Goal: Transaction & Acquisition: Obtain resource

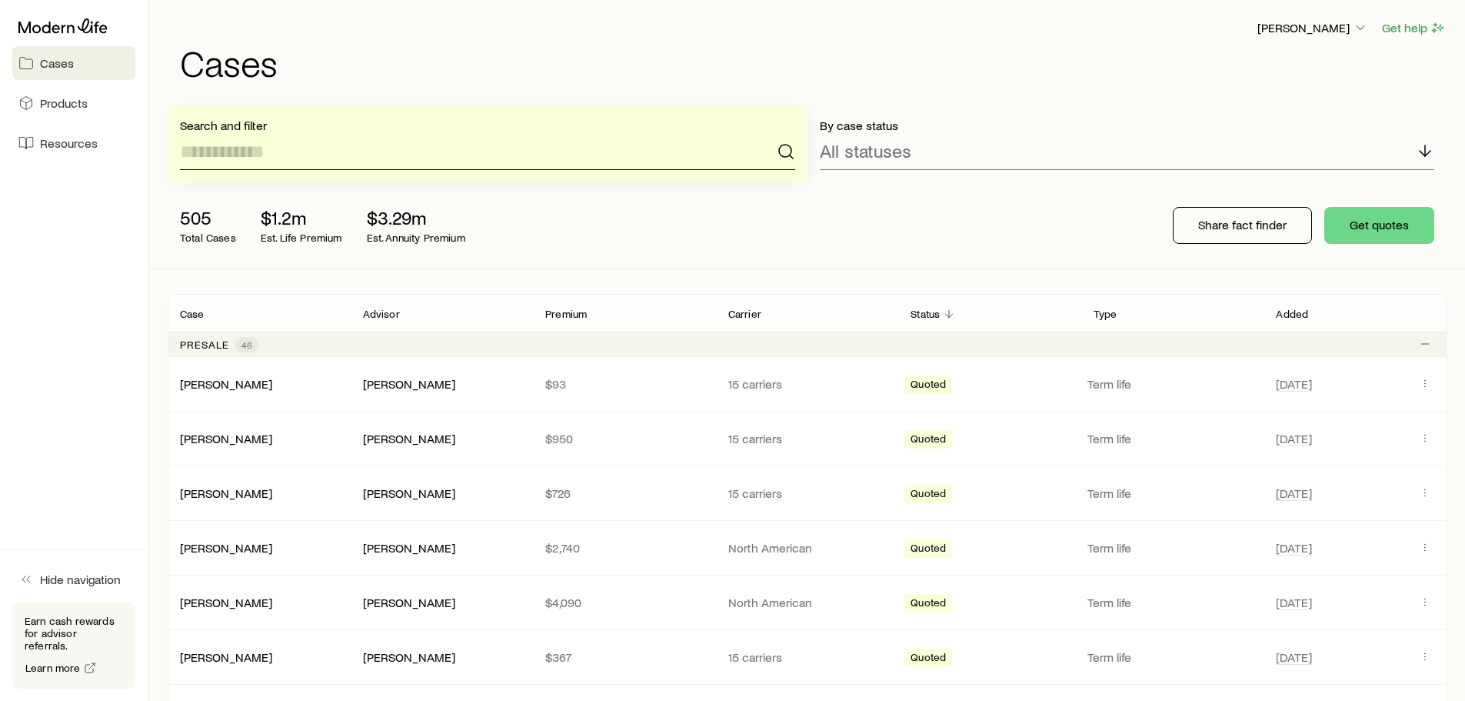
click at [459, 148] on input at bounding box center [487, 151] width 615 height 37
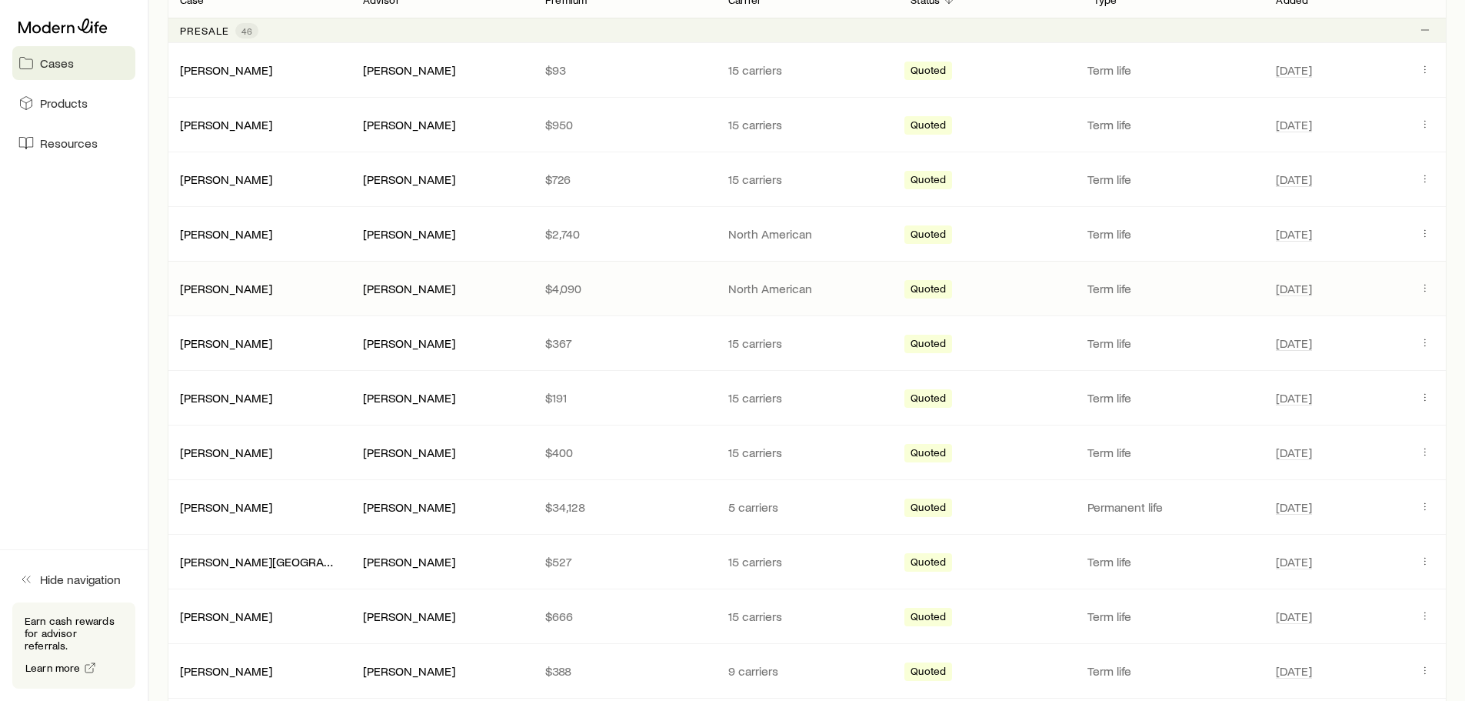
scroll to position [366, 0]
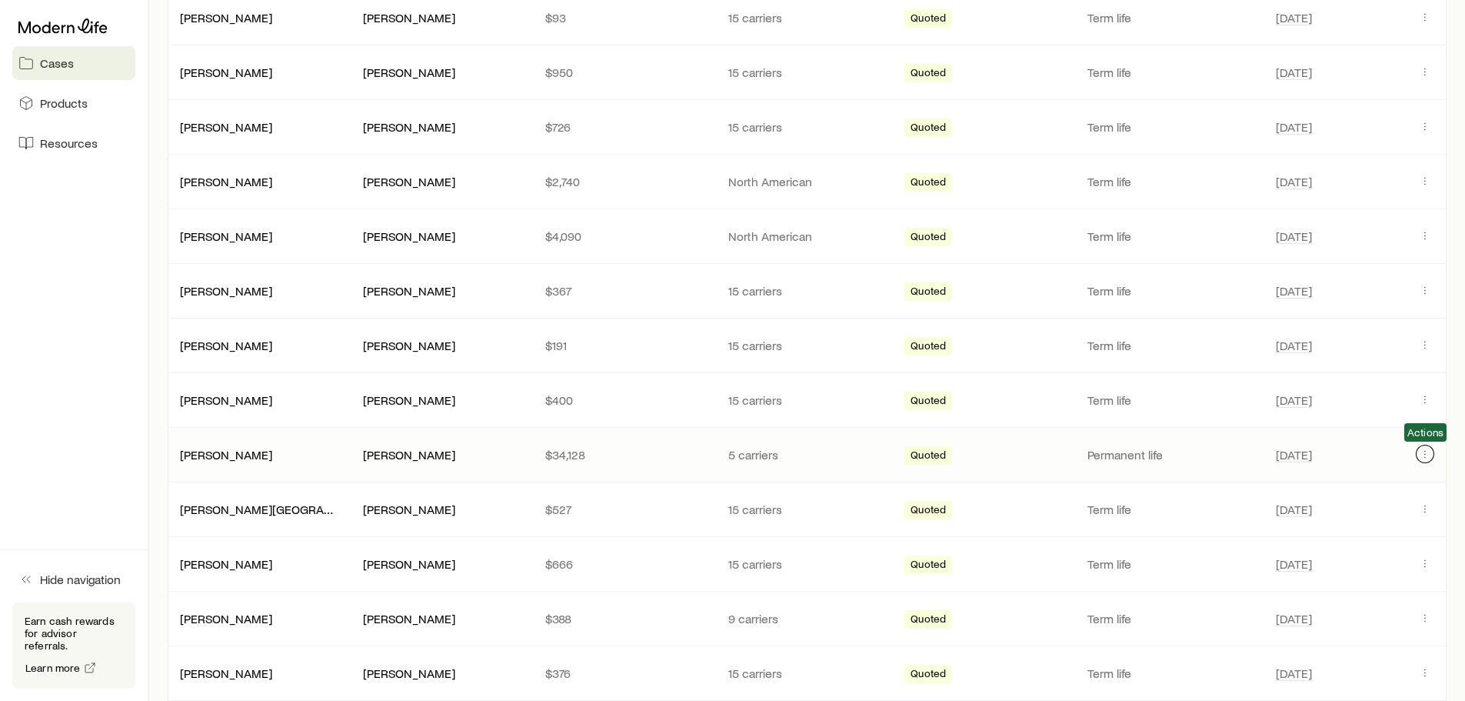
click at [1430, 453] on icon "Client cases" at bounding box center [1425, 454] width 12 height 12
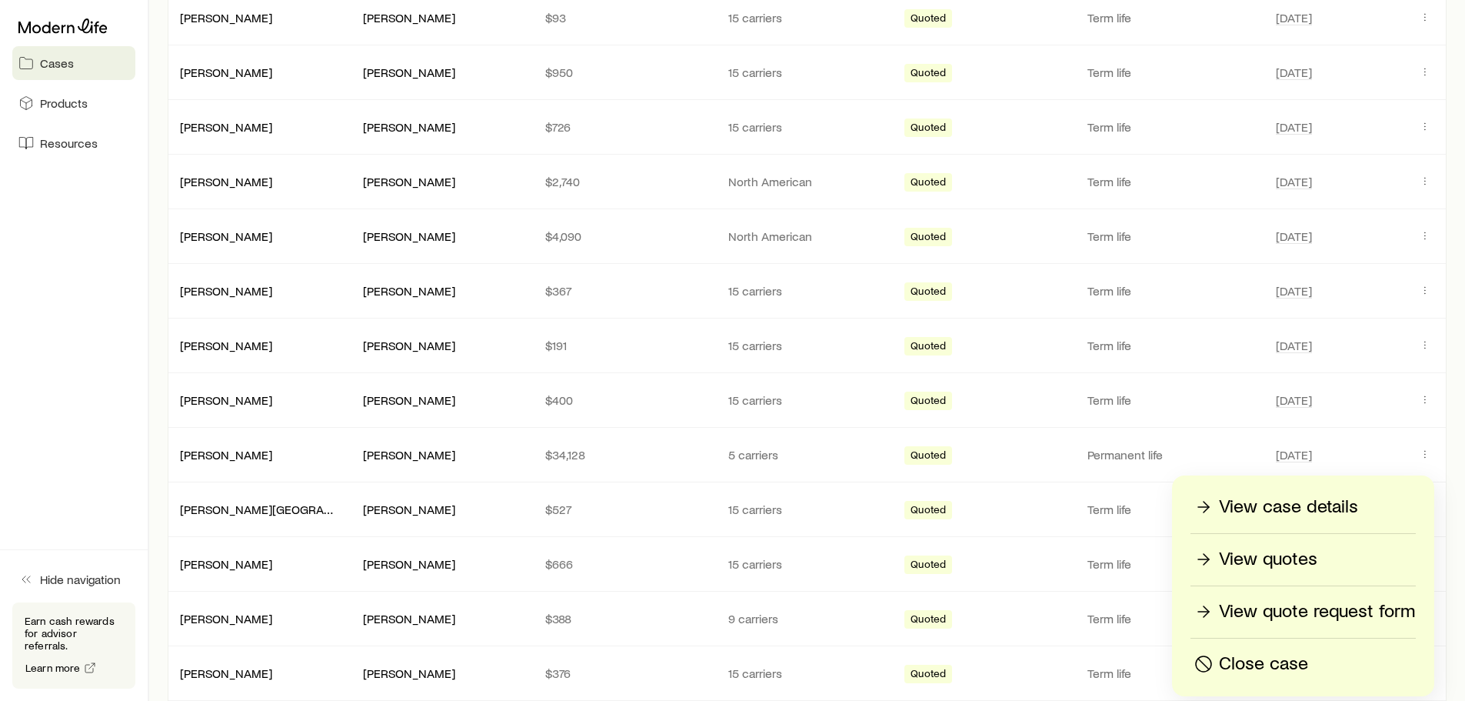
click at [1244, 609] on p "View quote request form" at bounding box center [1317, 611] width 196 height 25
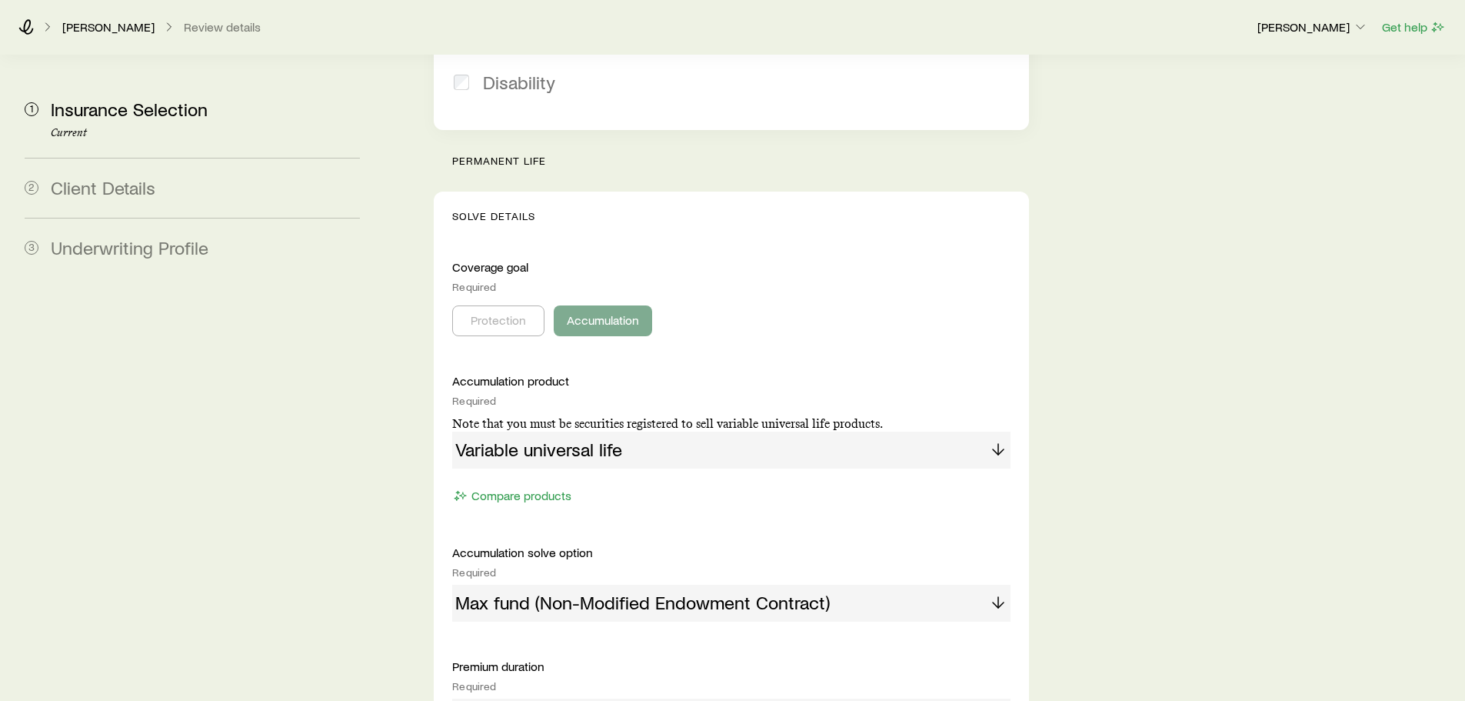
scroll to position [545, 0]
click at [712, 430] on div "Variable universal life" at bounding box center [731, 448] width 558 height 37
click at [721, 430] on div "Variable universal life" at bounding box center [731, 448] width 558 height 37
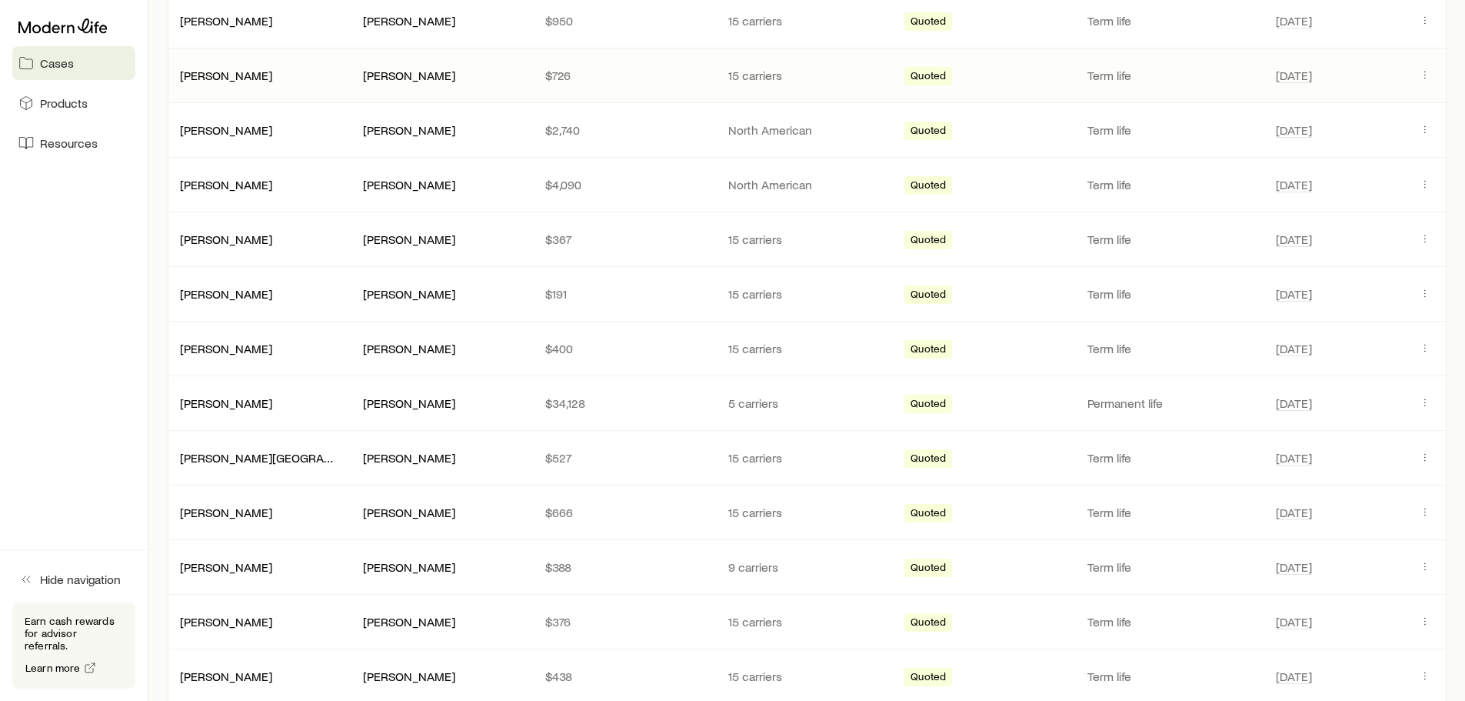
scroll to position [419, 0]
click at [1427, 401] on icon "Client cases" at bounding box center [1425, 401] width 12 height 12
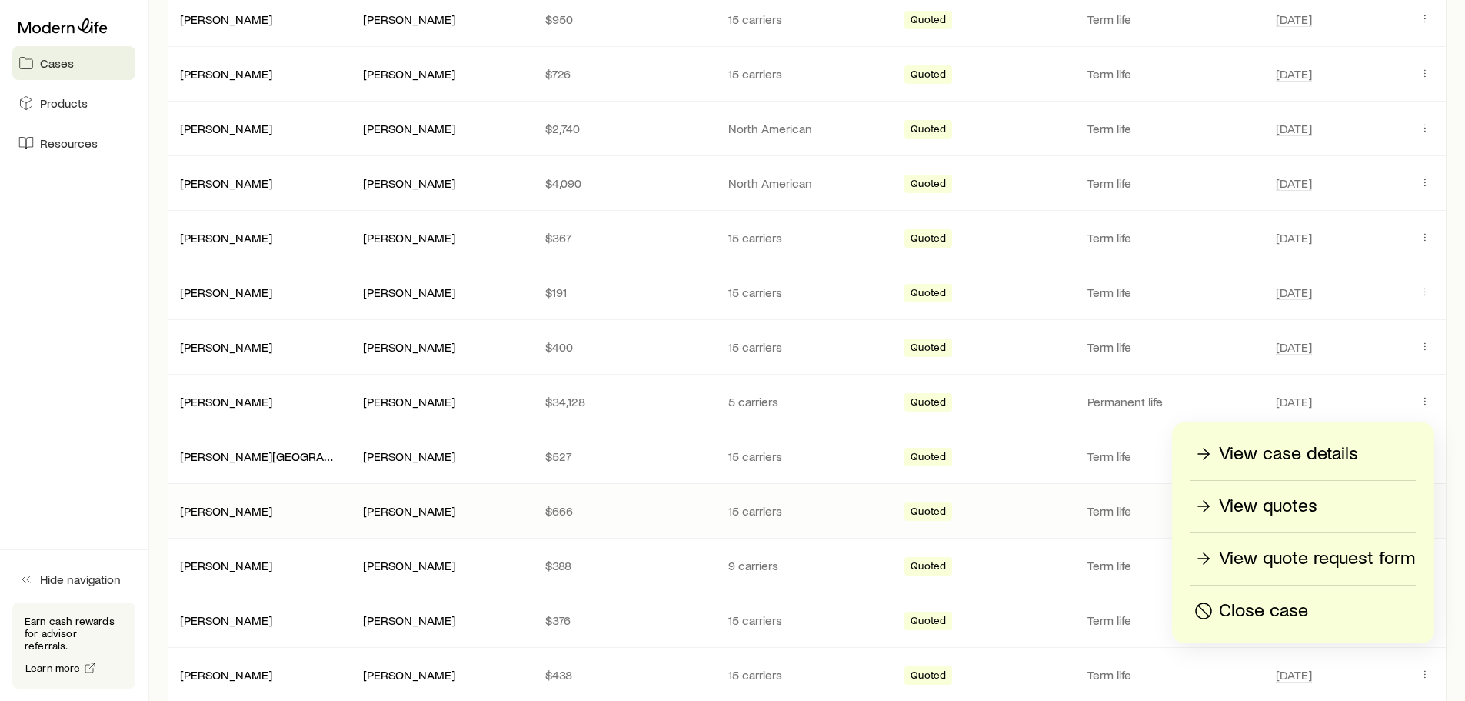
click at [1290, 508] on p "View quotes" at bounding box center [1268, 506] width 98 height 25
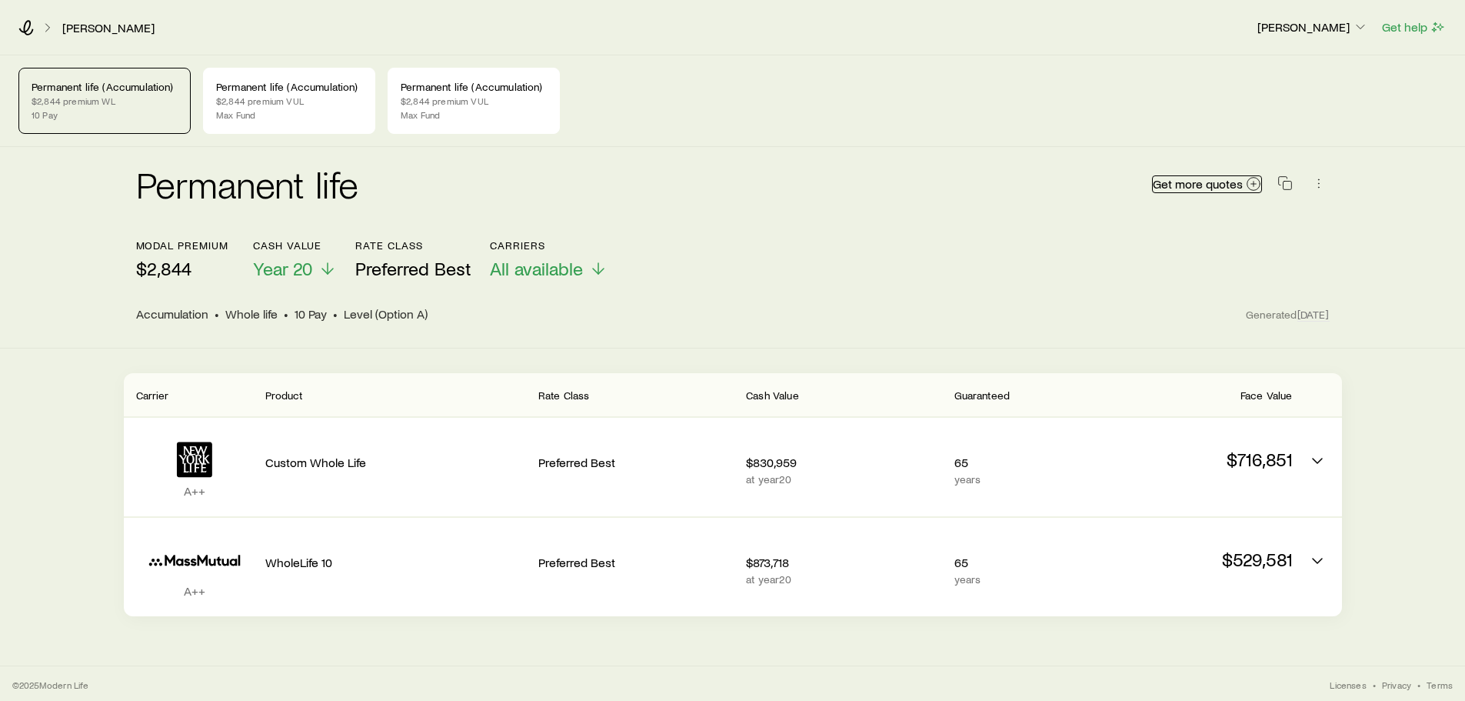
click at [1240, 191] on link "Get more quotes" at bounding box center [1207, 184] width 110 height 18
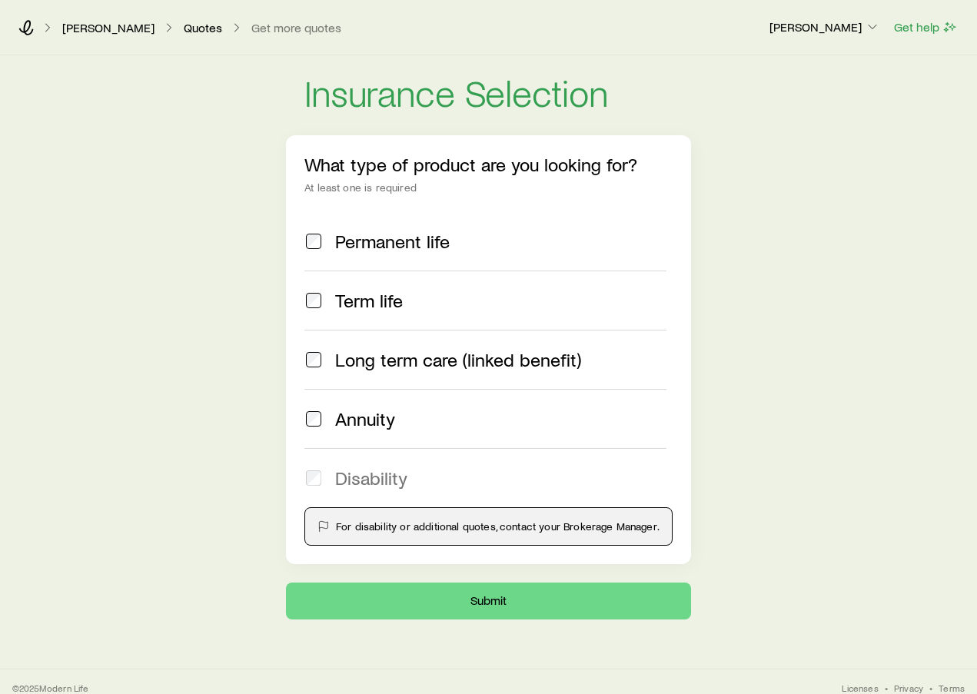
click at [882, 322] on div "Insurance Selection What type of product are you looking for? At least one is r…" at bounding box center [488, 337] width 977 height 564
click at [388, 247] on span "Permanent life" at bounding box center [392, 242] width 115 height 22
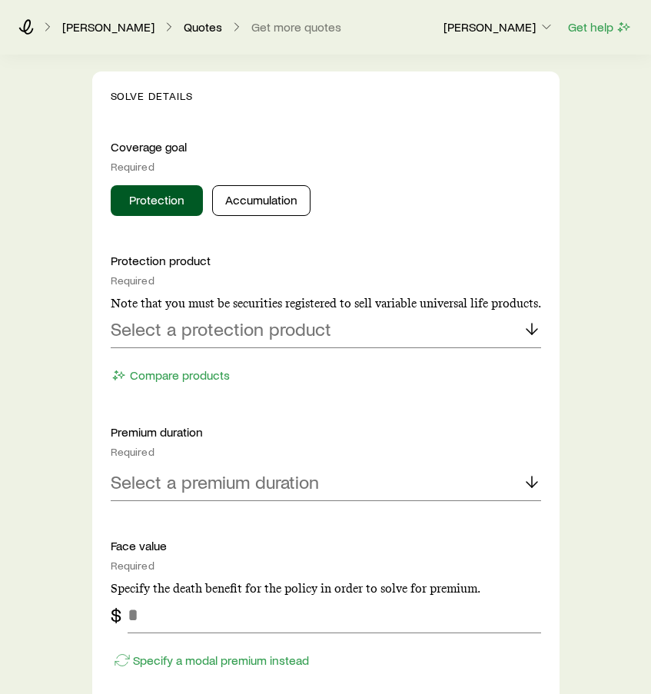
scroll to position [555, 0]
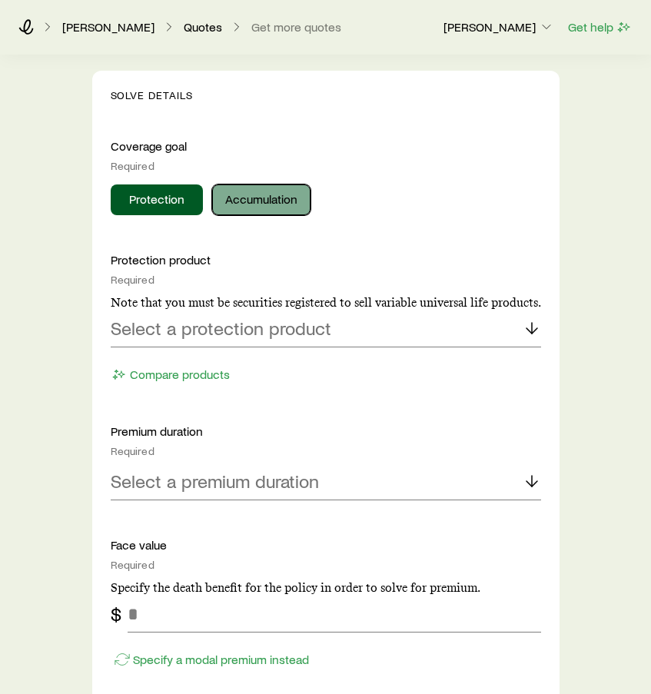
click at [271, 205] on button "Accumulation" at bounding box center [261, 200] width 98 height 31
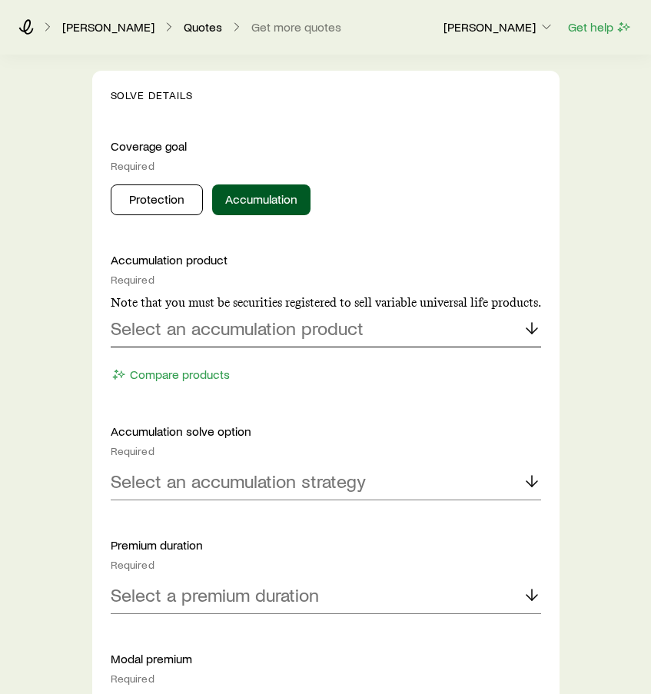
click at [245, 322] on p "Select an accumulation product" at bounding box center [237, 329] width 253 height 22
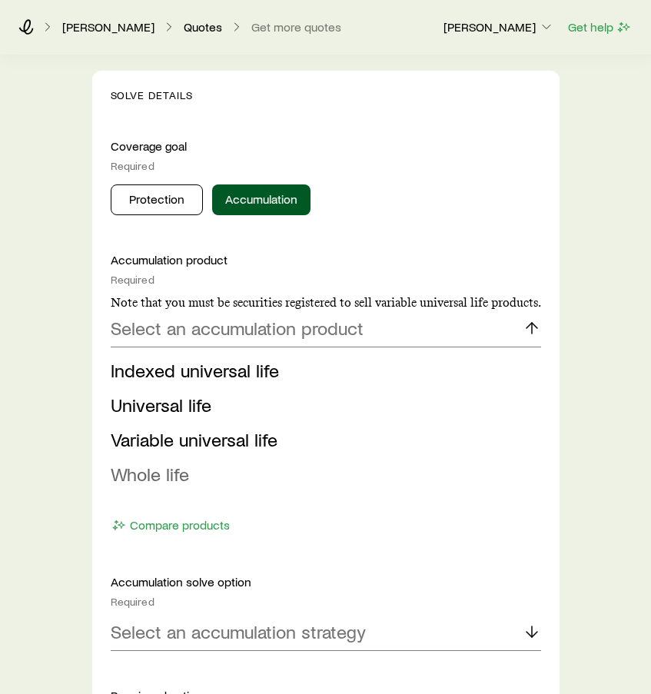
click at [168, 465] on span "Whole life" at bounding box center [150, 474] width 78 height 22
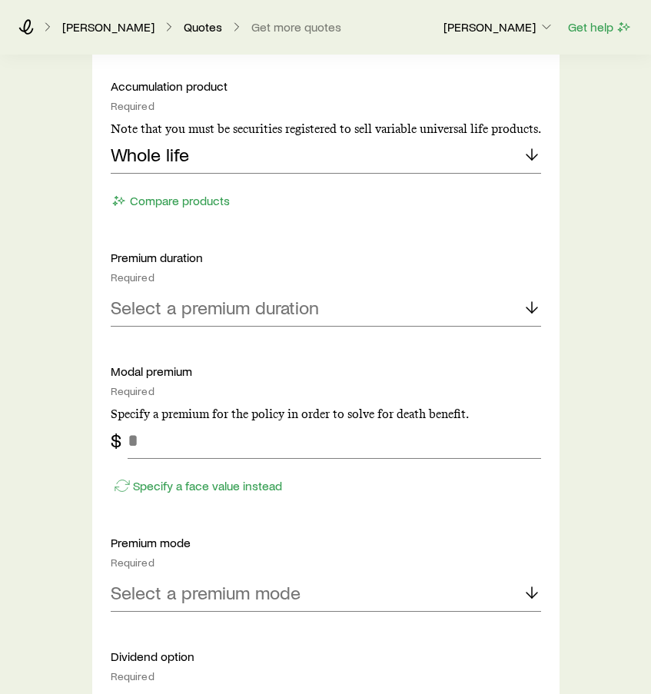
scroll to position [731, 0]
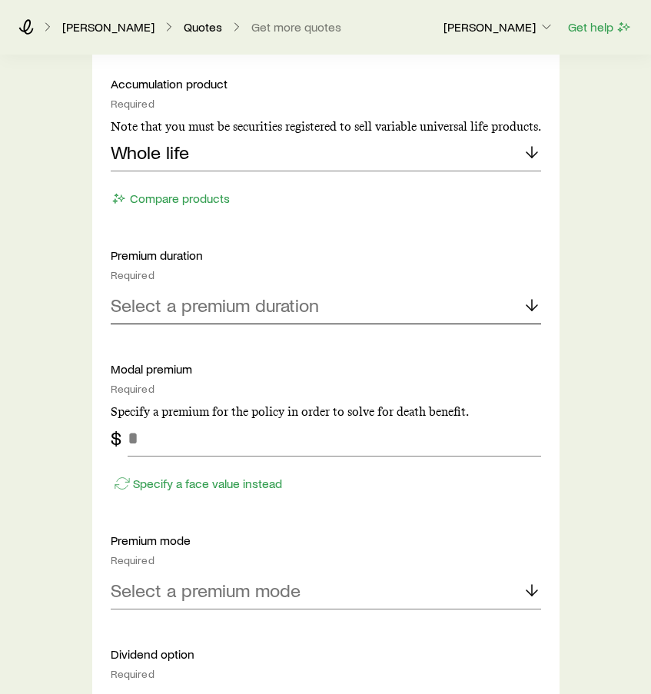
click at [202, 309] on p "Select a premium duration" at bounding box center [215, 306] width 208 height 22
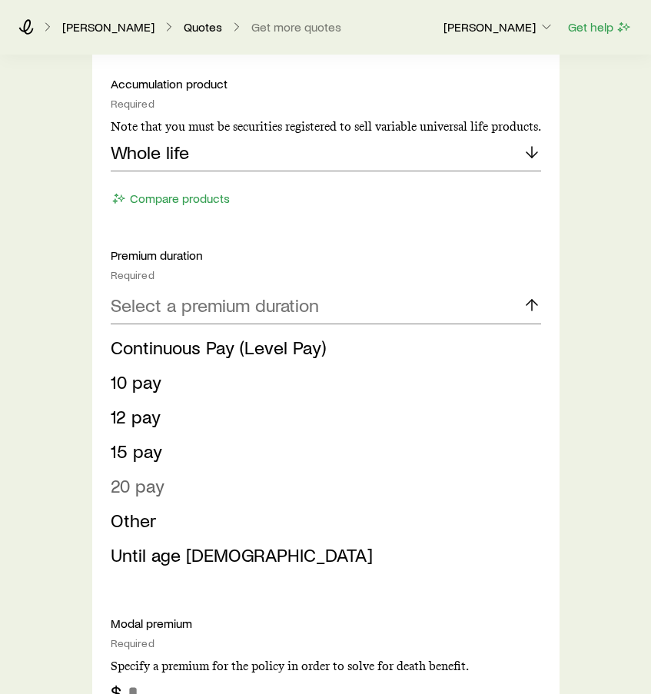
click at [136, 483] on span "20 pay" at bounding box center [138, 486] width 54 height 22
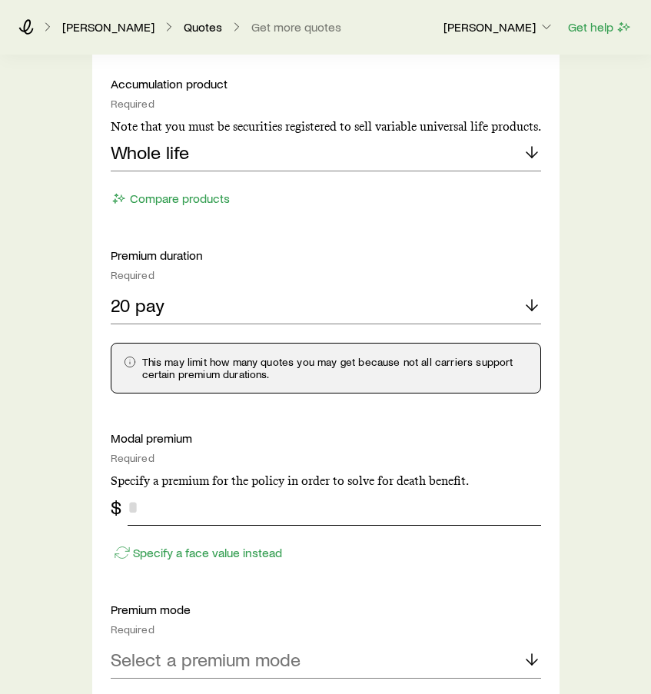
click at [170, 515] on input "tel" at bounding box center [335, 507] width 414 height 37
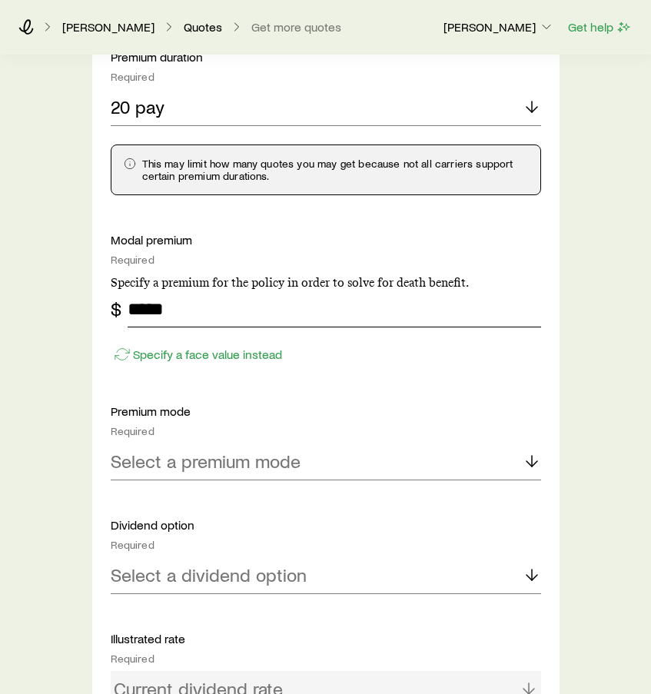
scroll to position [931, 0]
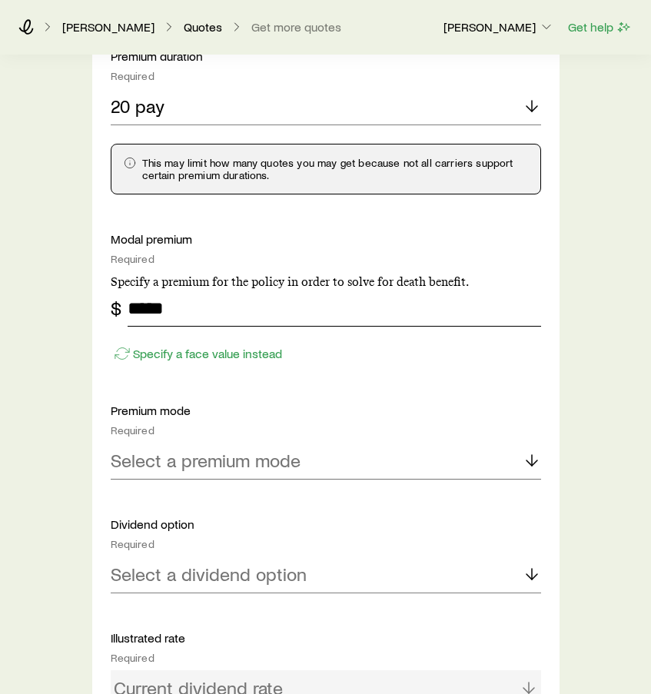
type input "*****"
click at [184, 461] on p "Select a premium mode" at bounding box center [206, 461] width 190 height 22
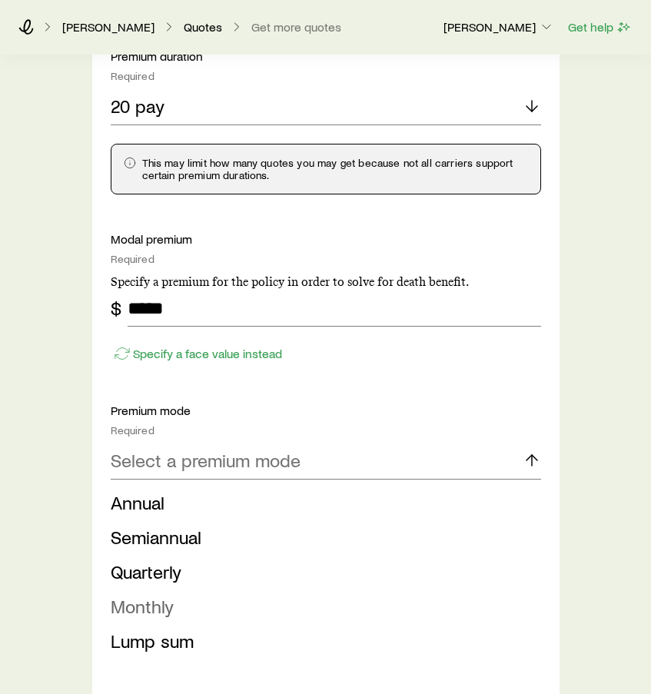
click at [165, 613] on span "Monthly" at bounding box center [142, 606] width 63 height 22
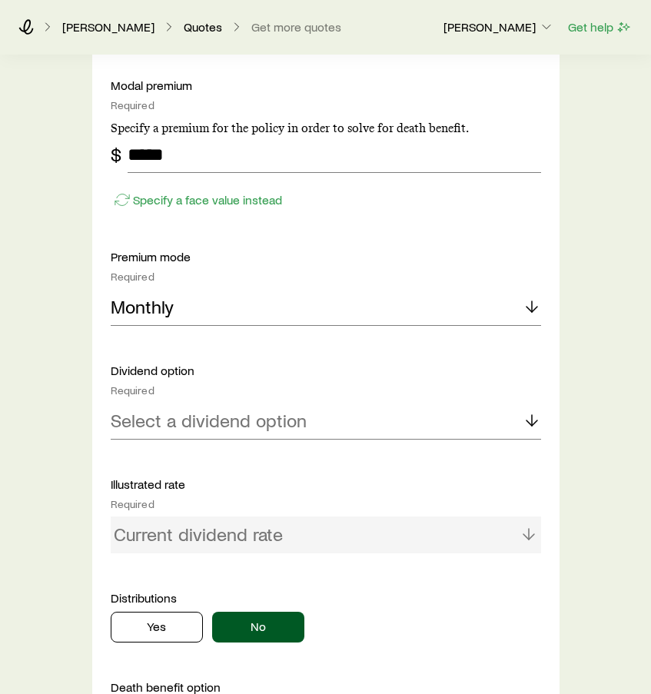
scroll to position [1085, 0]
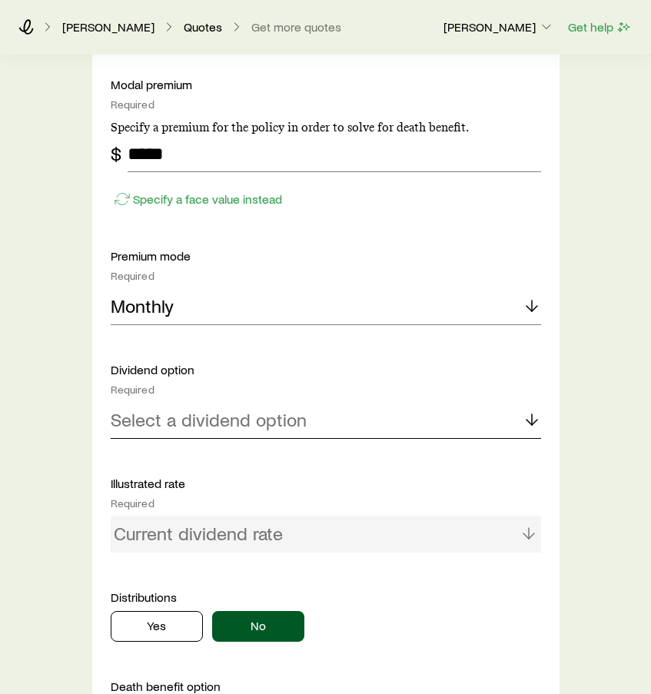
click at [196, 421] on p "Select a dividend option" at bounding box center [209, 420] width 196 height 22
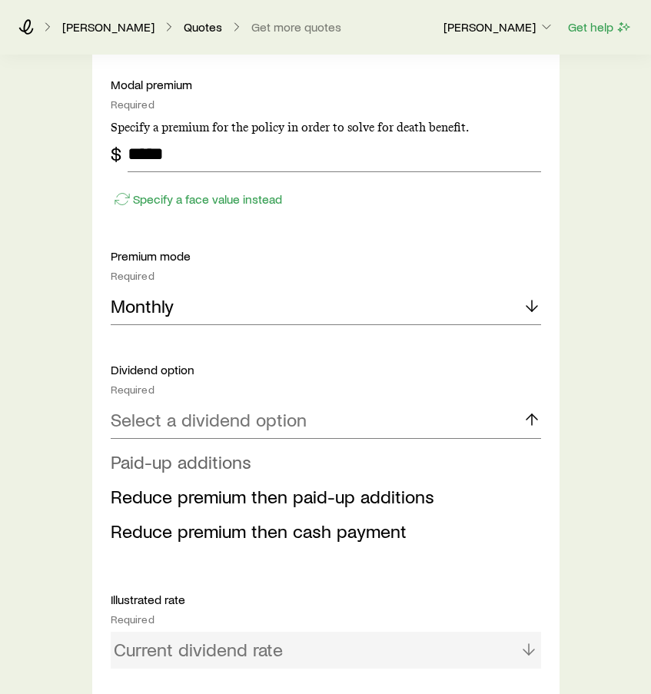
click at [188, 464] on span "Paid-up additions" at bounding box center [181, 462] width 141 height 22
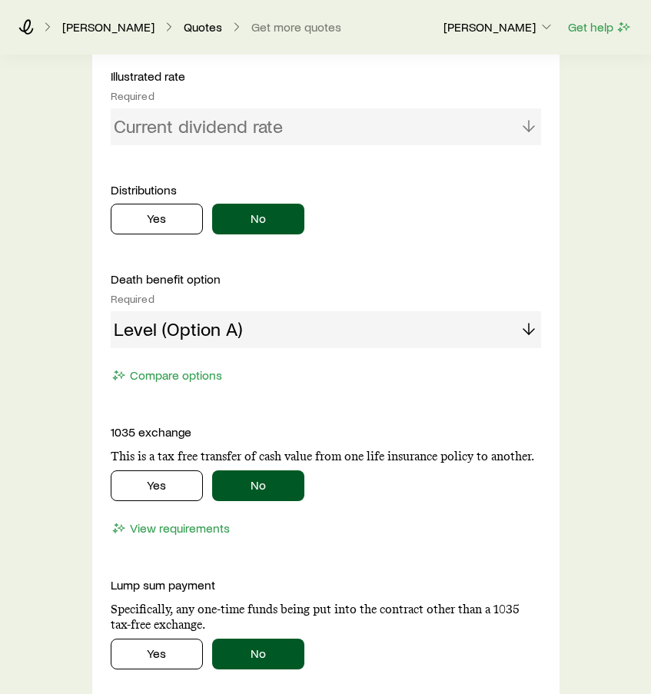
scroll to position [1500, 0]
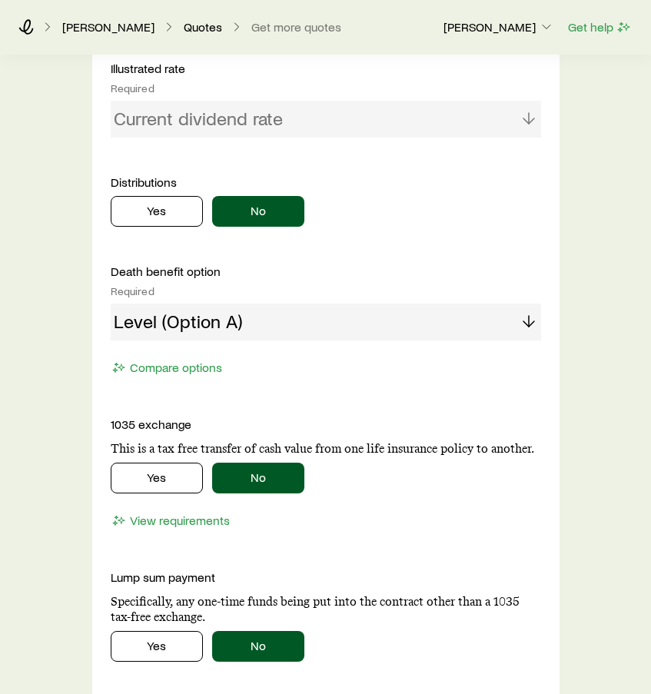
click at [282, 334] on div "Level (Option A)" at bounding box center [326, 322] width 431 height 37
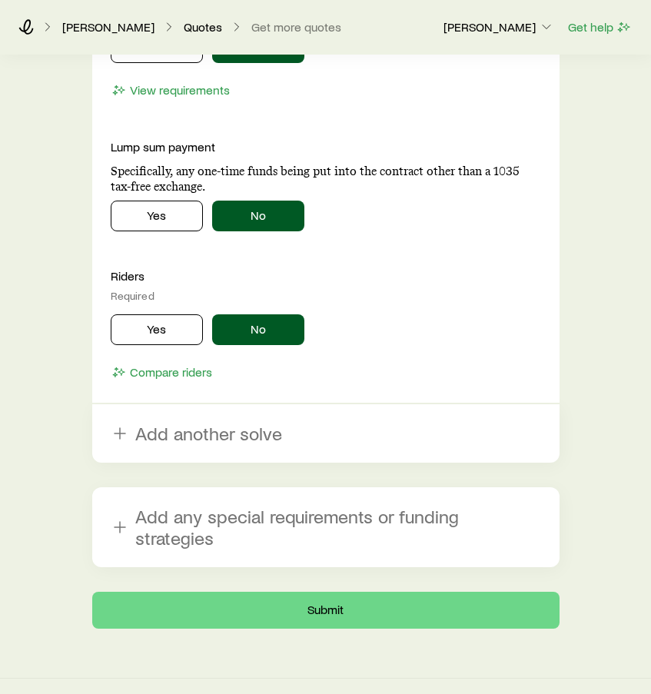
scroll to position [1919, 0]
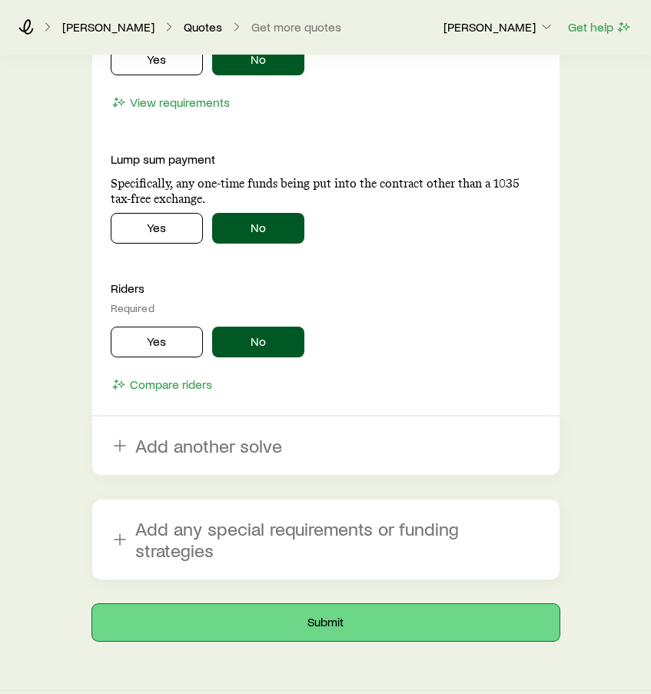
click at [269, 604] on button "Submit" at bounding box center [326, 622] width 468 height 37
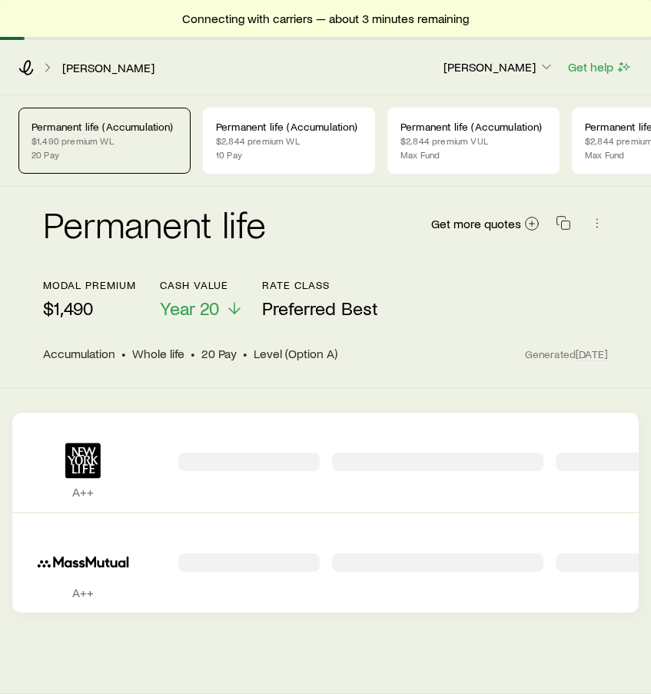
click at [307, 238] on div "Permanent life Get more quotes" at bounding box center [325, 232] width 565 height 55
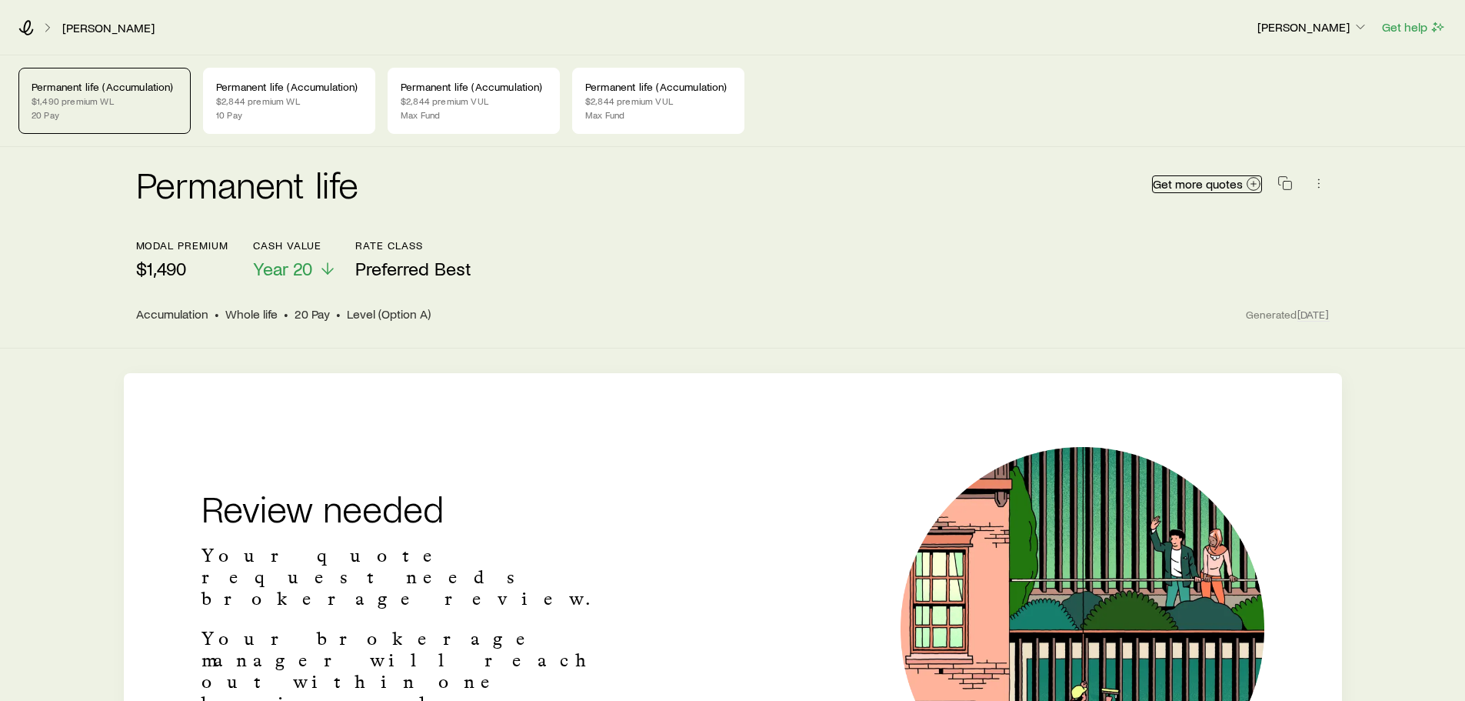
click at [1179, 191] on link "Get more quotes" at bounding box center [1207, 184] width 110 height 18
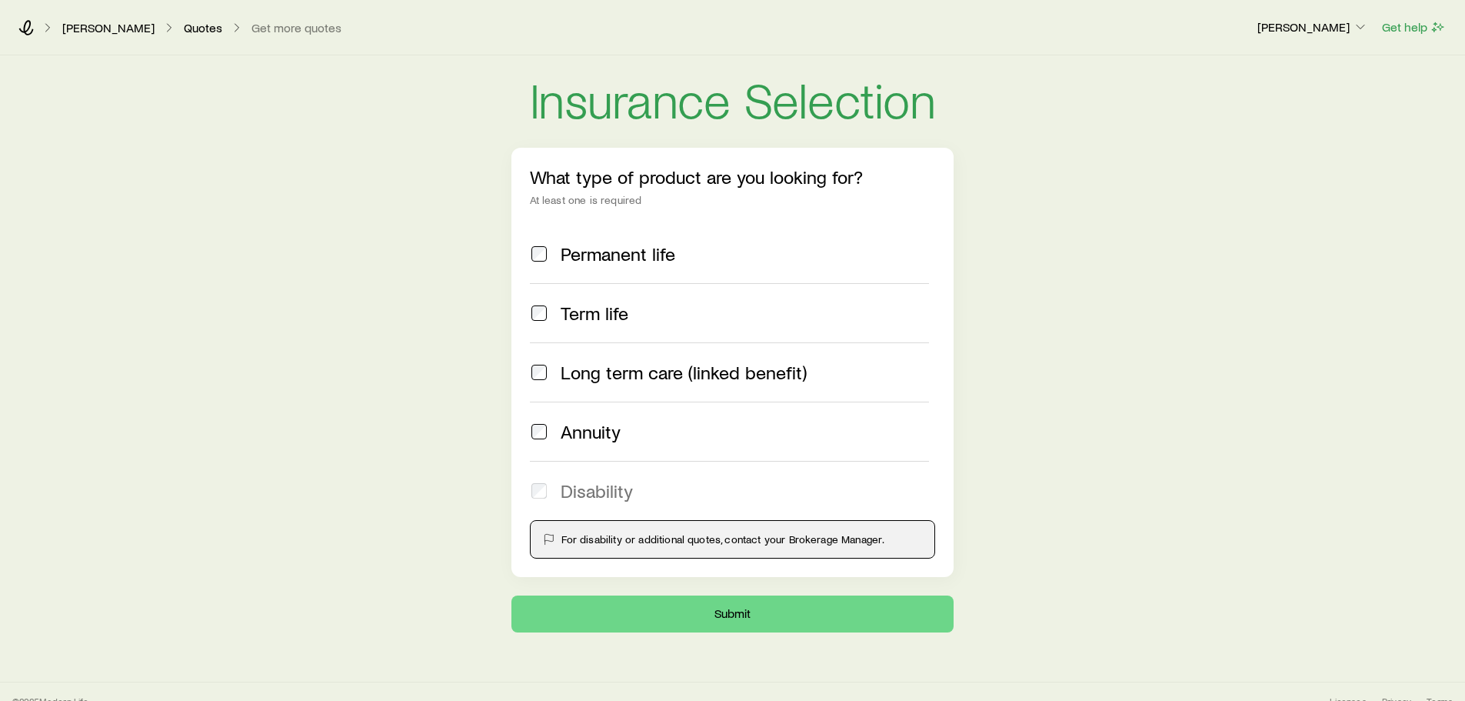
click at [608, 247] on span "Permanent life" at bounding box center [618, 254] width 115 height 22
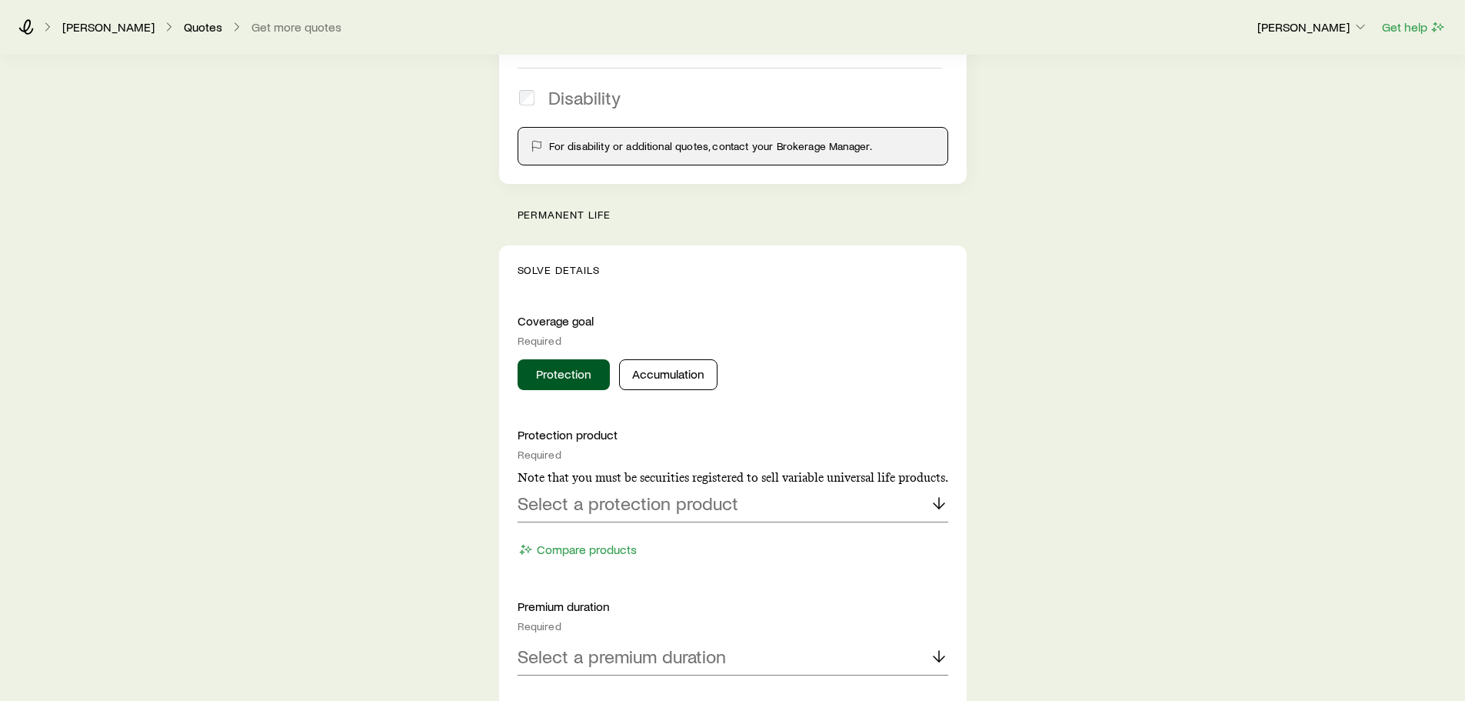
scroll to position [394, 0]
click at [661, 380] on button "Accumulation" at bounding box center [668, 373] width 98 height 31
click at [658, 503] on p "Select an accumulation product" at bounding box center [644, 502] width 253 height 22
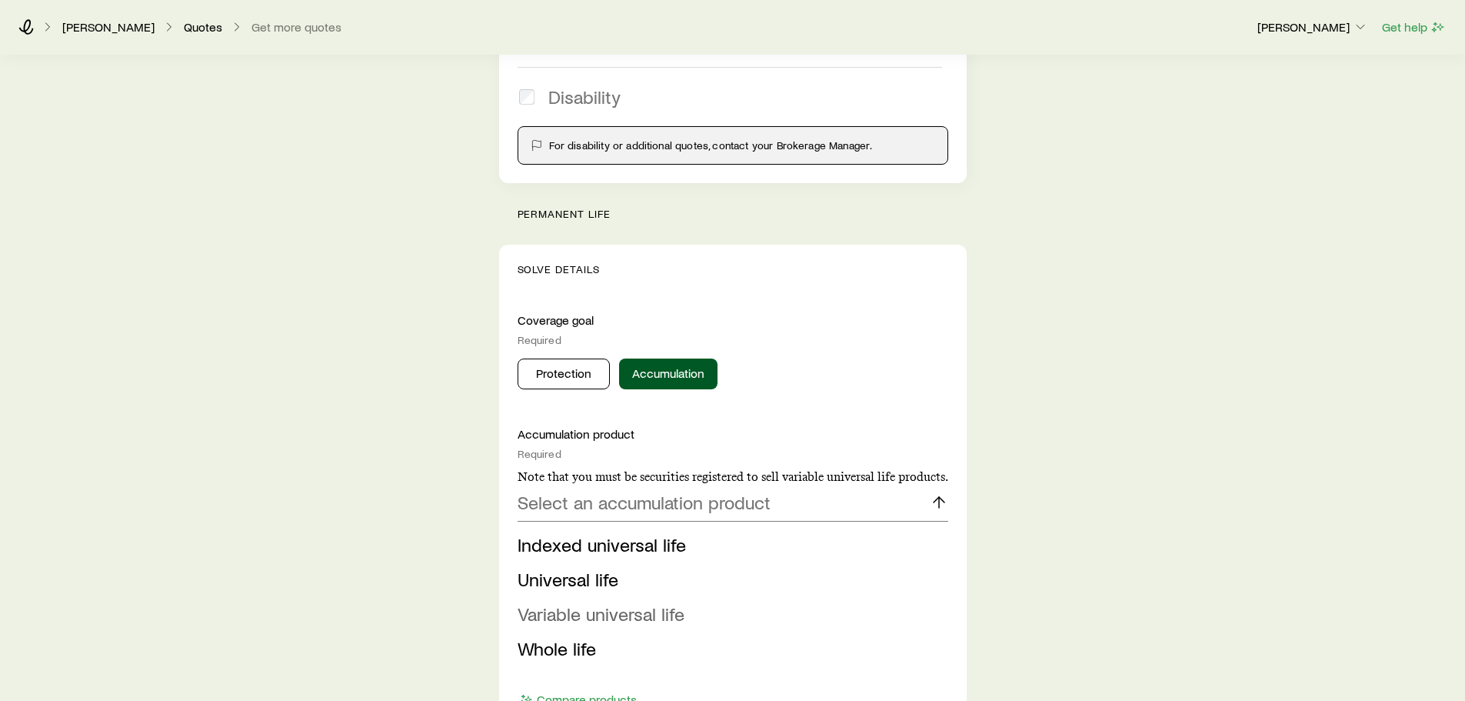
click at [654, 608] on span "Variable universal life" at bounding box center [601, 613] width 167 height 22
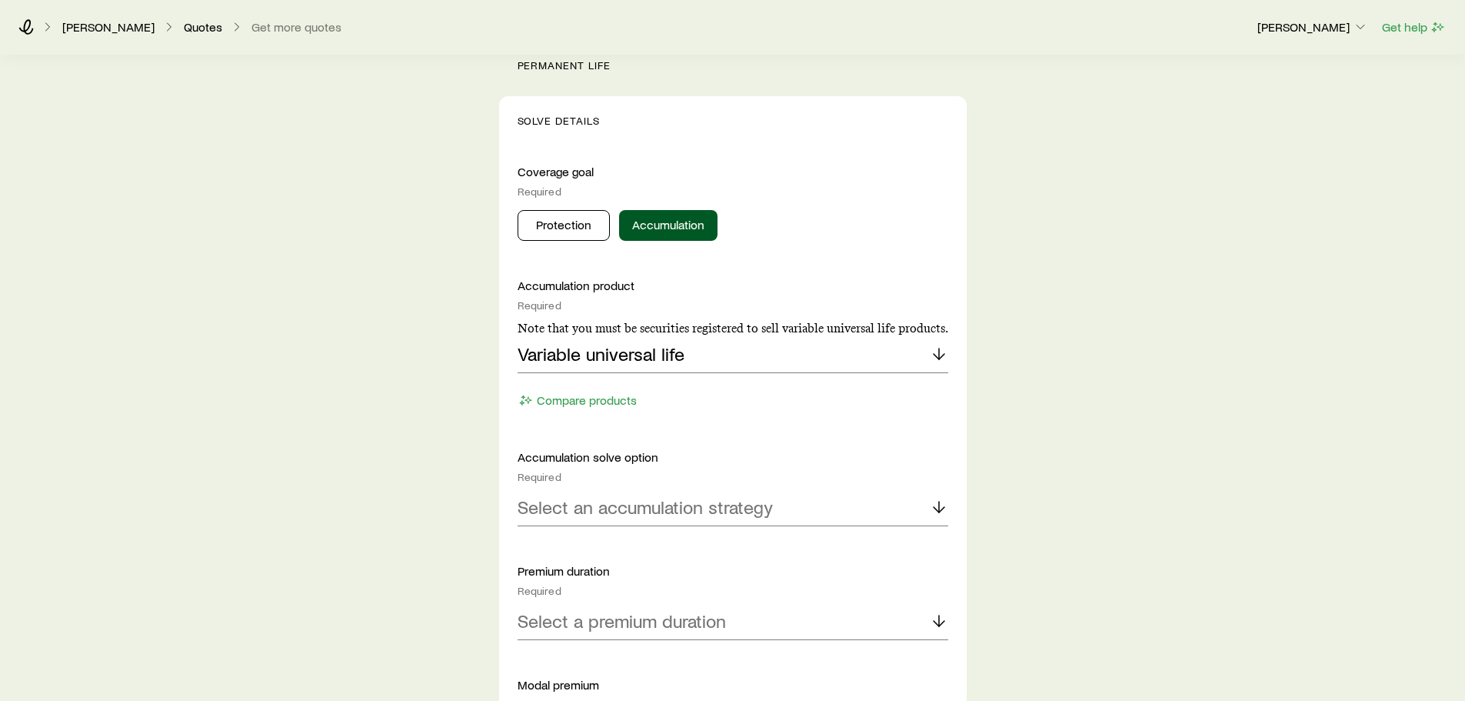
scroll to position [544, 0]
click at [664, 504] on p "Select an accumulation strategy" at bounding box center [645, 506] width 255 height 22
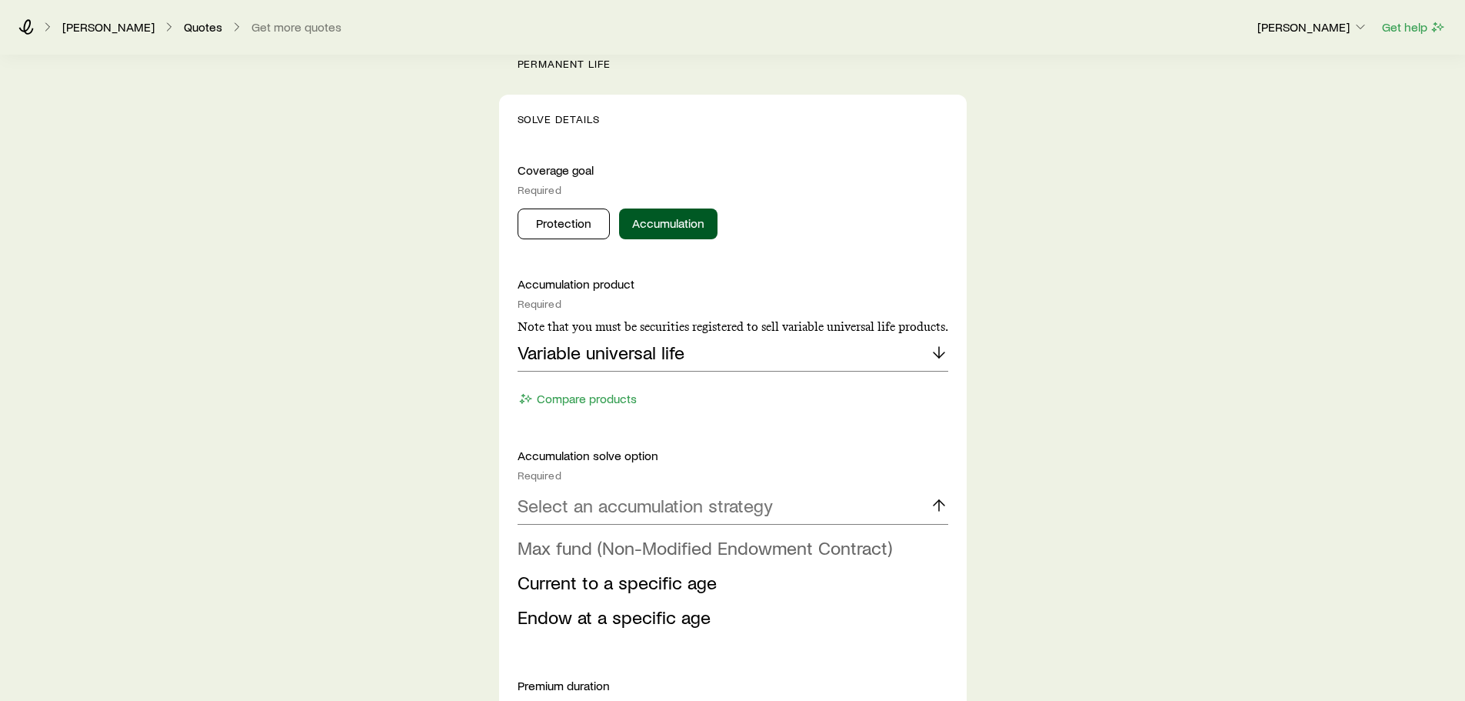
click at [650, 554] on span "Max fund (Non-Modified Endowment Contract)" at bounding box center [705, 547] width 375 height 22
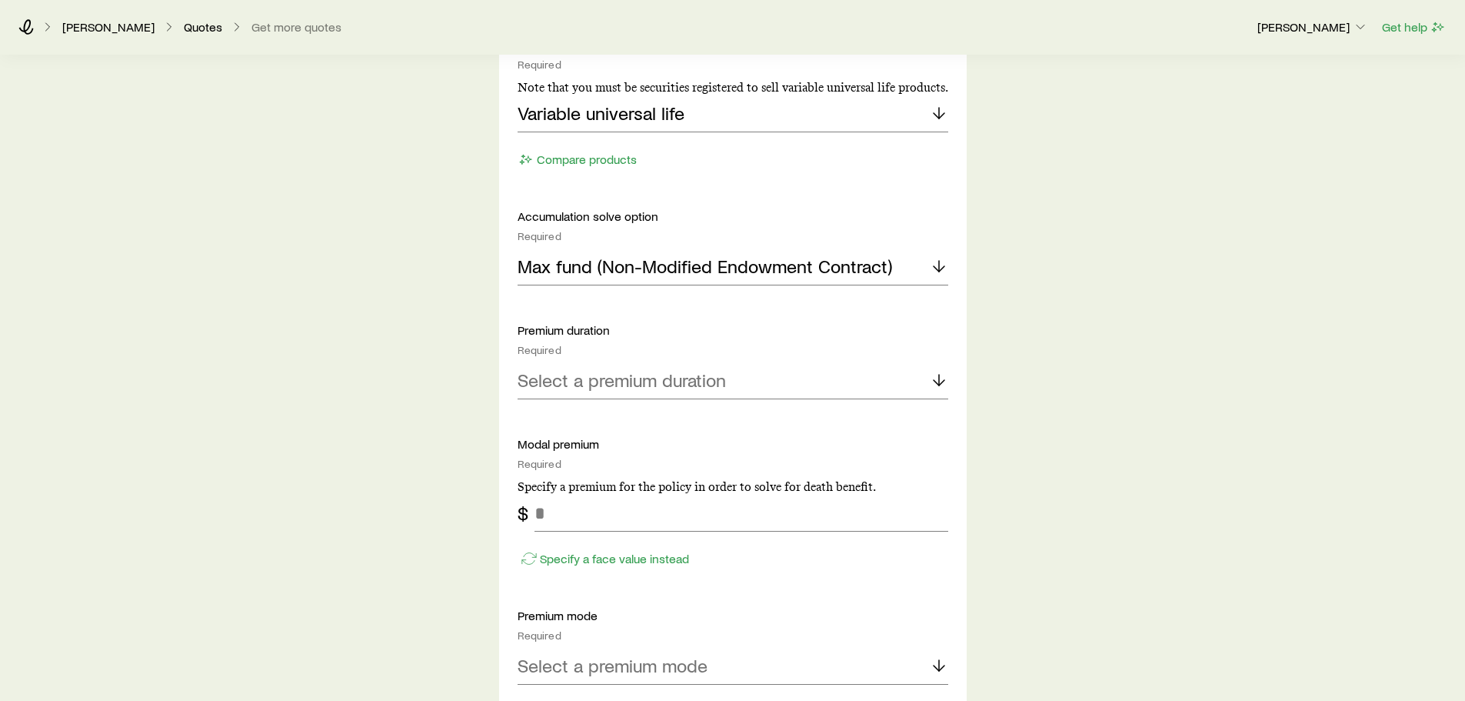
scroll to position [788, 0]
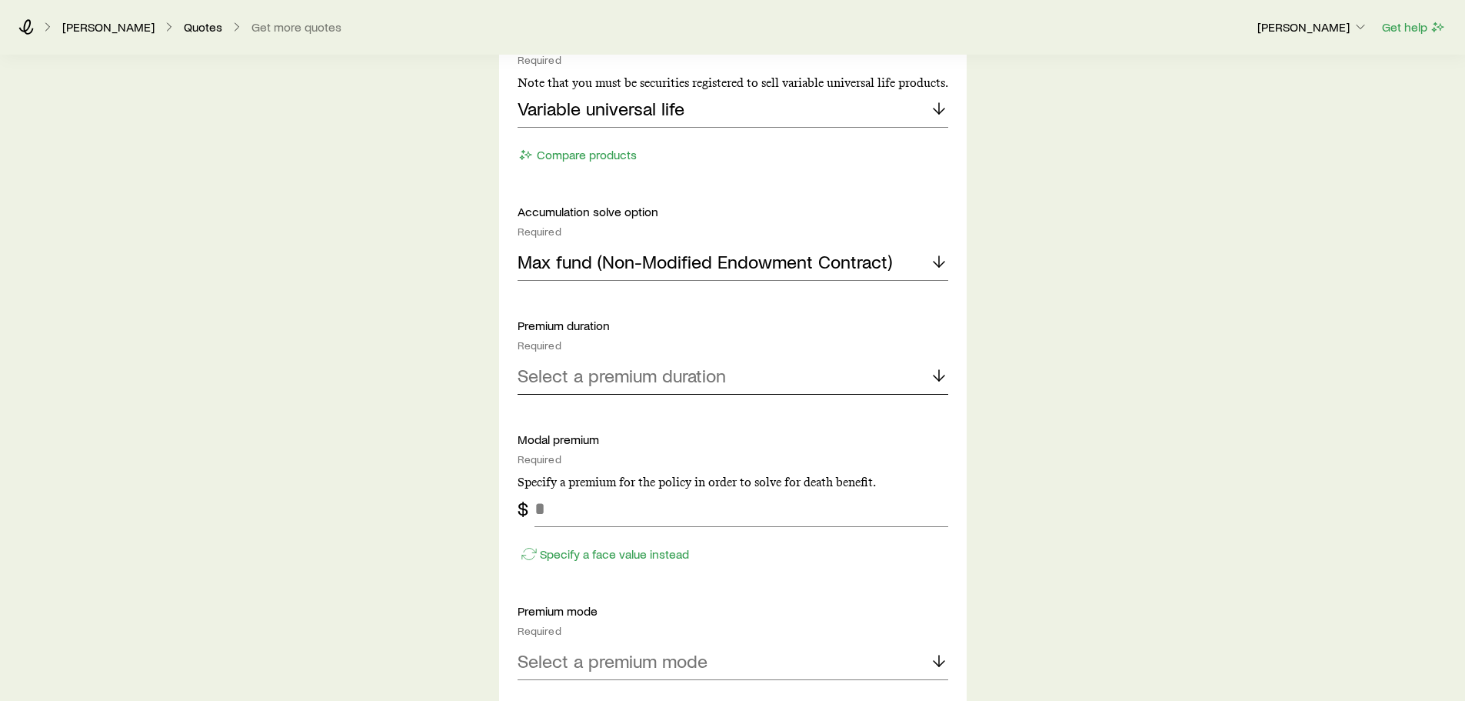
click at [651, 387] on div "Select a premium duration" at bounding box center [733, 376] width 431 height 37
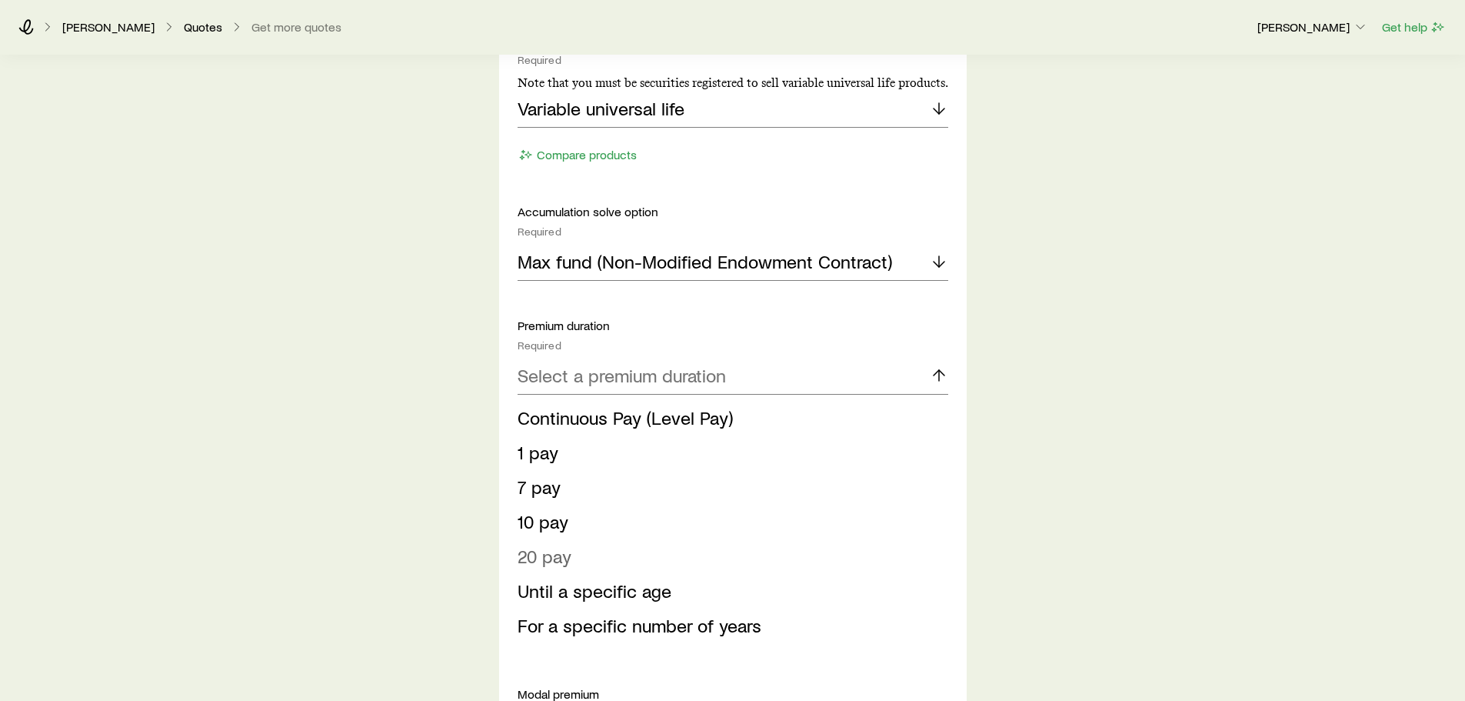
click at [566, 559] on span "20 pay" at bounding box center [545, 555] width 54 height 22
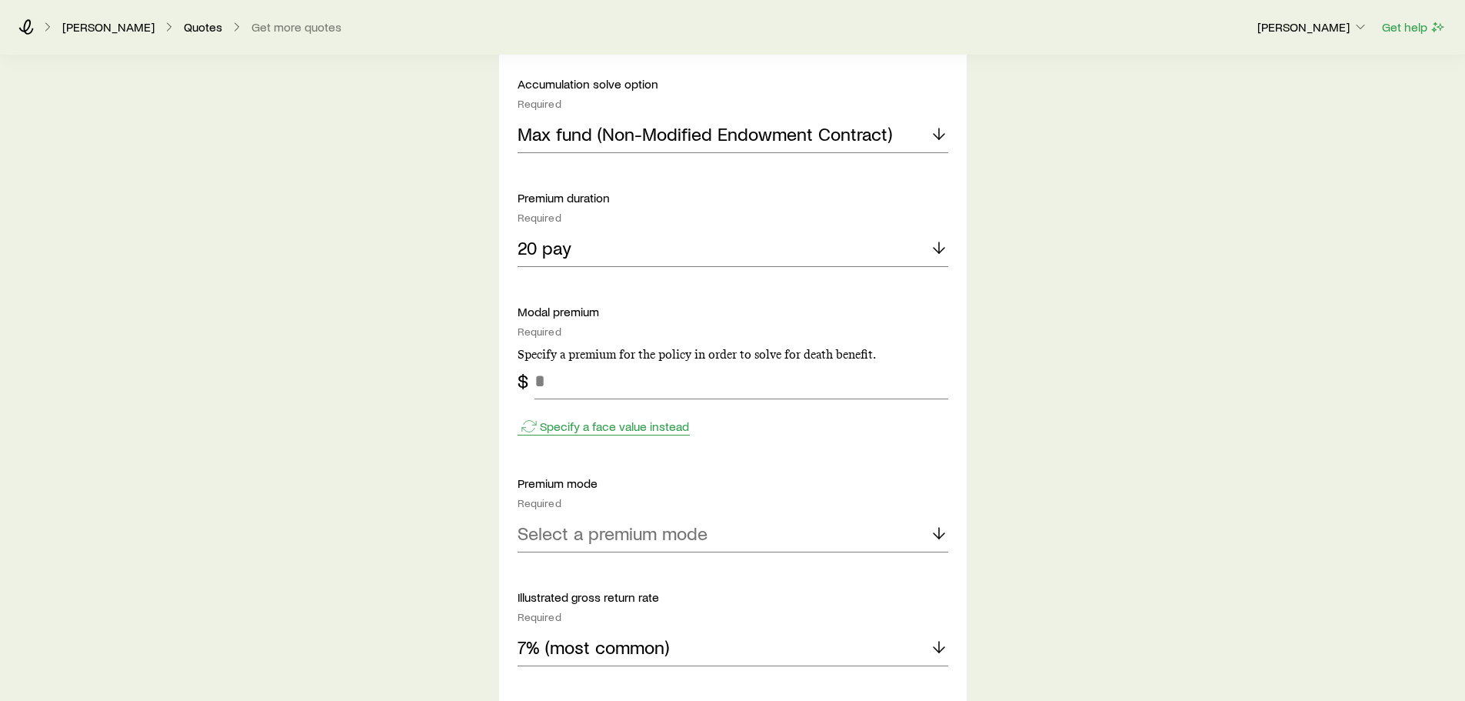
scroll to position [916, 0]
click at [594, 383] on input "tel" at bounding box center [741, 379] width 414 height 37
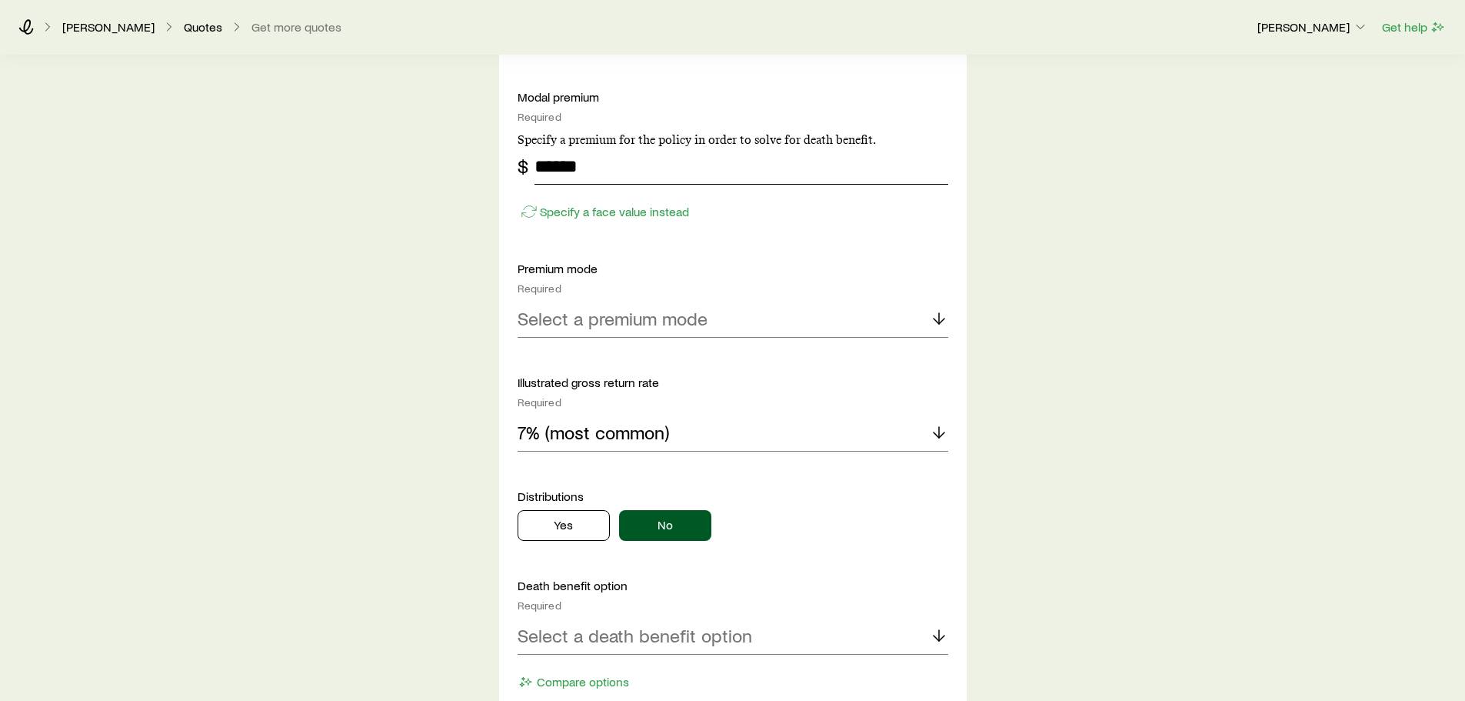
scroll to position [1144, 0]
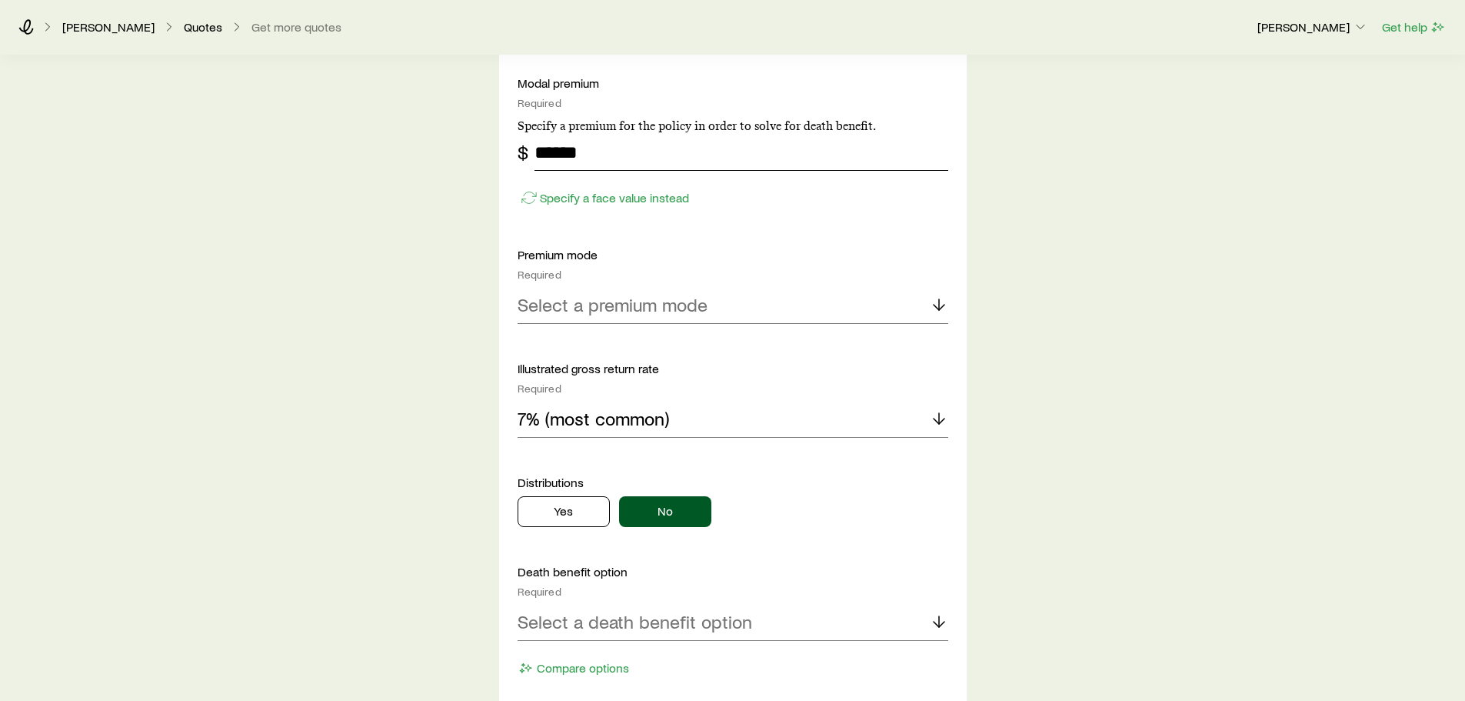
type input "******"
click at [734, 314] on div "Select a premium mode" at bounding box center [733, 305] width 431 height 37
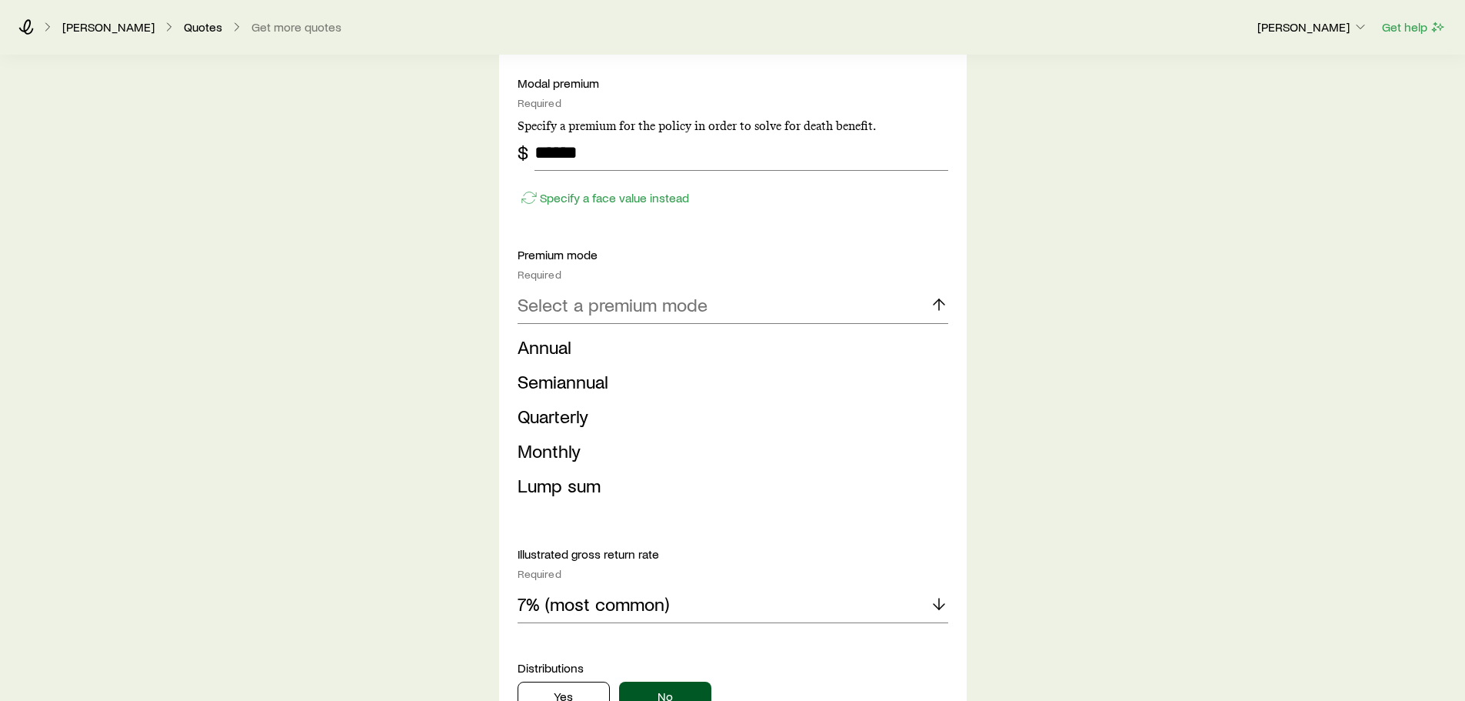
click at [558, 356] on span "Annual" at bounding box center [545, 346] width 54 height 22
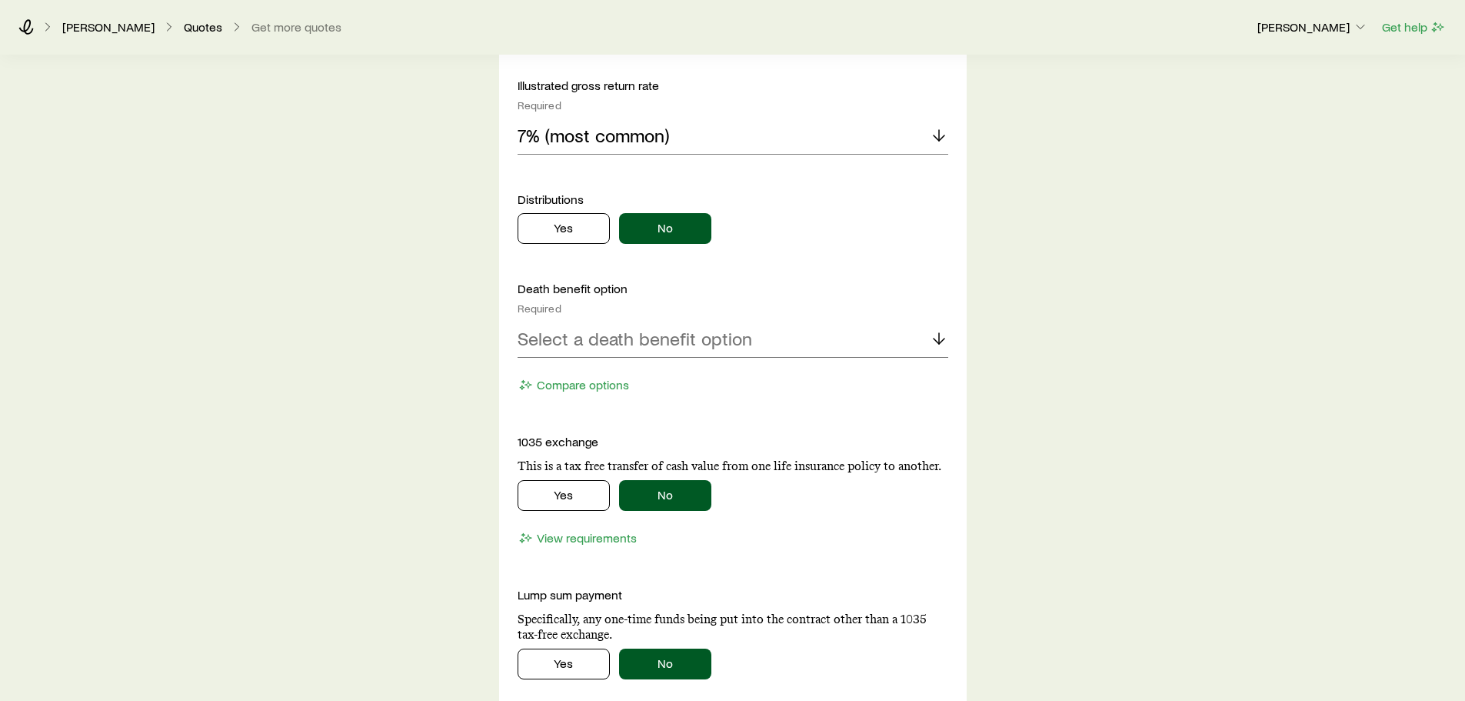
scroll to position [1427, 0]
click at [614, 142] on p "7% (most common)" at bounding box center [594, 135] width 152 height 22
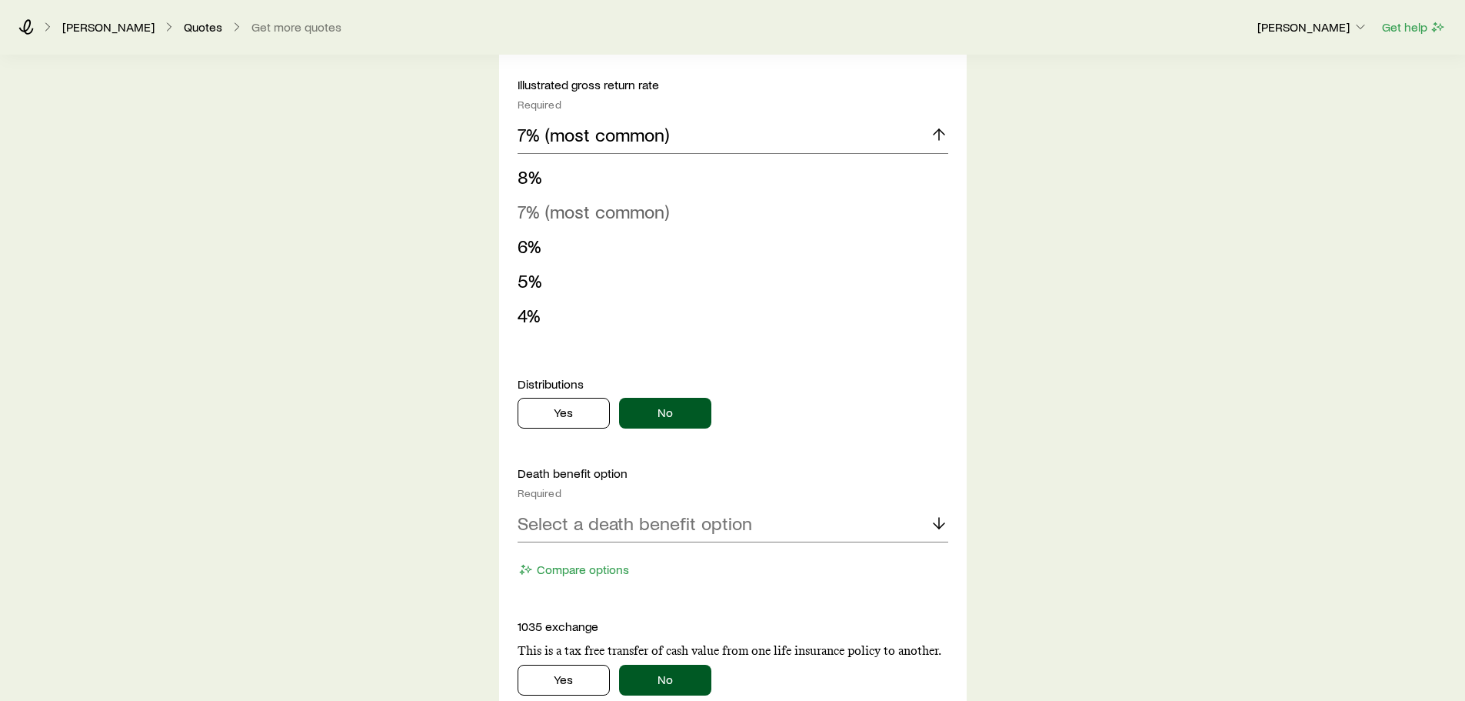
click at [571, 210] on span "7% (most common)" at bounding box center [594, 211] width 152 height 22
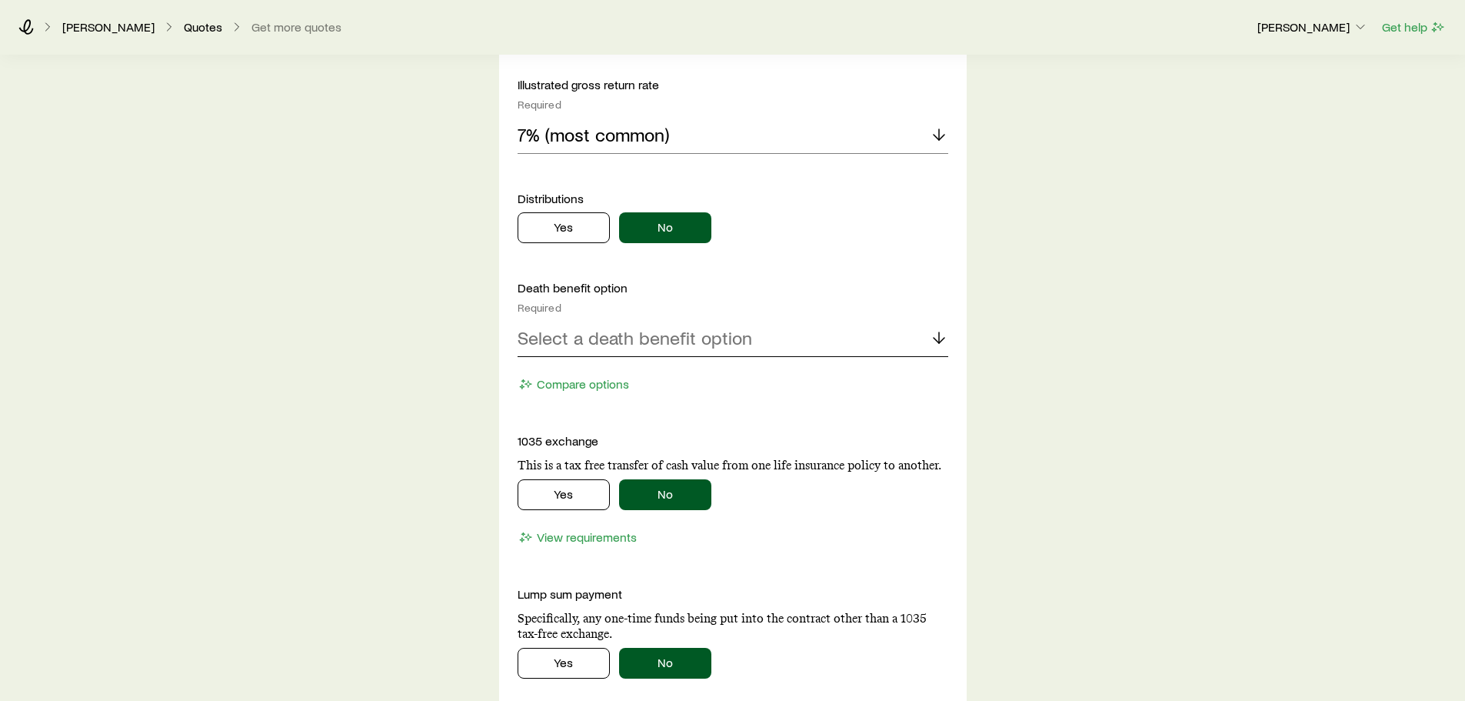
click at [593, 346] on p "Select a death benefit option" at bounding box center [635, 338] width 235 height 22
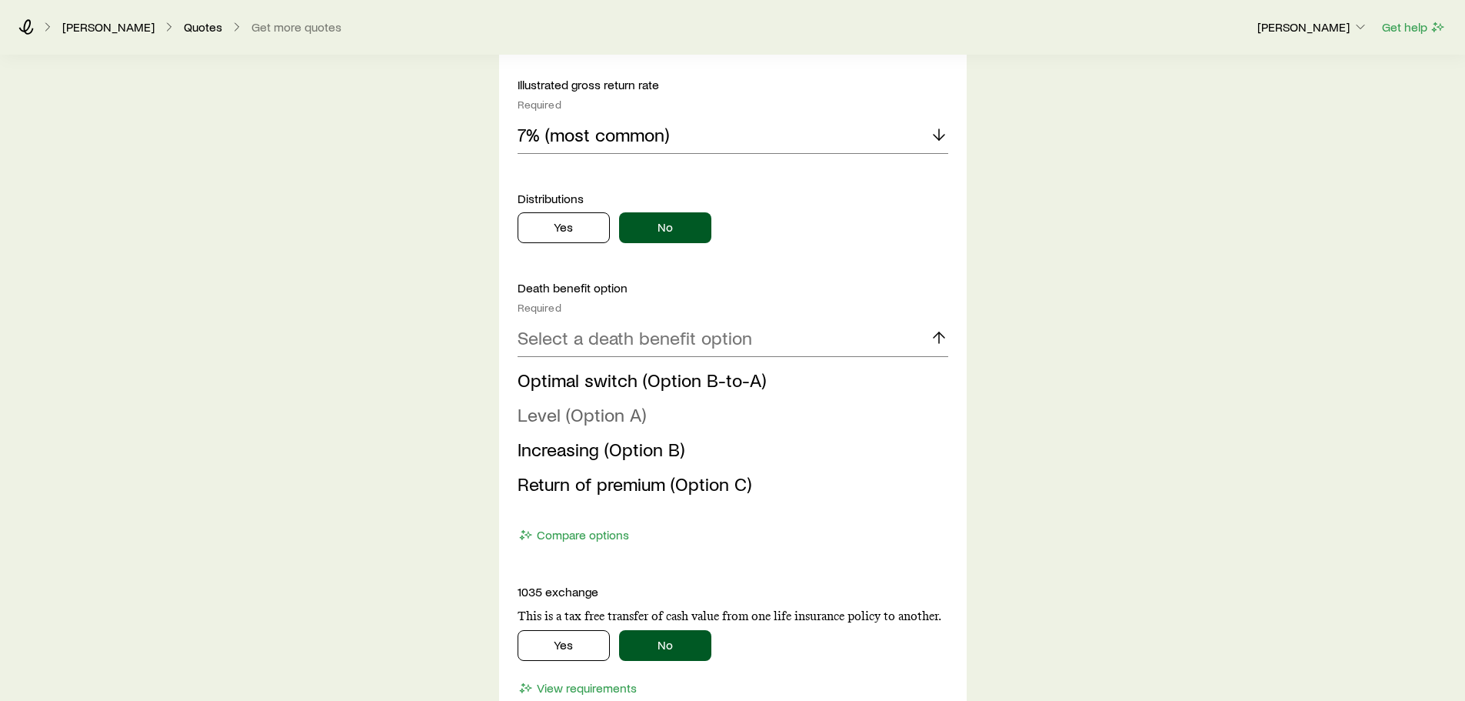
click at [587, 420] on span "Level (Option A)" at bounding box center [582, 414] width 128 height 22
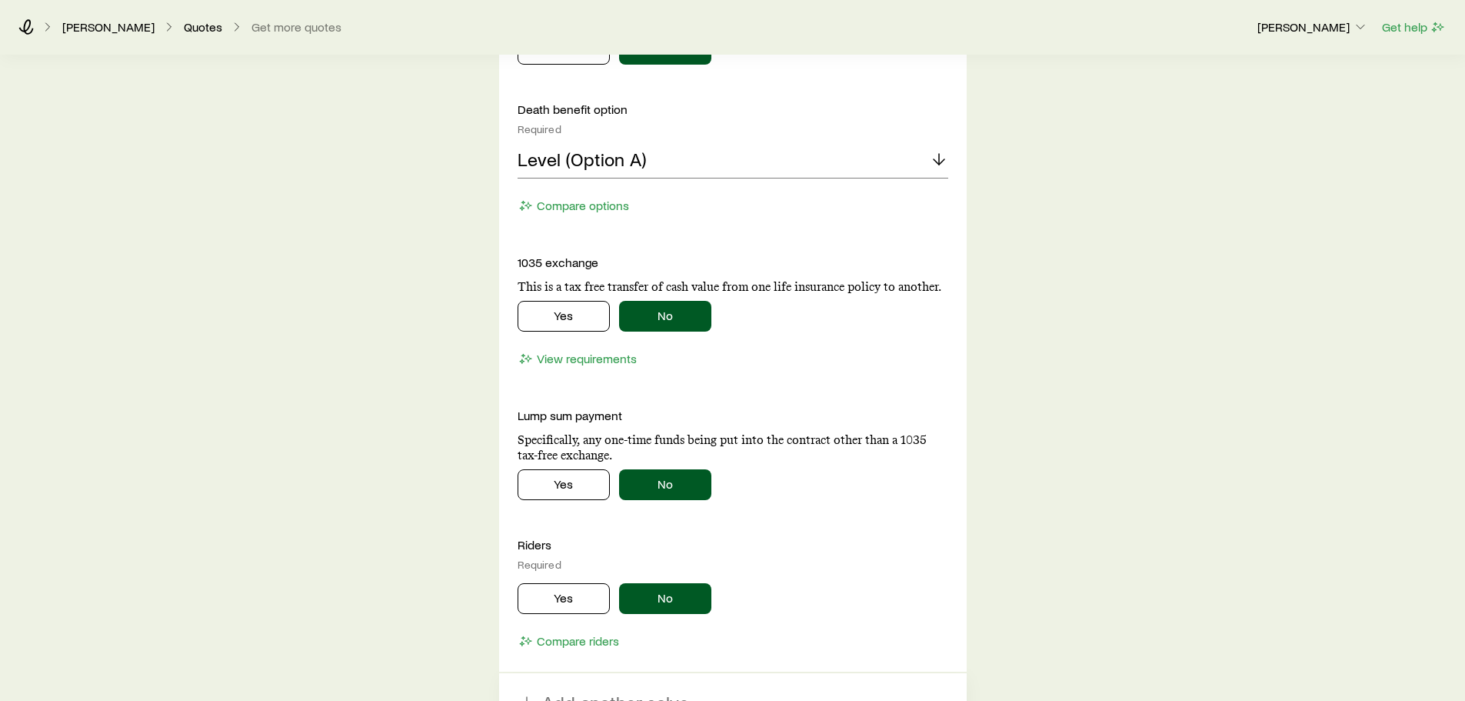
scroll to position [1868, 0]
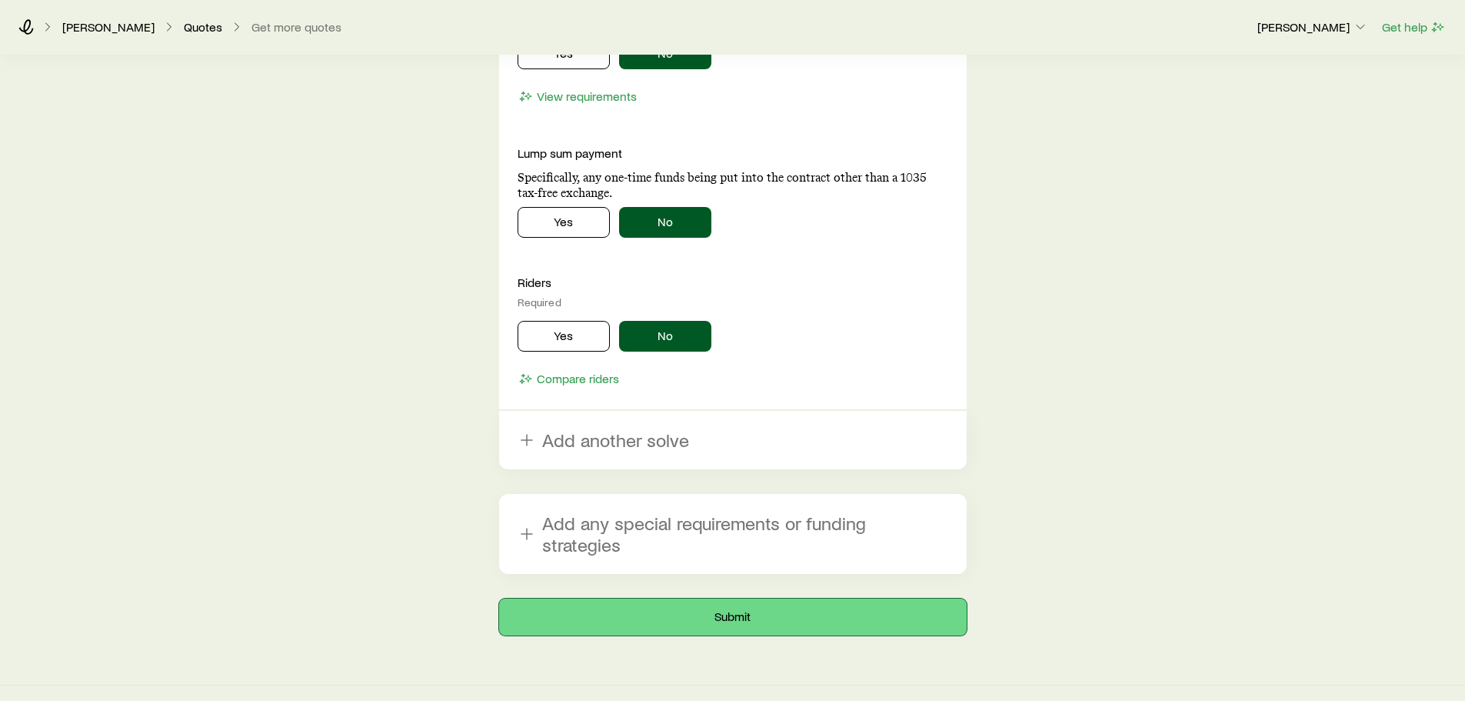
click at [680, 598] on button "Submit" at bounding box center [733, 616] width 468 height 37
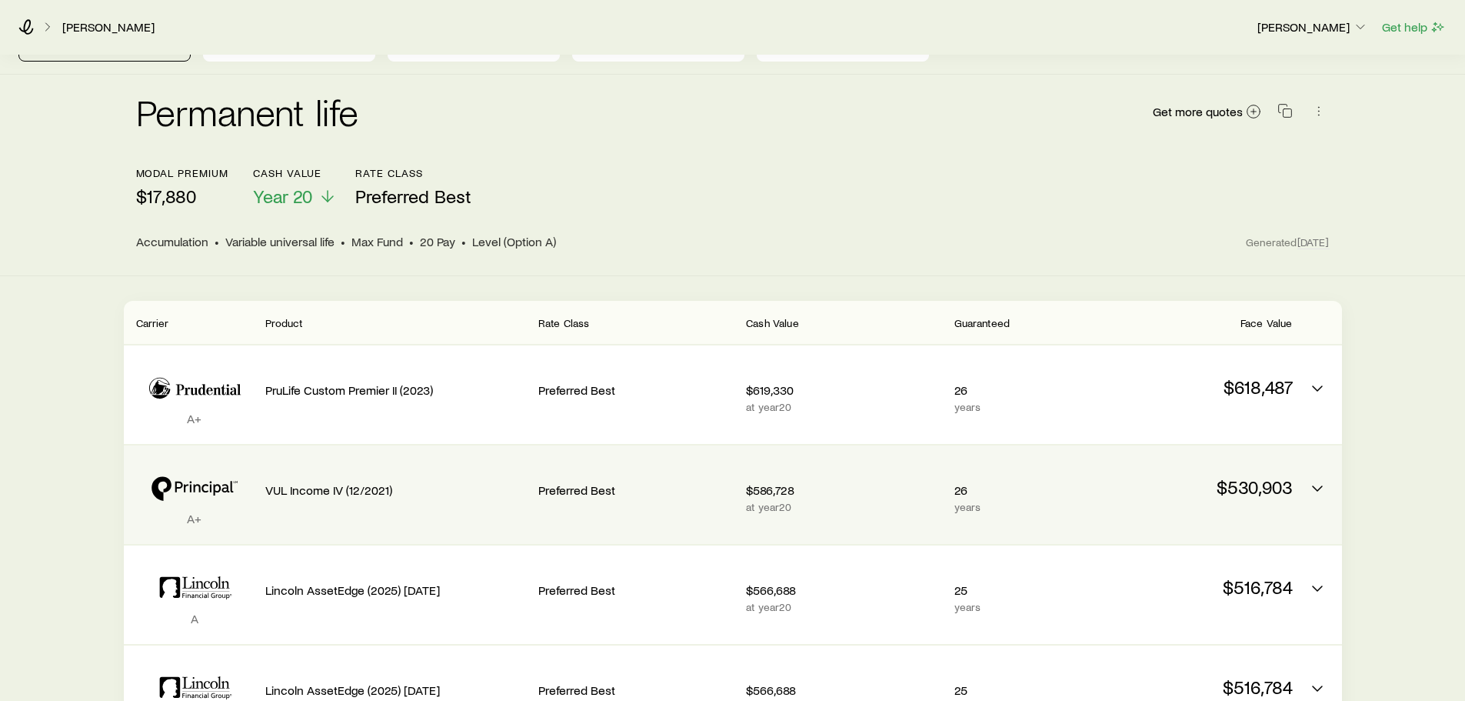
scroll to position [117, 0]
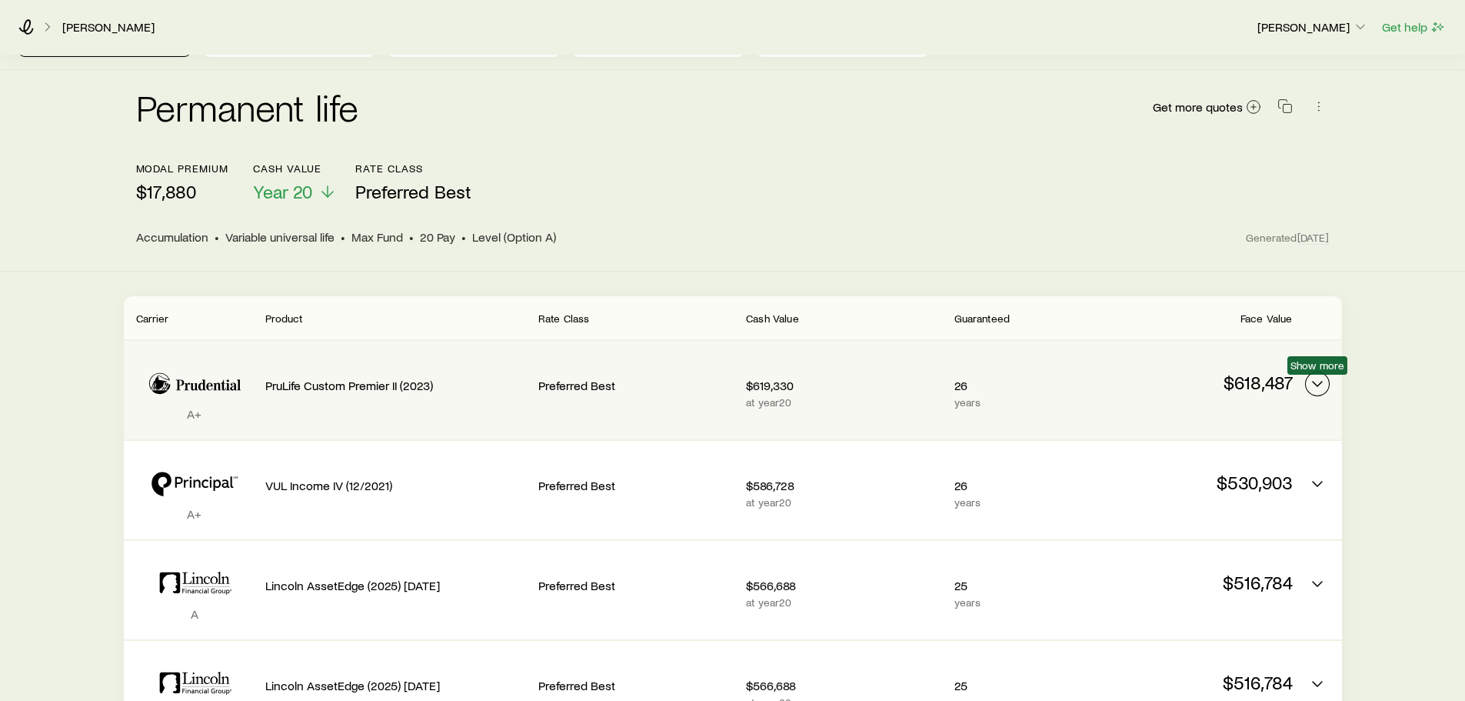
click at [1317, 385] on polyline "Permanent quotes" at bounding box center [1317, 383] width 9 height 5
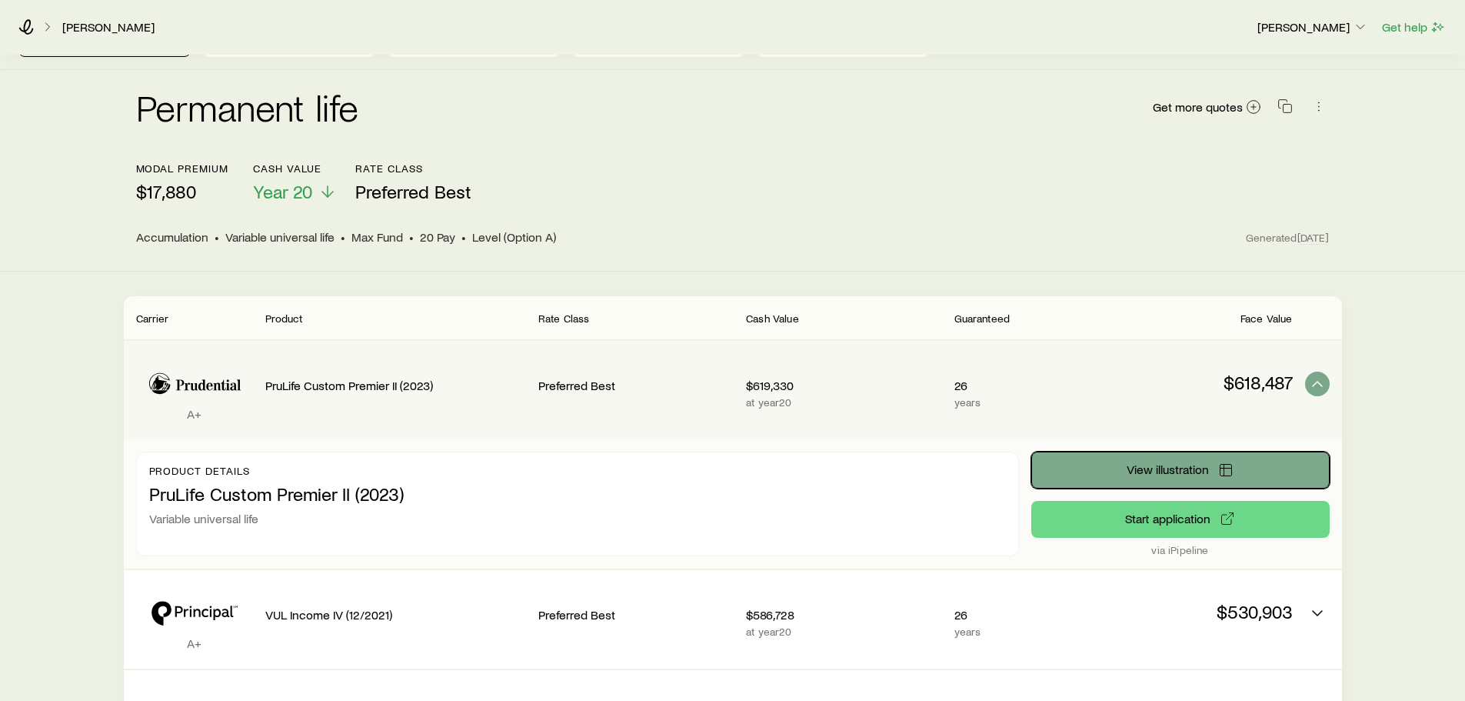
click at [1242, 466] on button "View illustration" at bounding box center [1180, 469] width 298 height 37
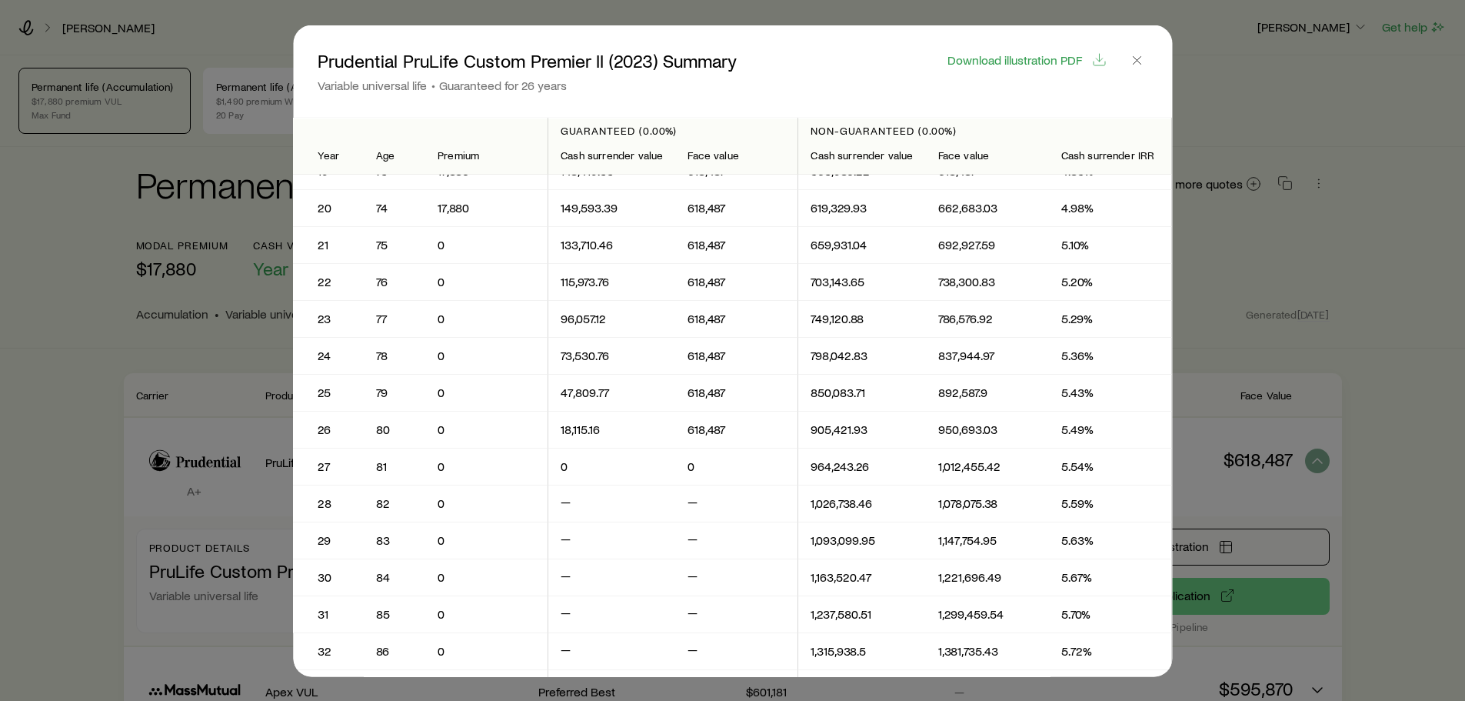
scroll to position [648, 0]
click at [1432, 417] on div at bounding box center [732, 350] width 1465 height 701
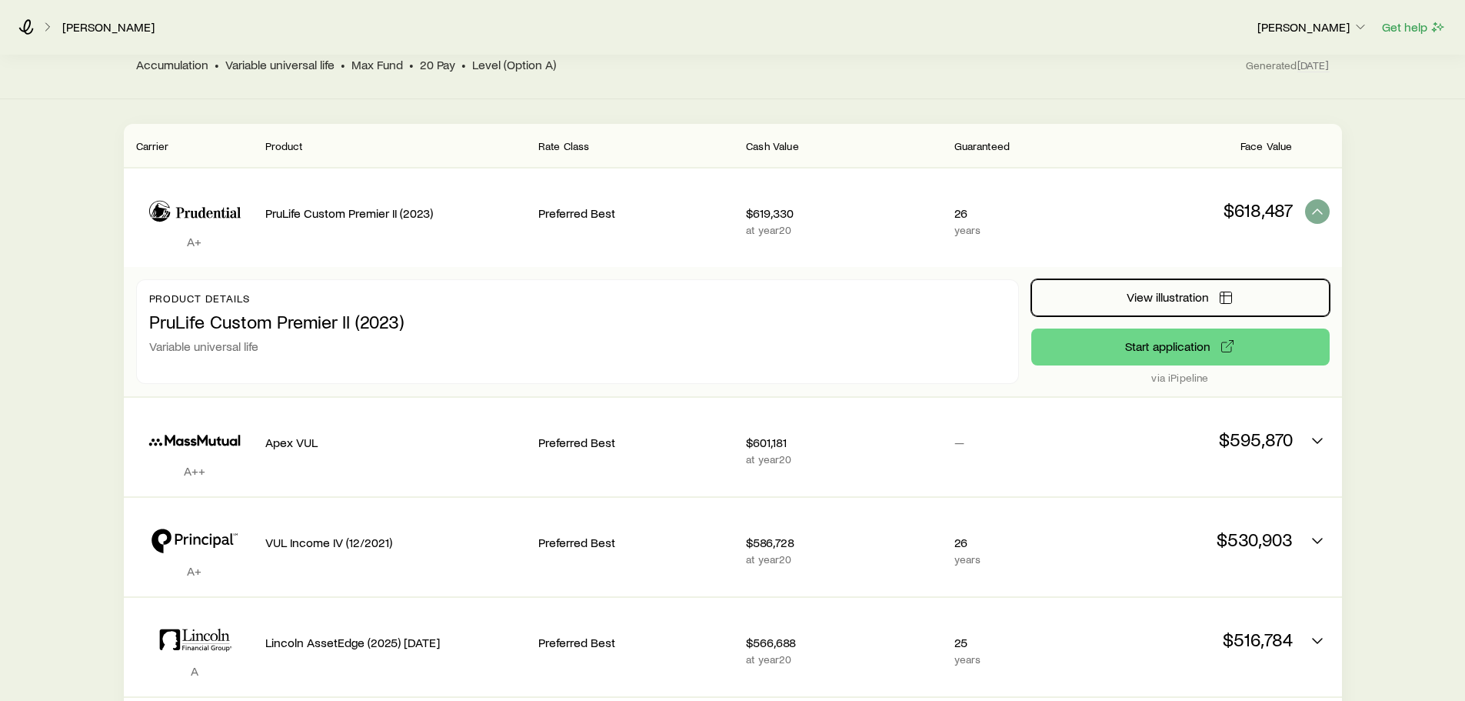
scroll to position [180, 0]
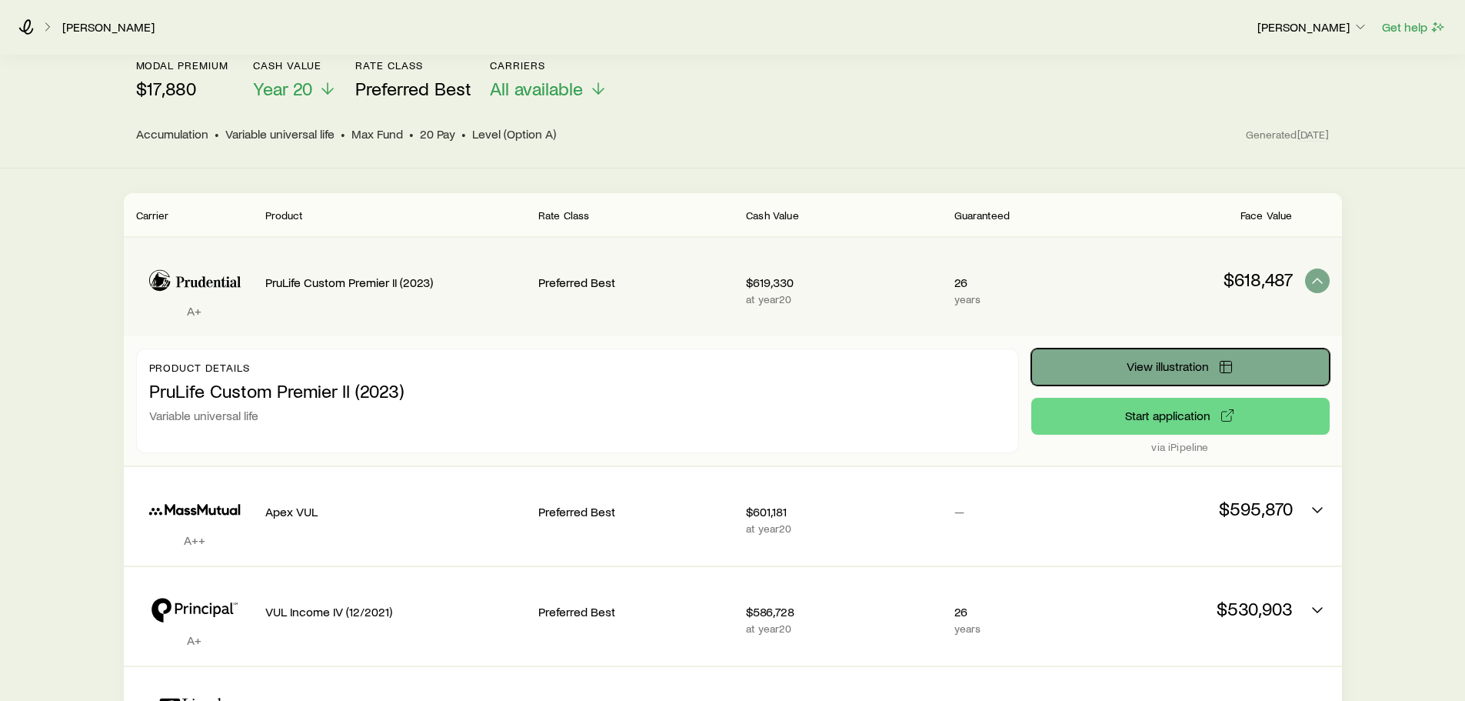
click at [1225, 364] on icon "Permanent quotes" at bounding box center [1225, 366] width 15 height 15
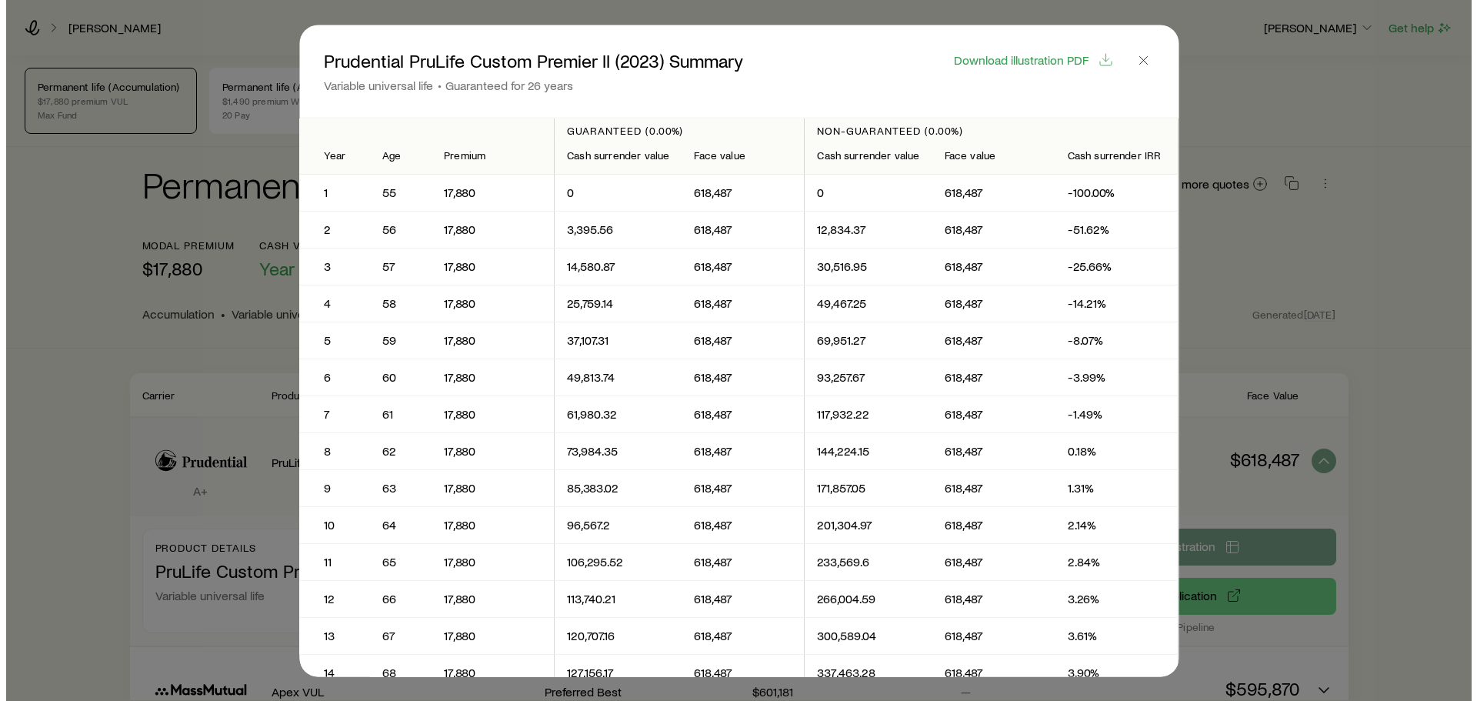
scroll to position [0, 0]
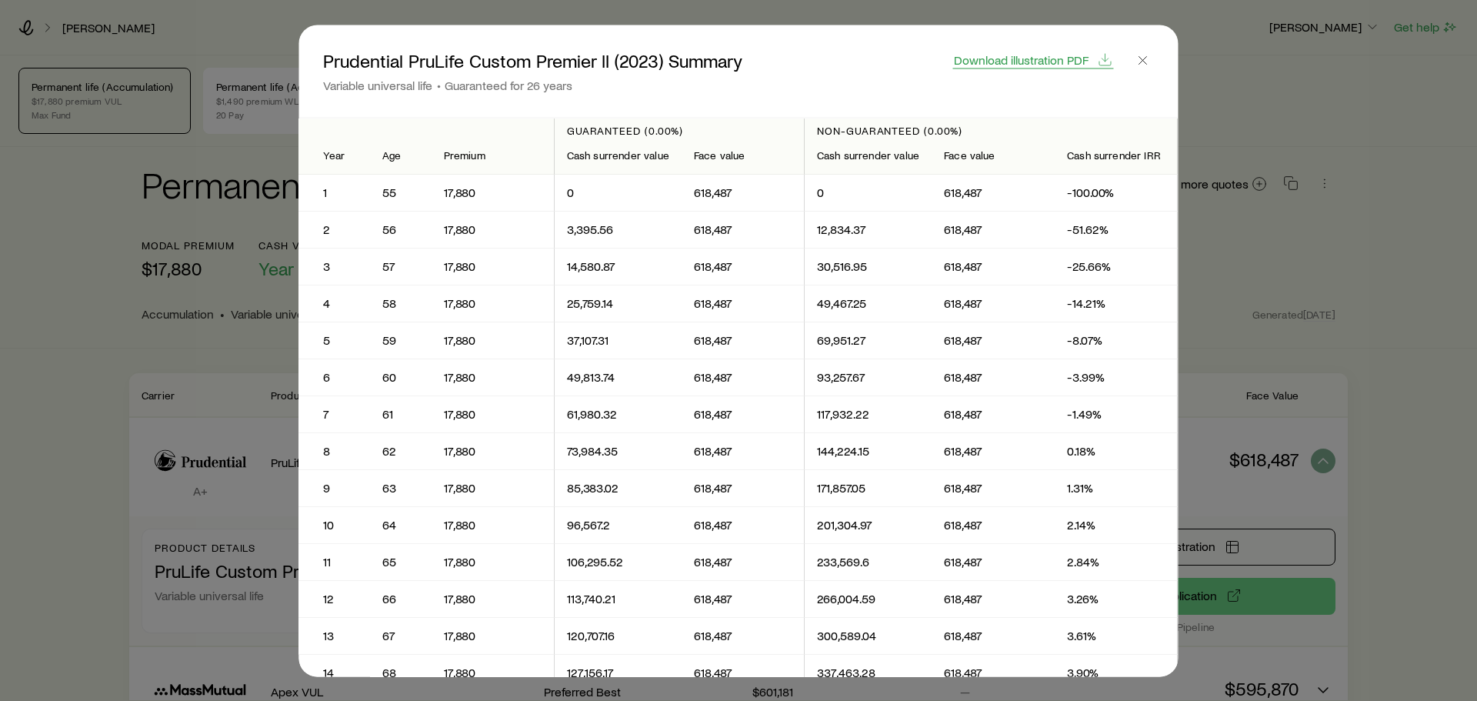
click at [1016, 67] on button "Download illustration PDF" at bounding box center [1033, 60] width 161 height 18
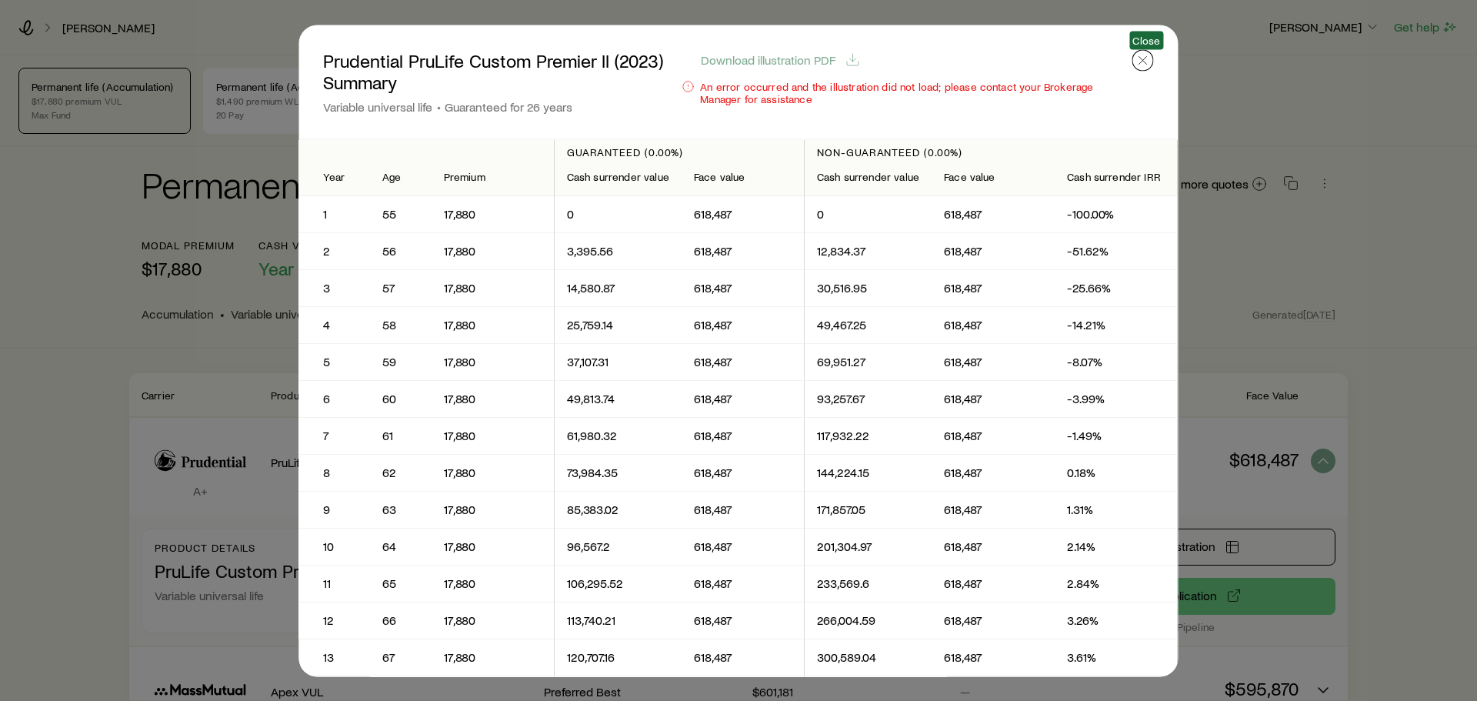
click at [1140, 58] on icon "button" at bounding box center [1142, 59] width 15 height 15
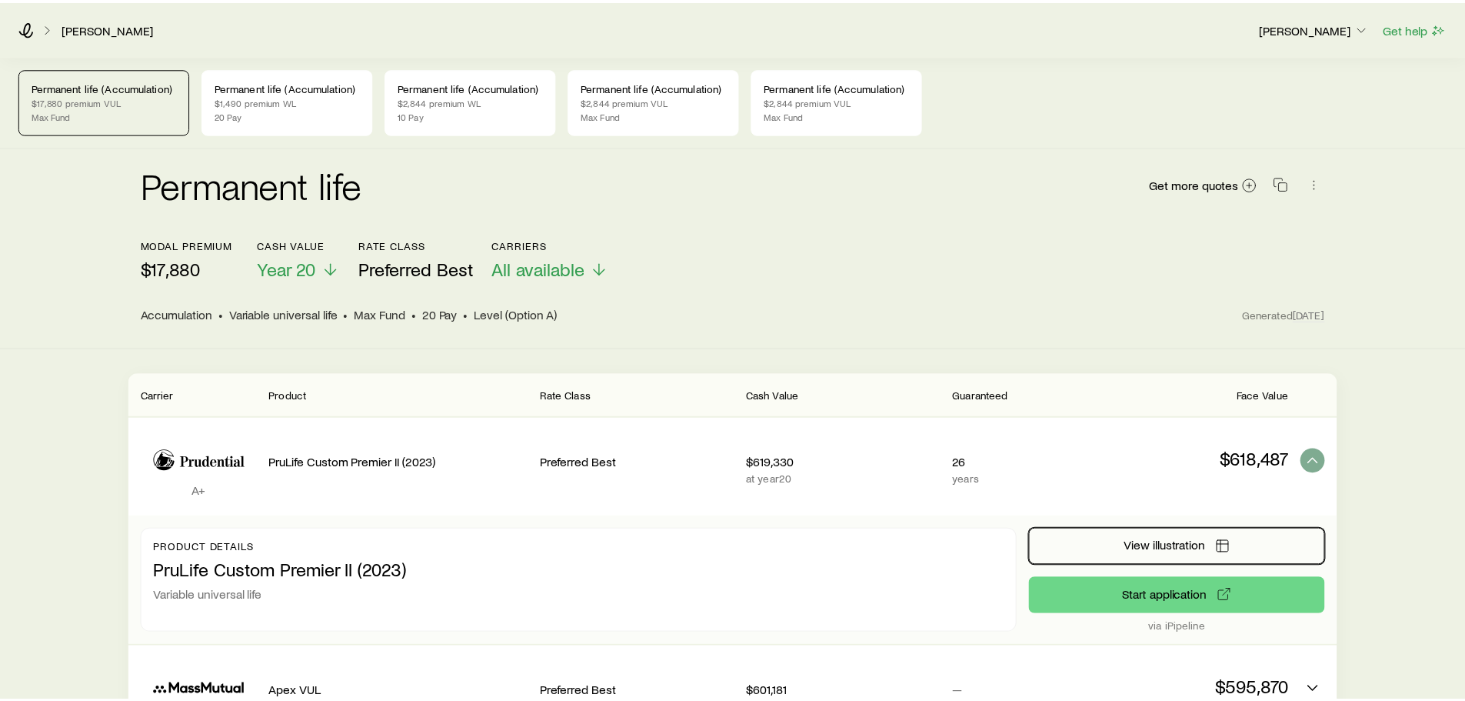
scroll to position [180, 0]
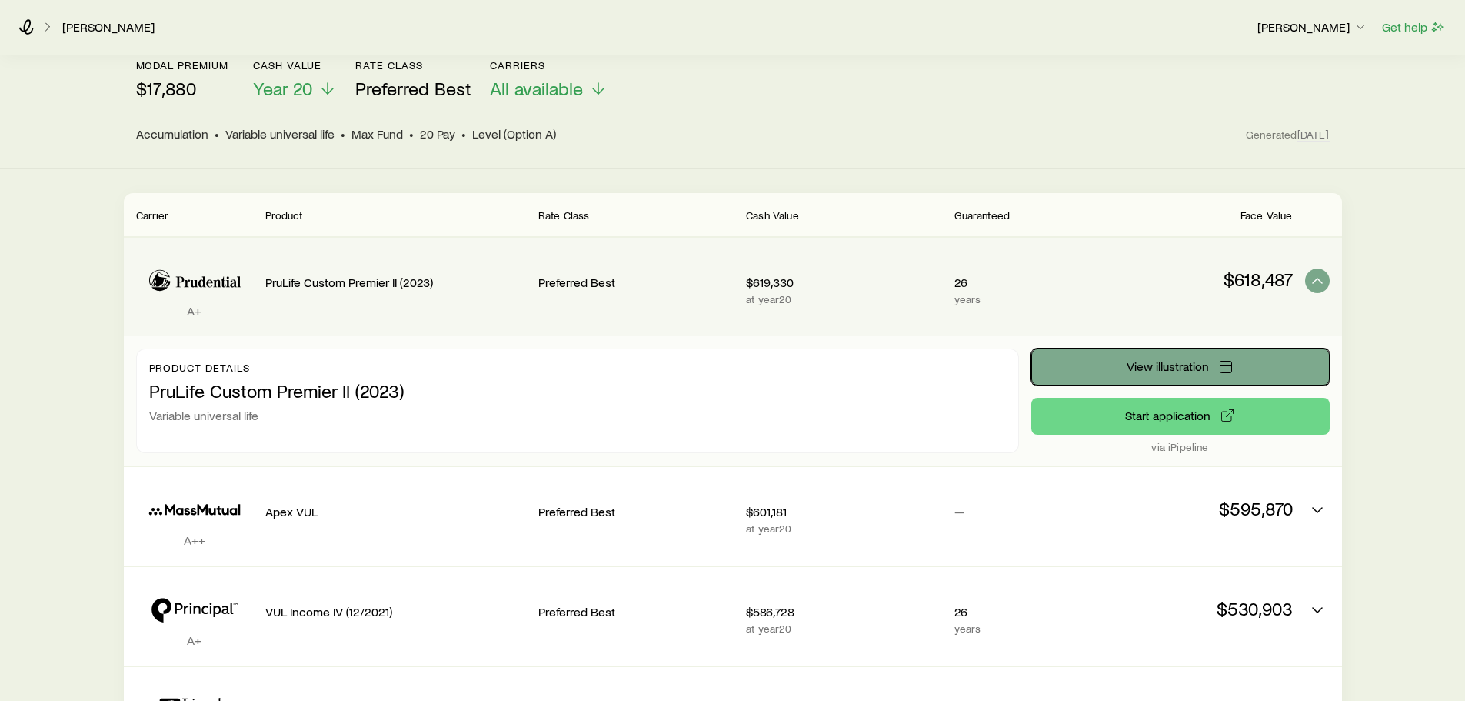
click at [1132, 367] on span "View illustration" at bounding box center [1168, 366] width 82 height 12
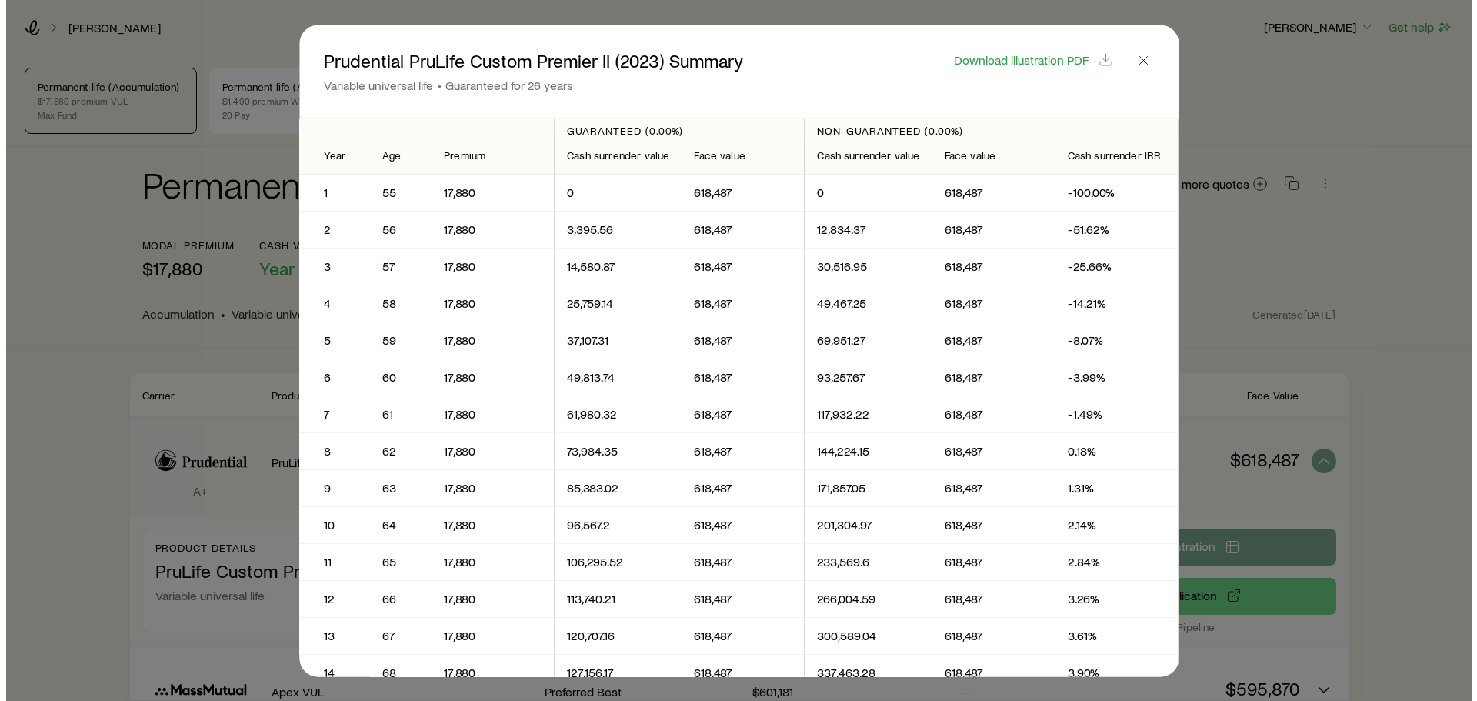
scroll to position [0, 0]
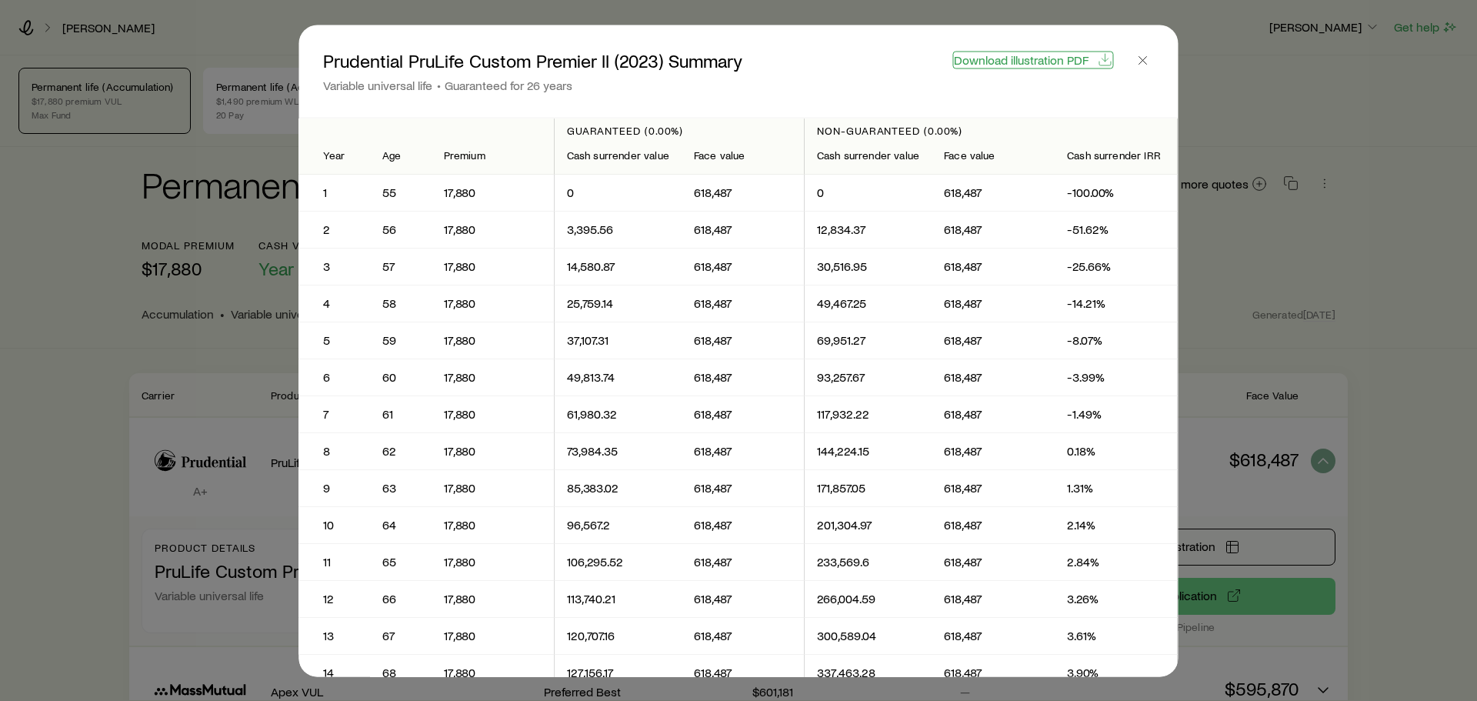
click at [1016, 62] on span "Download illustration PDF" at bounding box center [1021, 59] width 135 height 12
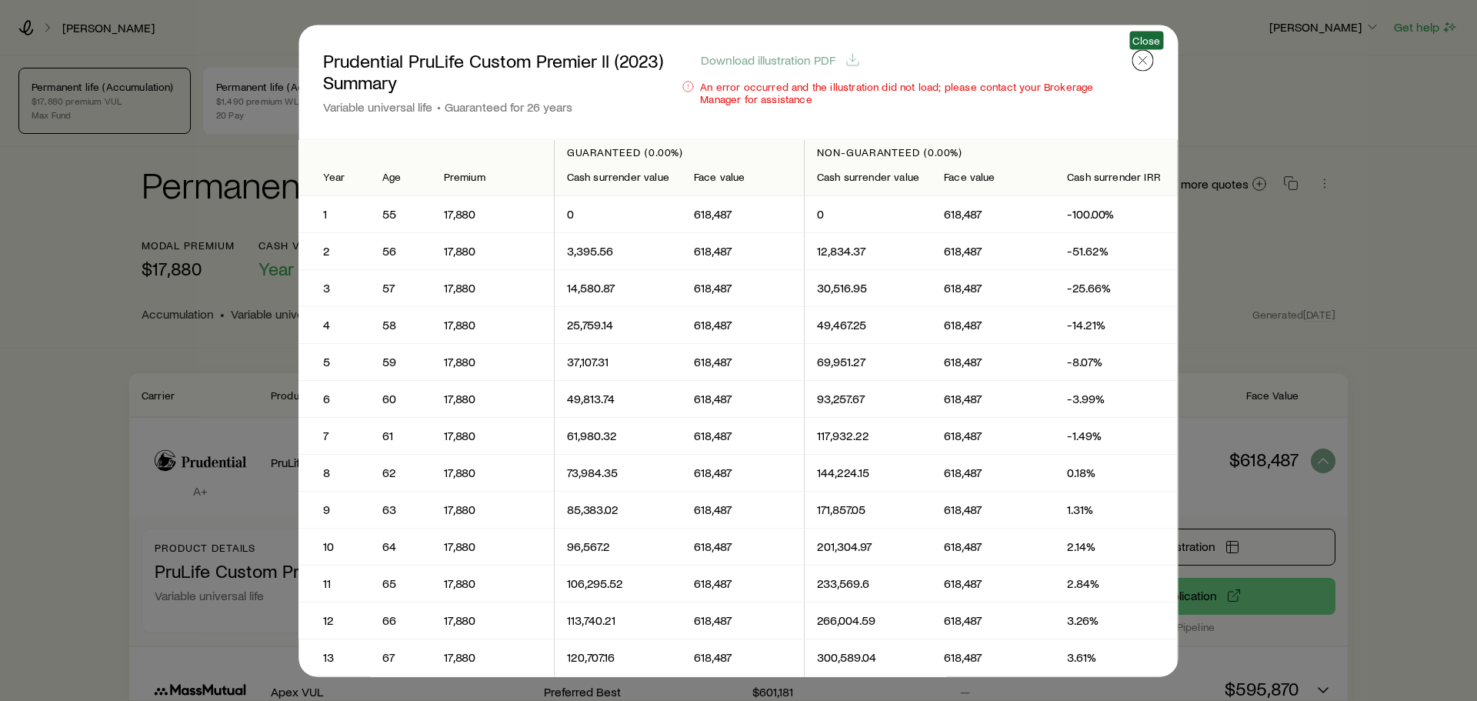
click at [1144, 60] on icon "button" at bounding box center [1142, 59] width 15 height 15
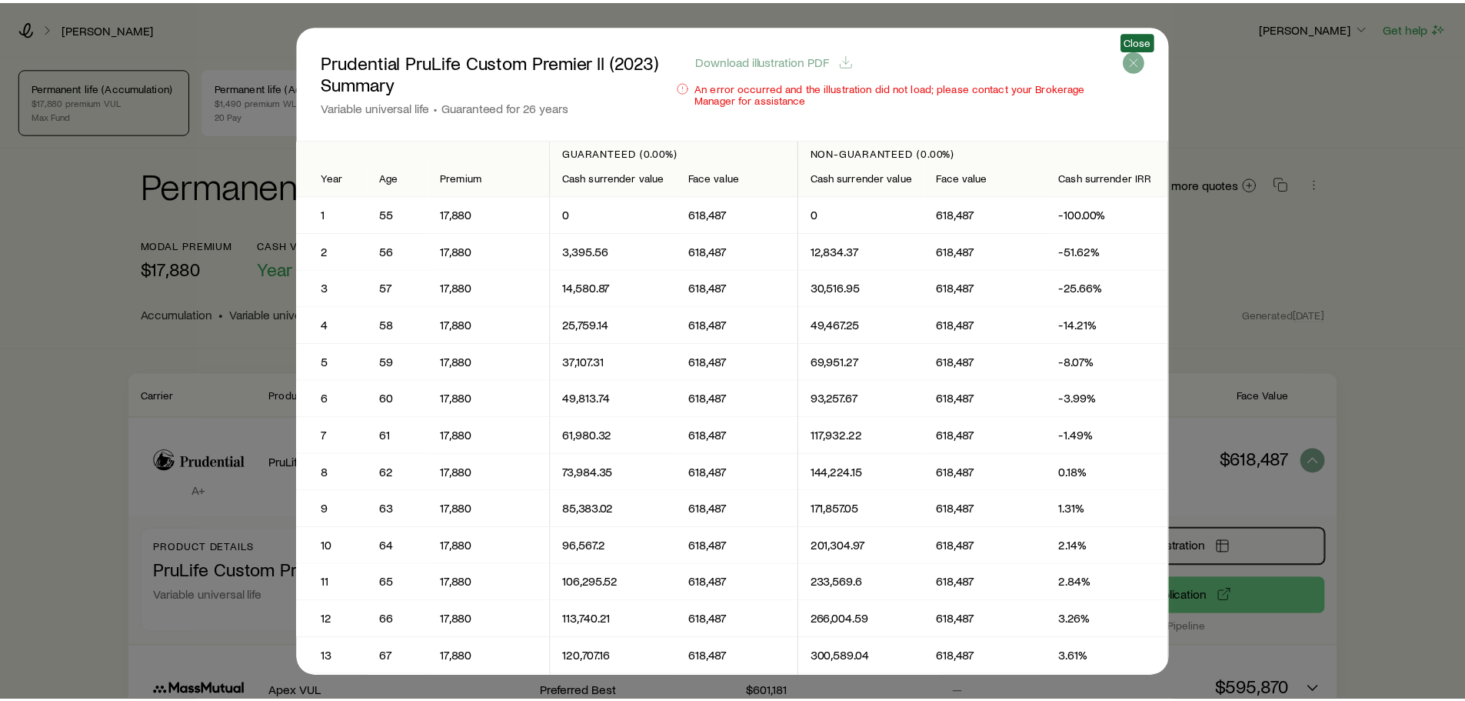
scroll to position [180, 0]
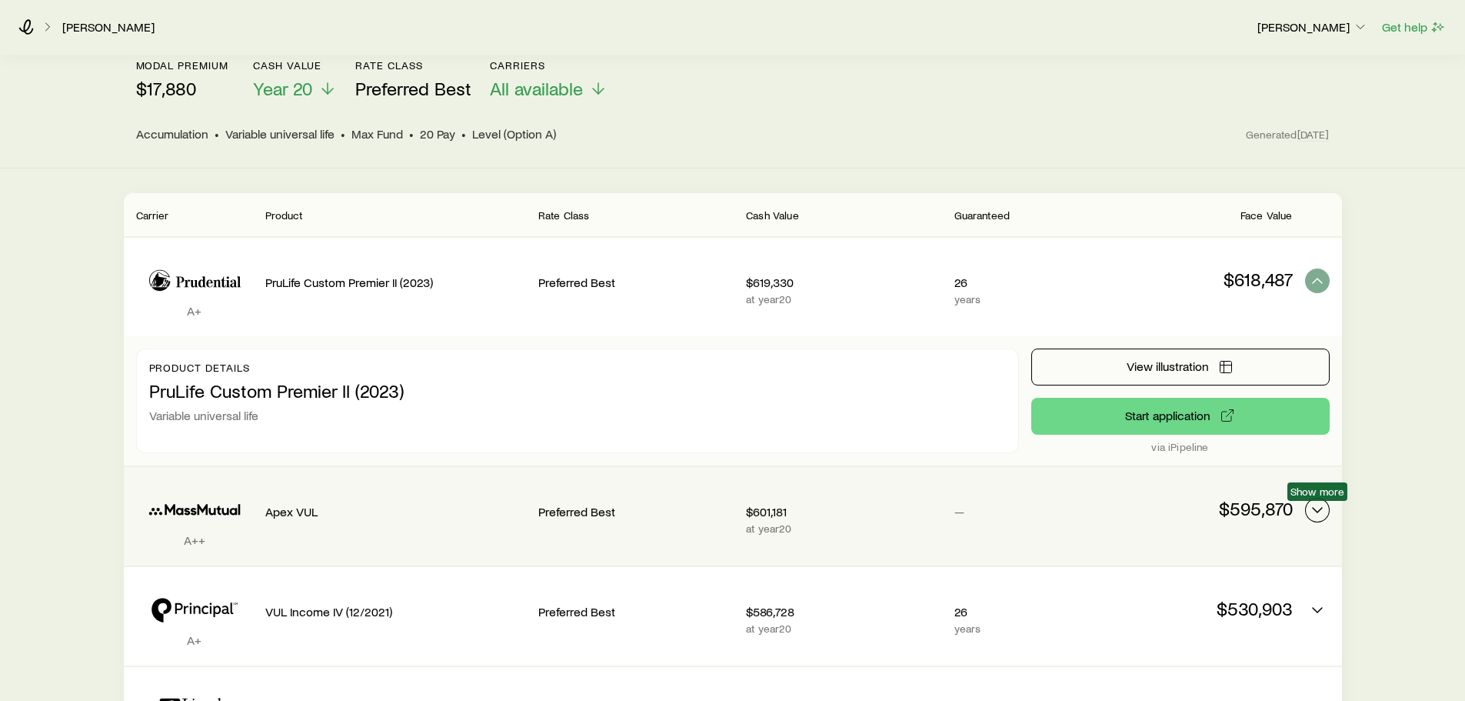
click at [1324, 510] on icon "Permanent quotes" at bounding box center [1317, 510] width 18 height 18
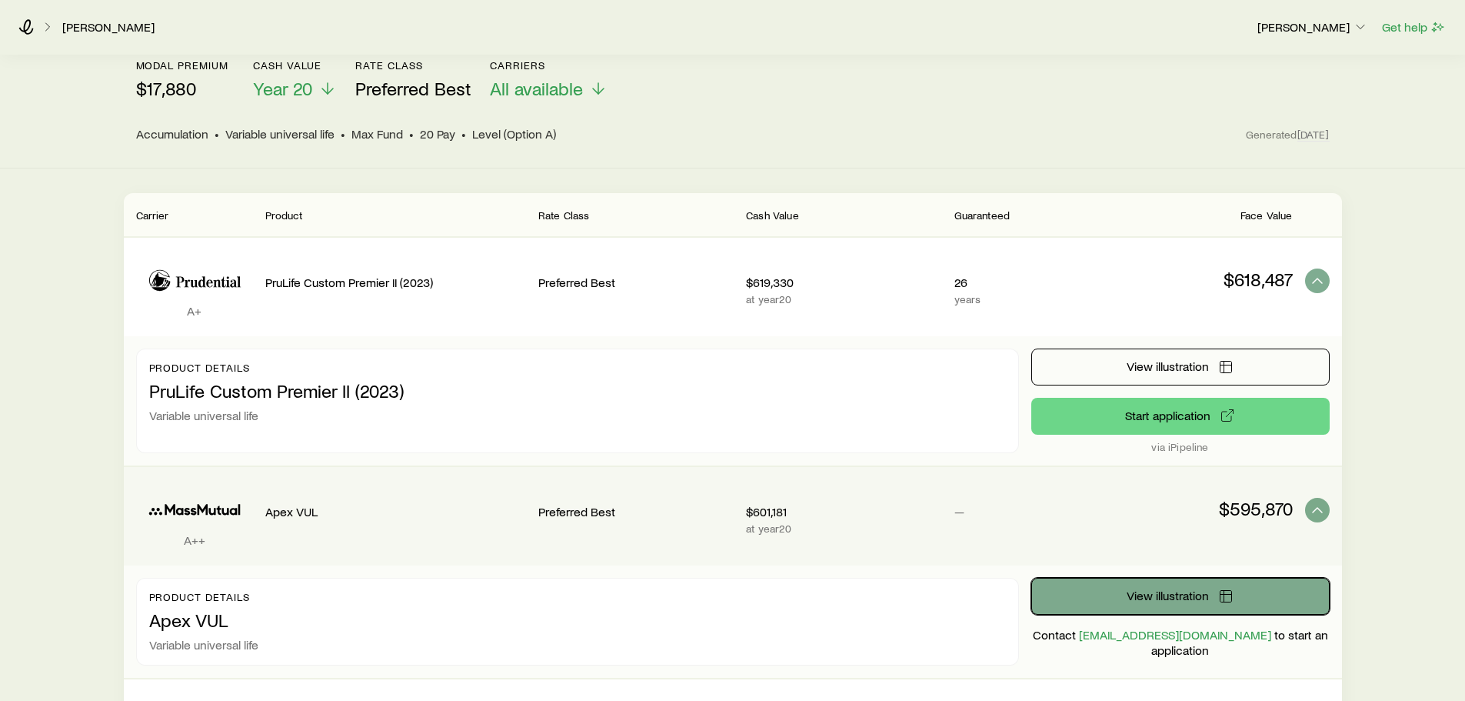
click at [1193, 597] on span "View illustration" at bounding box center [1168, 595] width 82 height 12
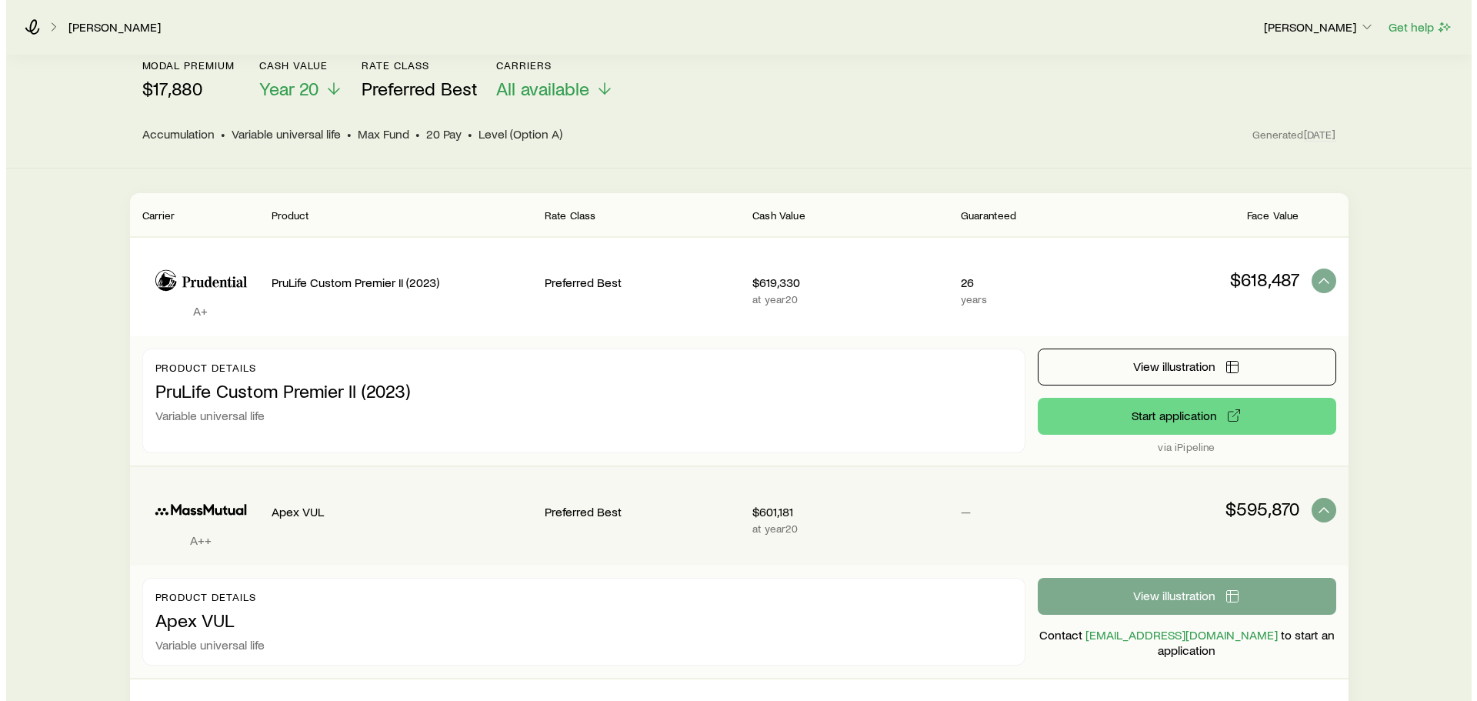
scroll to position [0, 0]
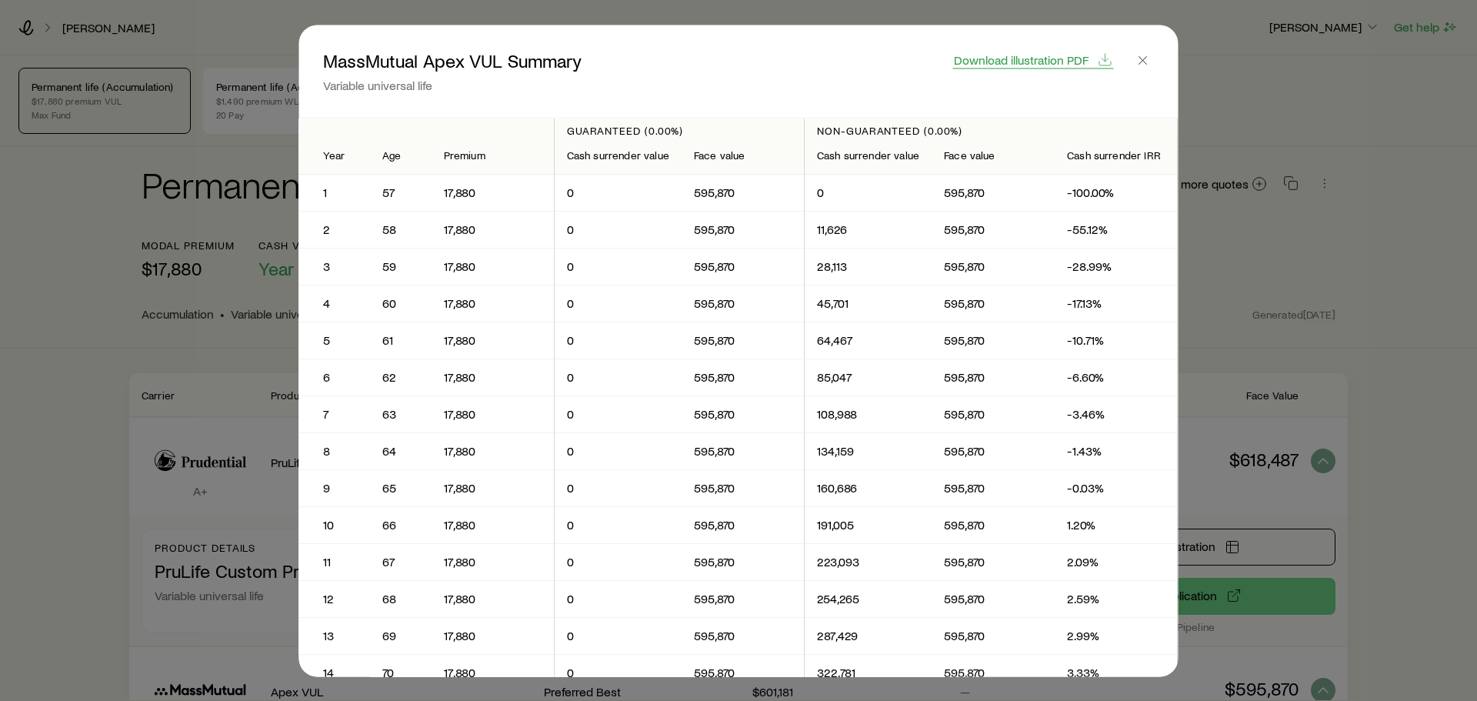
click at [1010, 65] on span "Download illustration PDF" at bounding box center [1021, 59] width 135 height 12
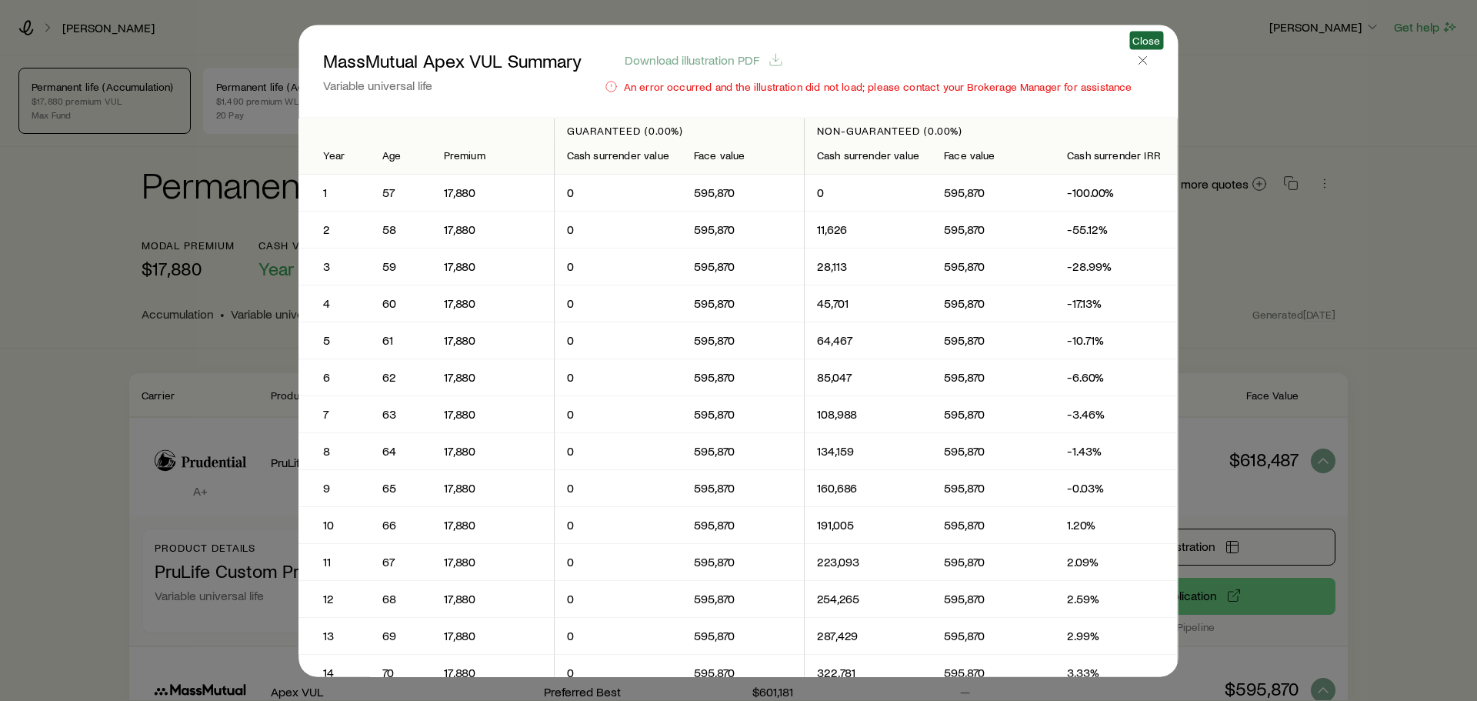
click at [1142, 71] on span "Close" at bounding box center [1143, 70] width 22 height 43
click at [1147, 57] on icon "button" at bounding box center [1142, 59] width 15 height 15
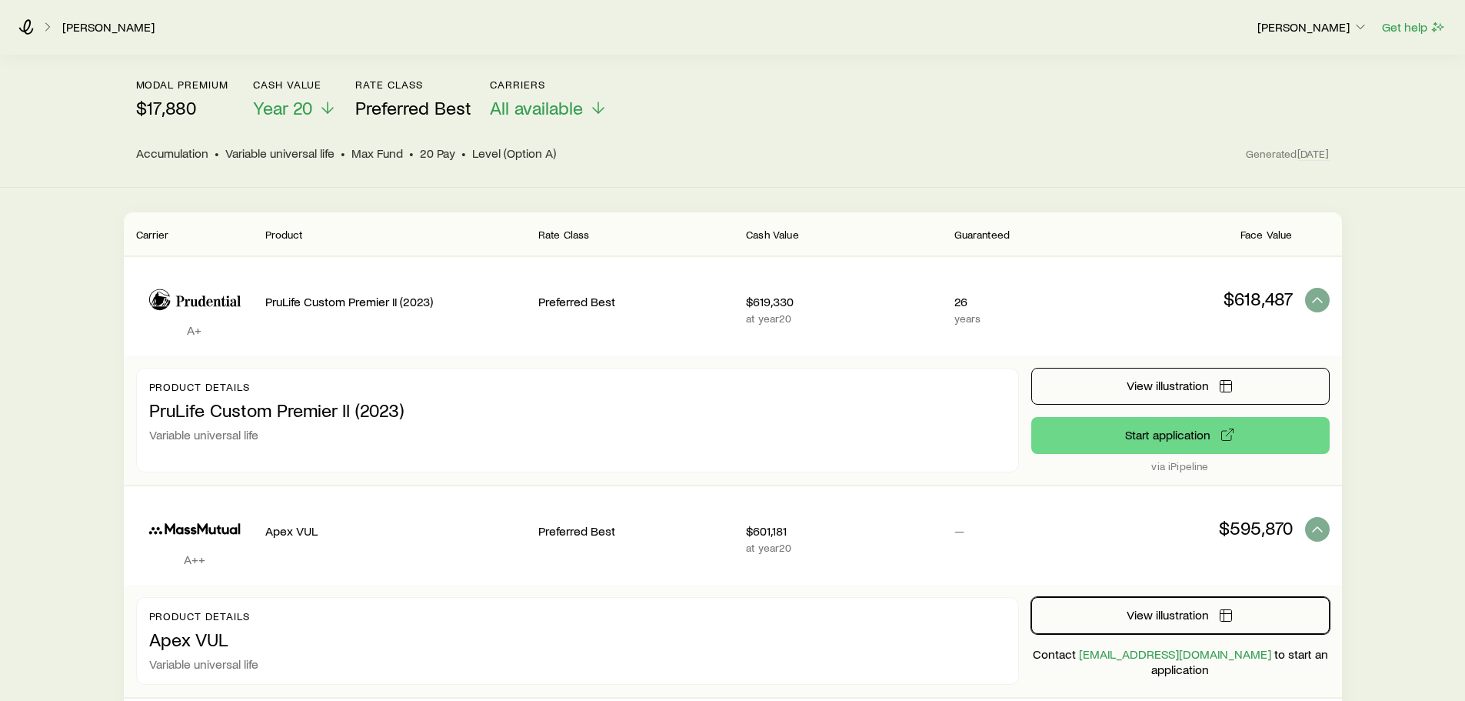
scroll to position [160, 0]
click at [1314, 298] on icon "Permanent quotes" at bounding box center [1317, 300] width 18 height 18
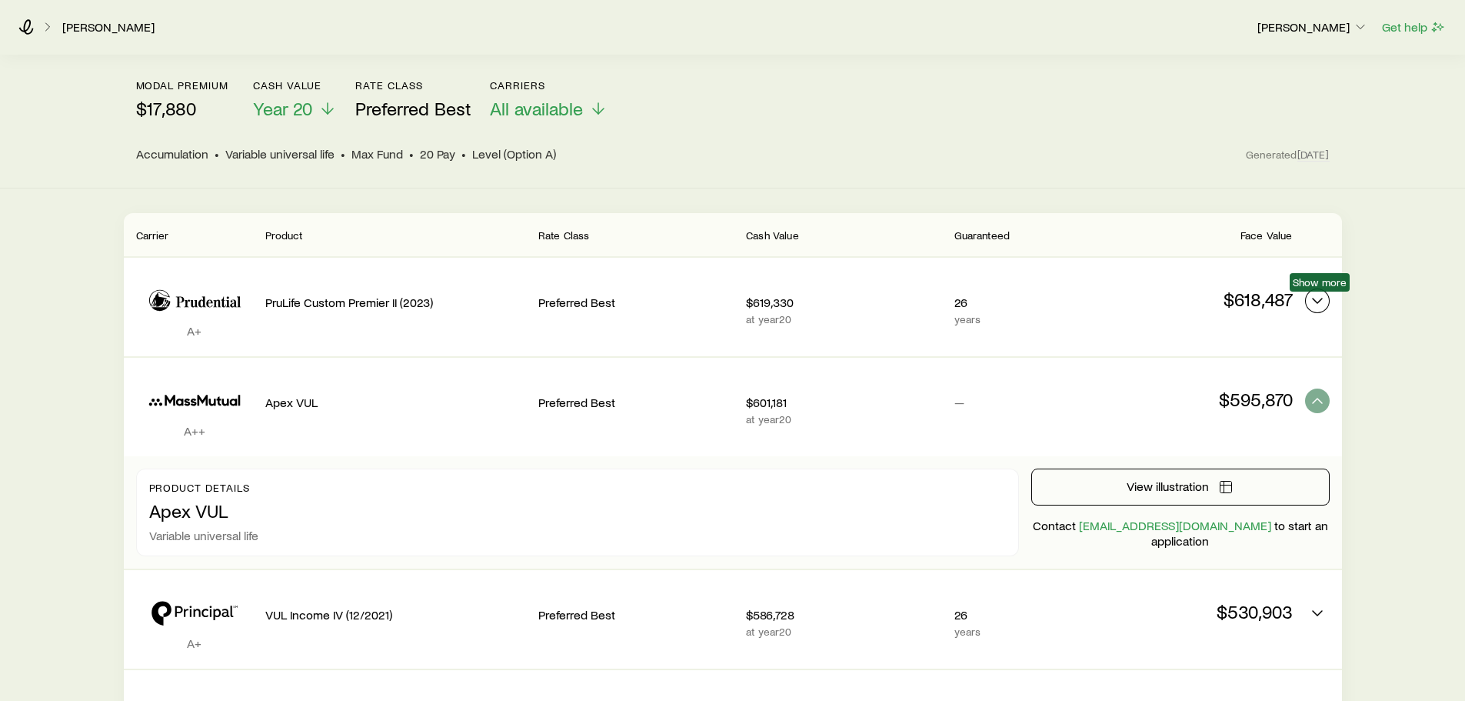
click at [1314, 298] on icon "Permanent quotes" at bounding box center [1317, 300] width 18 height 18
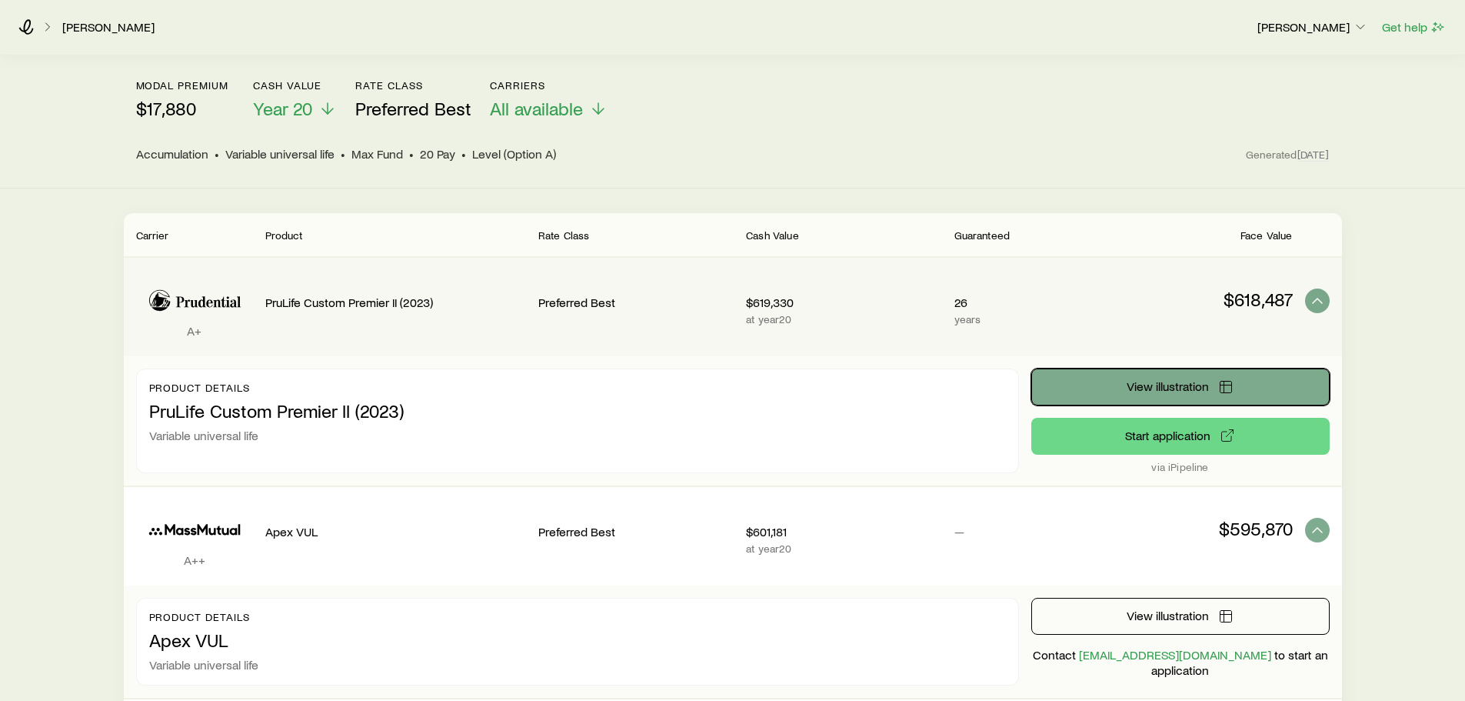
click at [1157, 381] on span "View illustration" at bounding box center [1168, 386] width 82 height 12
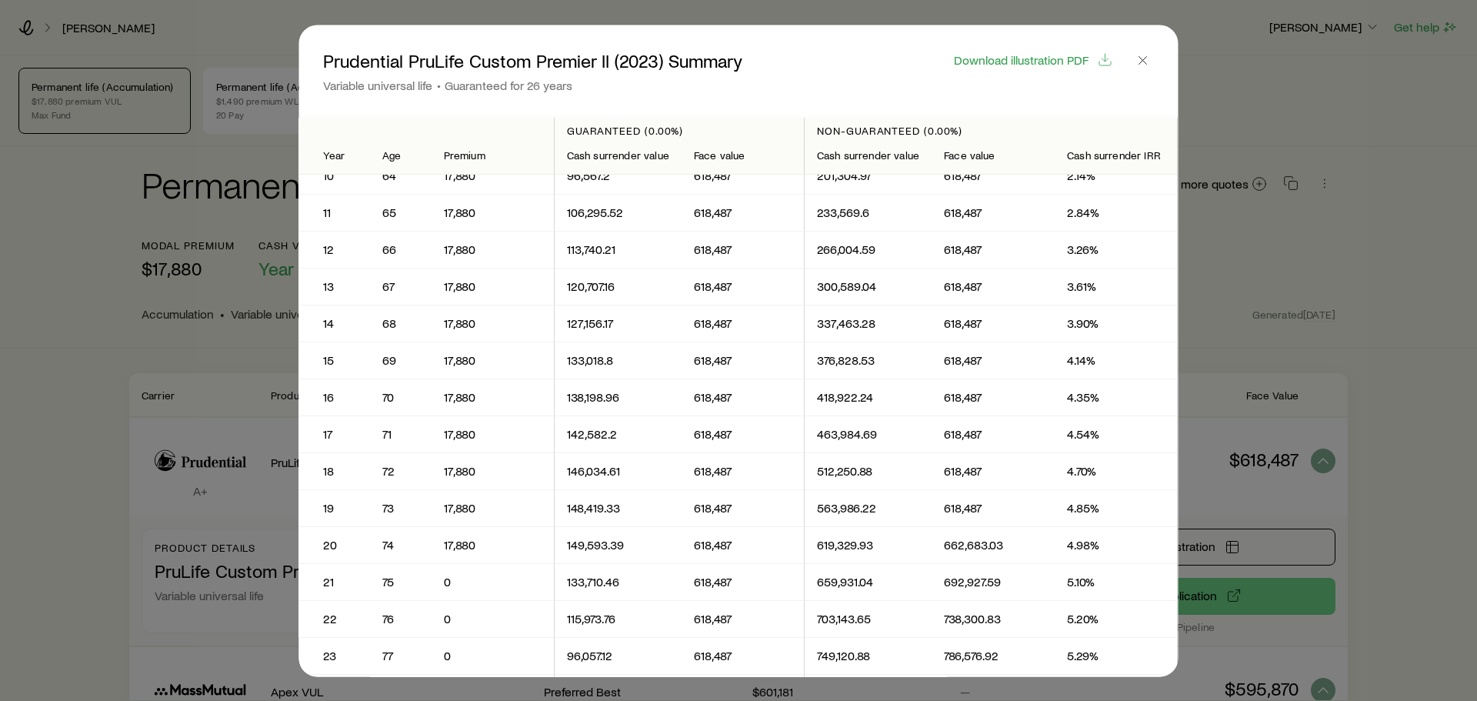
scroll to position [417, 0]
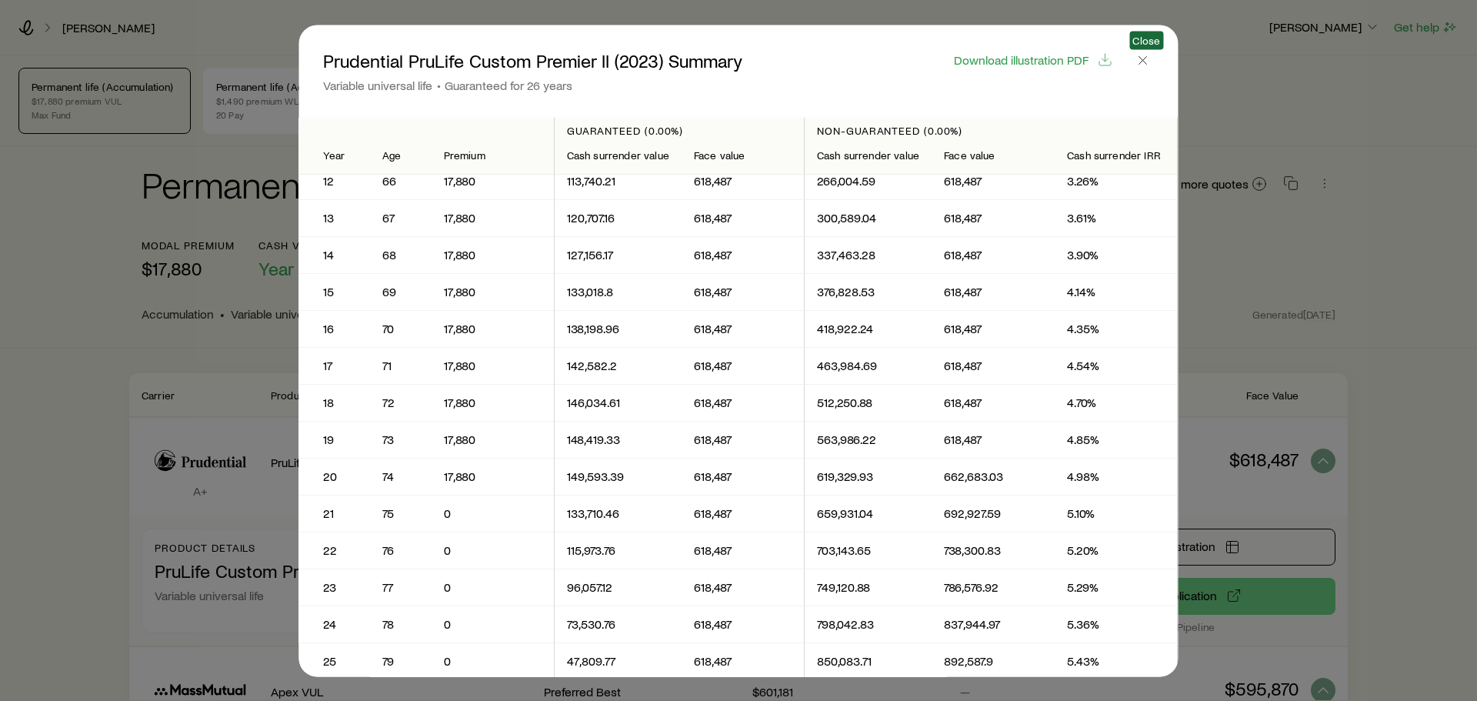
click at [1141, 71] on span "Close" at bounding box center [1143, 70] width 22 height 43
click at [1141, 66] on icon "button" at bounding box center [1142, 59] width 15 height 15
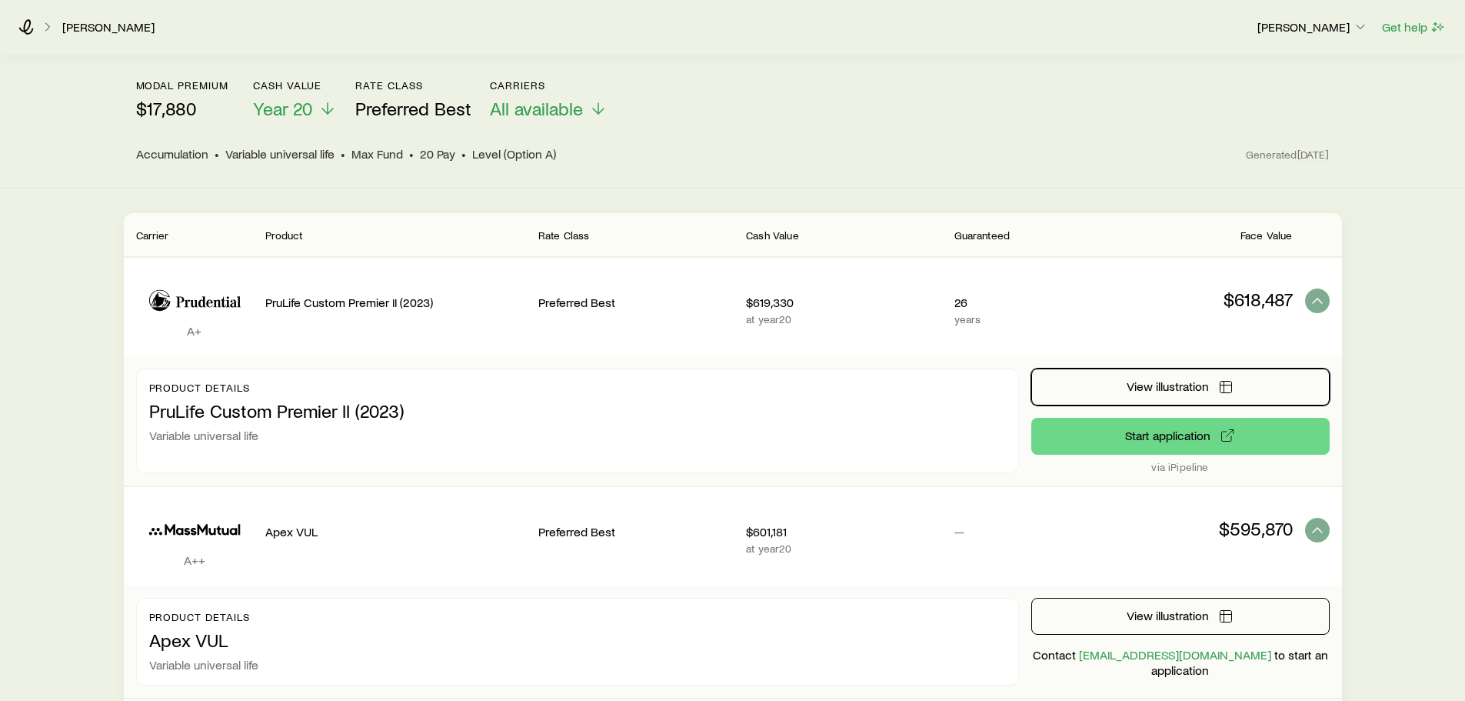
scroll to position [0, 0]
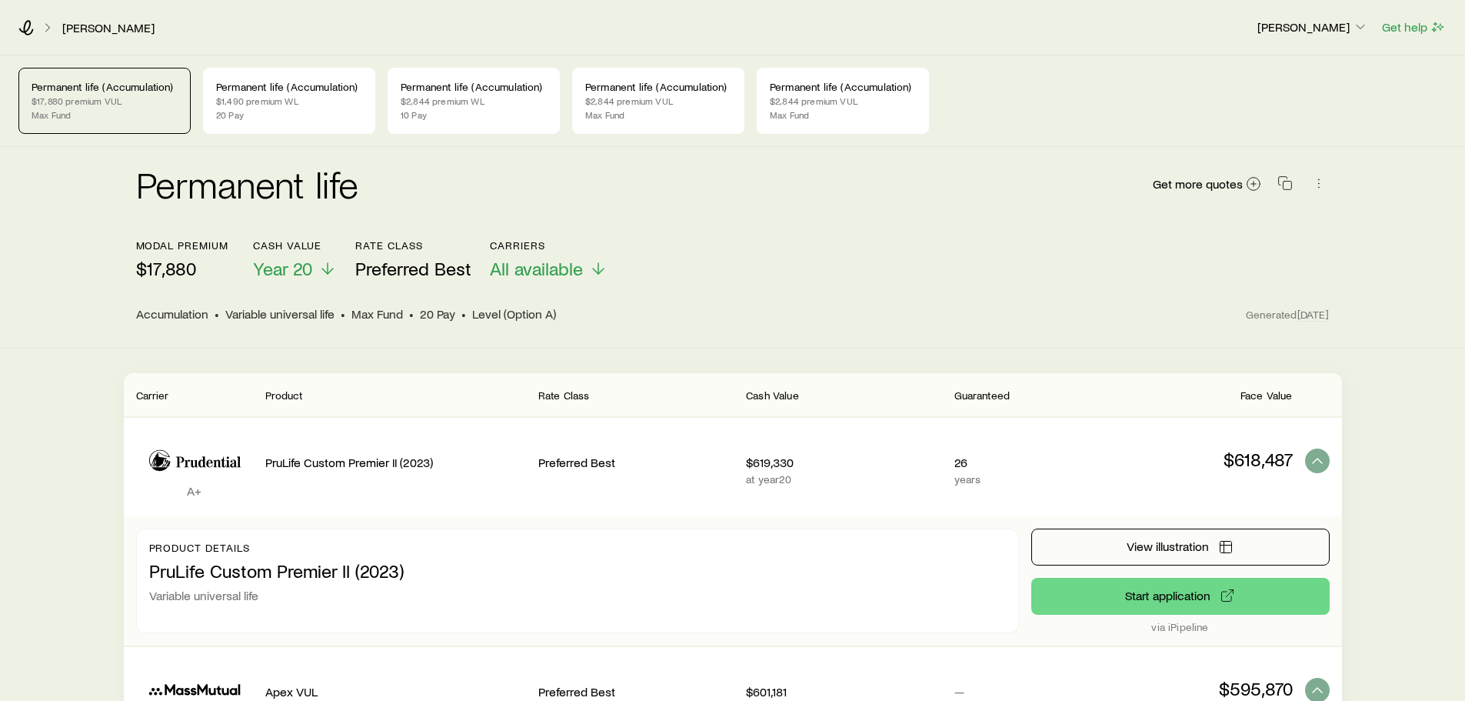
click at [1194, 200] on div "Get more quotes" at bounding box center [1241, 183] width 178 height 37
click at [1198, 188] on span "Get more quotes" at bounding box center [1198, 184] width 90 height 12
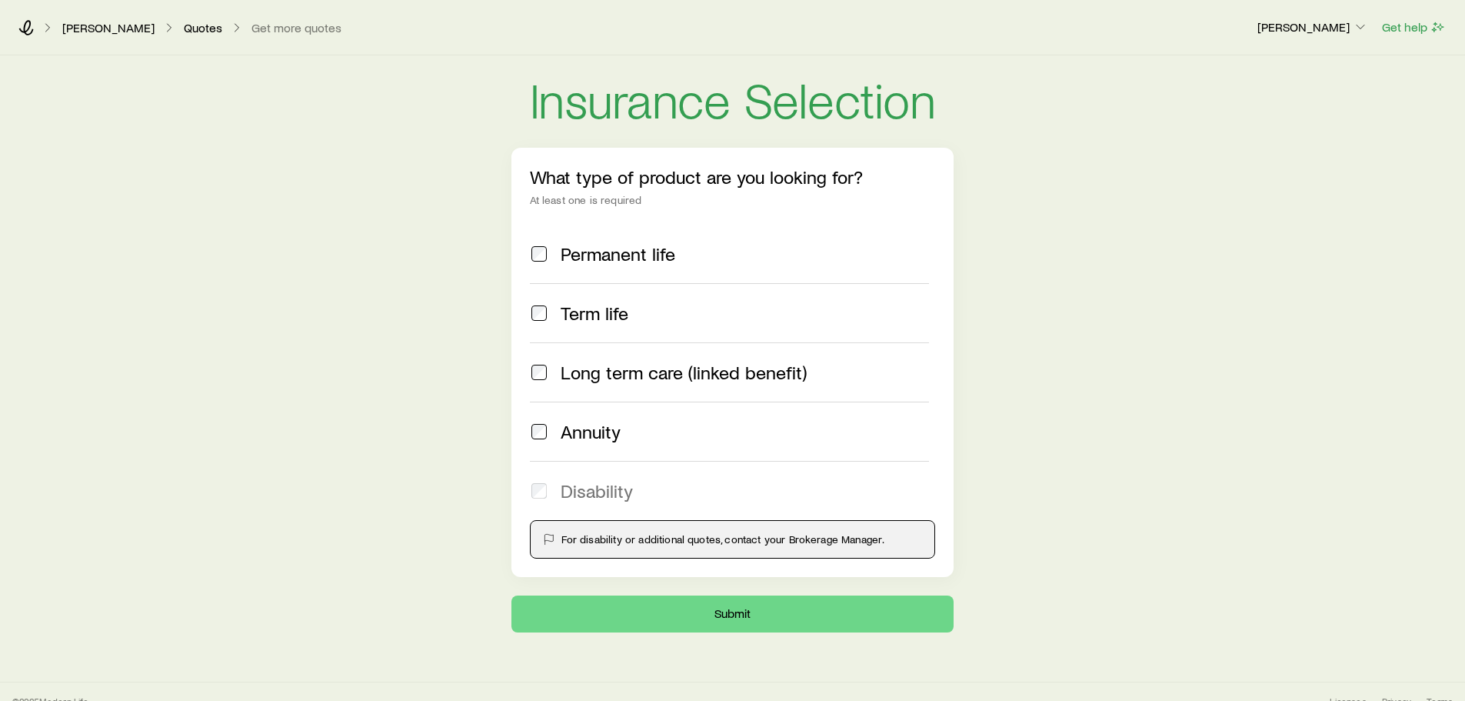
click at [589, 252] on span "Permanent life" at bounding box center [618, 254] width 115 height 22
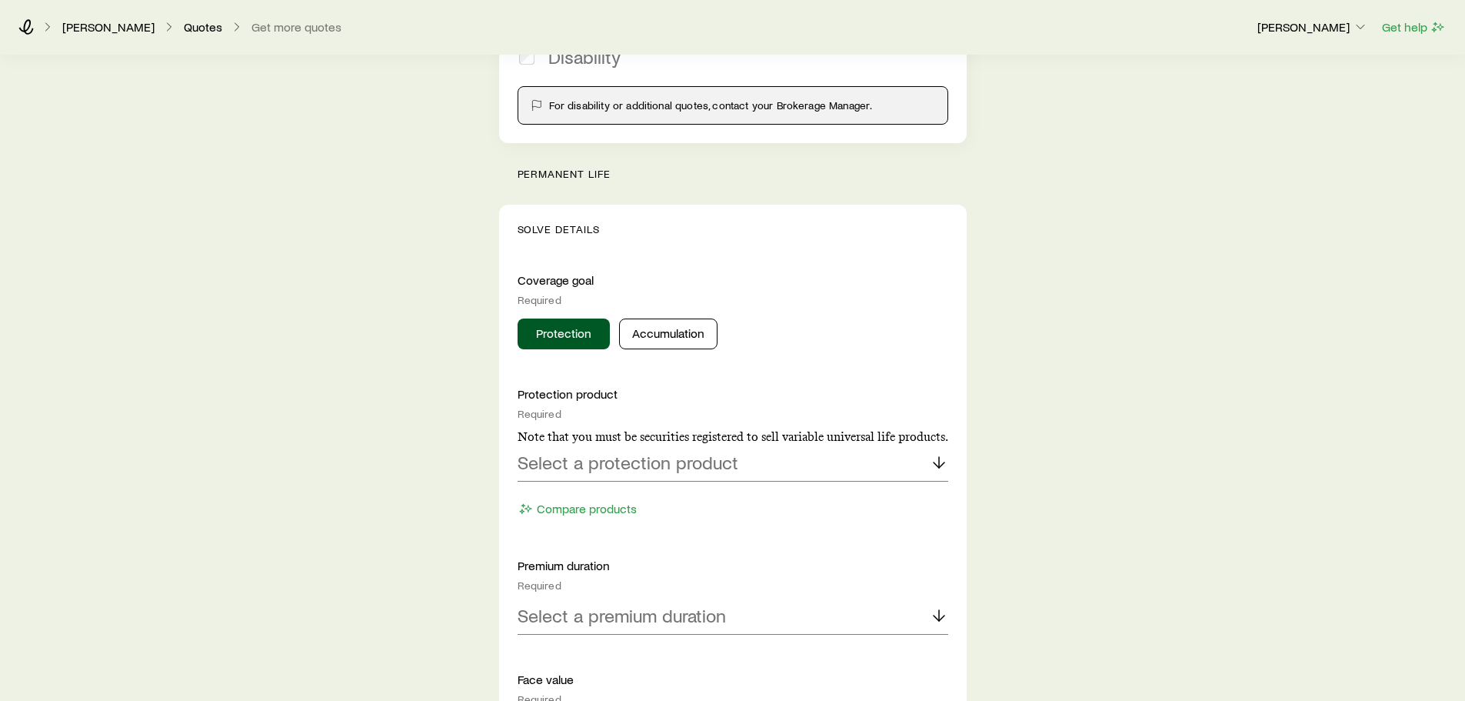
scroll to position [435, 0]
click at [668, 344] on button "Accumulation" at bounding box center [668, 333] width 98 height 31
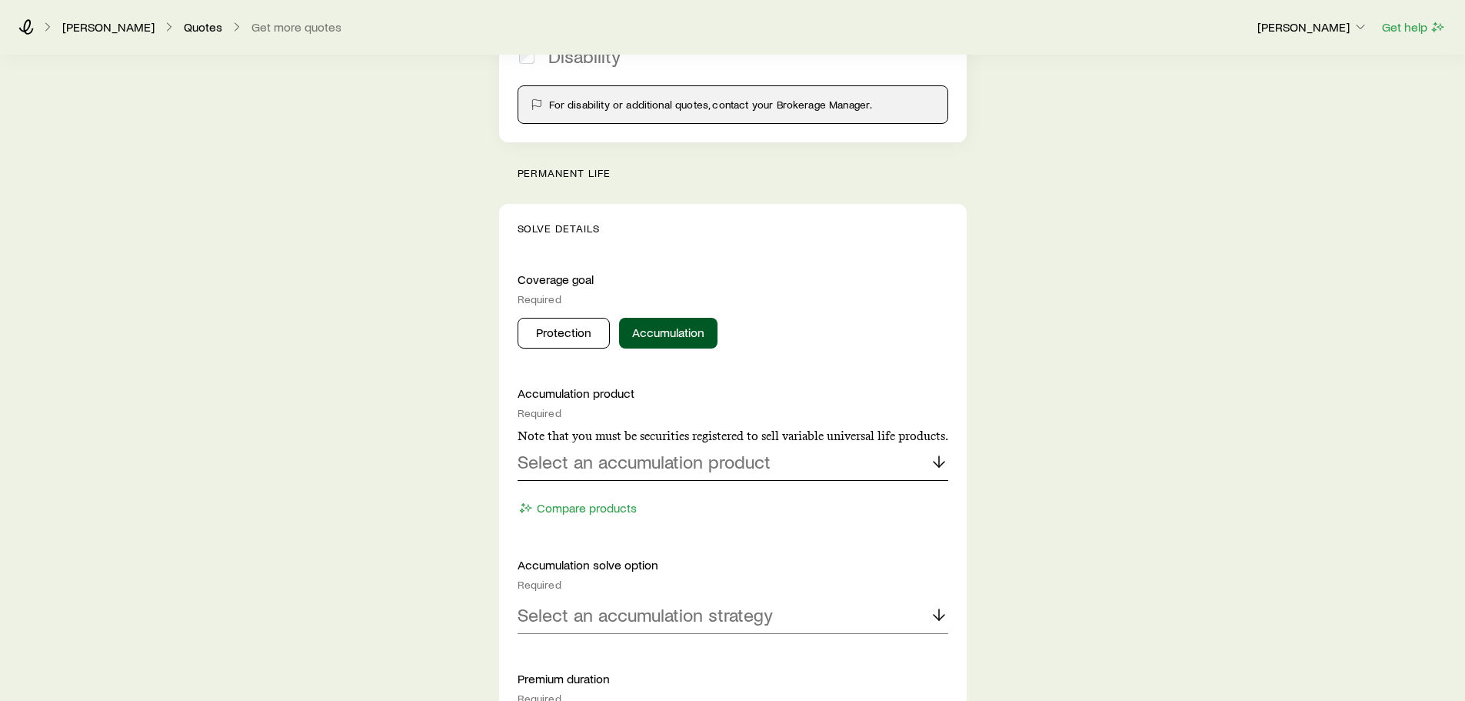
click at [638, 466] on p "Select an accumulation product" at bounding box center [644, 462] width 253 height 22
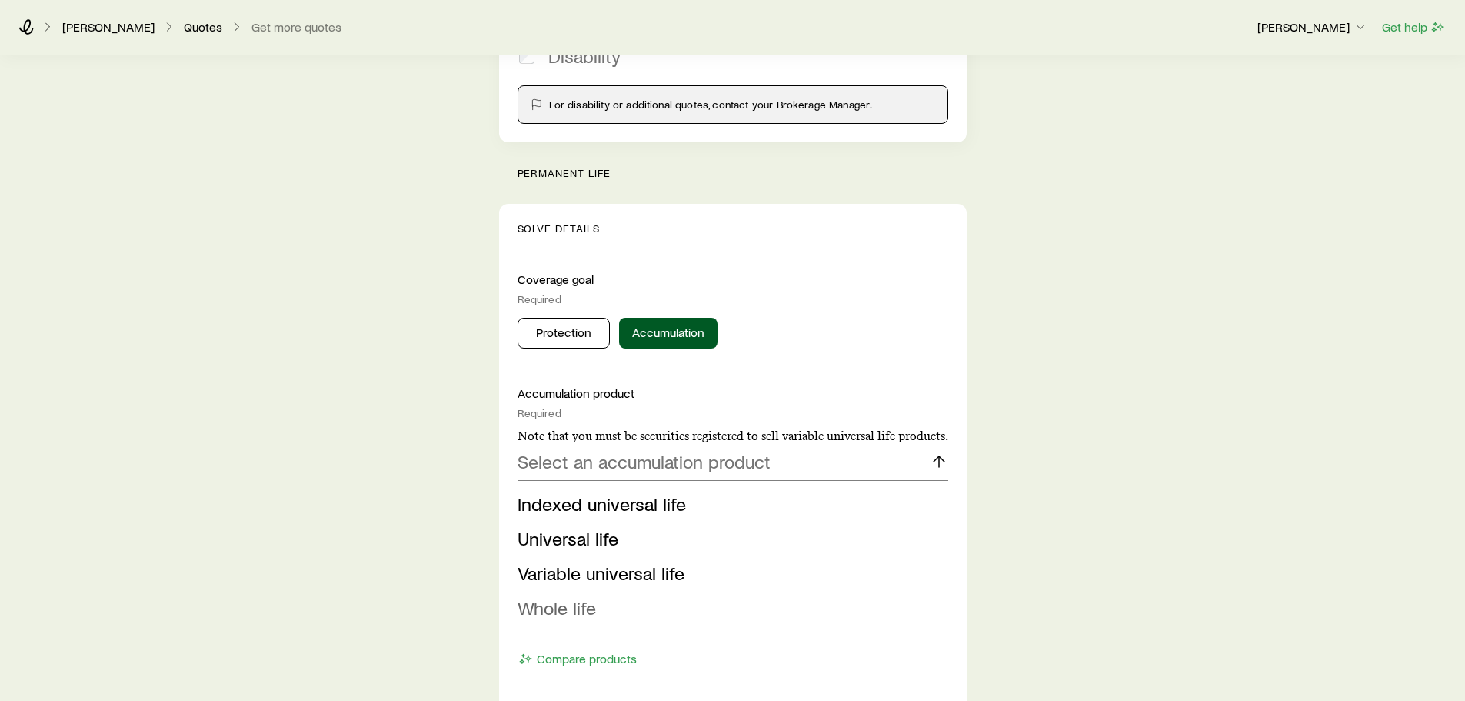
click at [562, 603] on span "Whole life" at bounding box center [557, 607] width 78 height 22
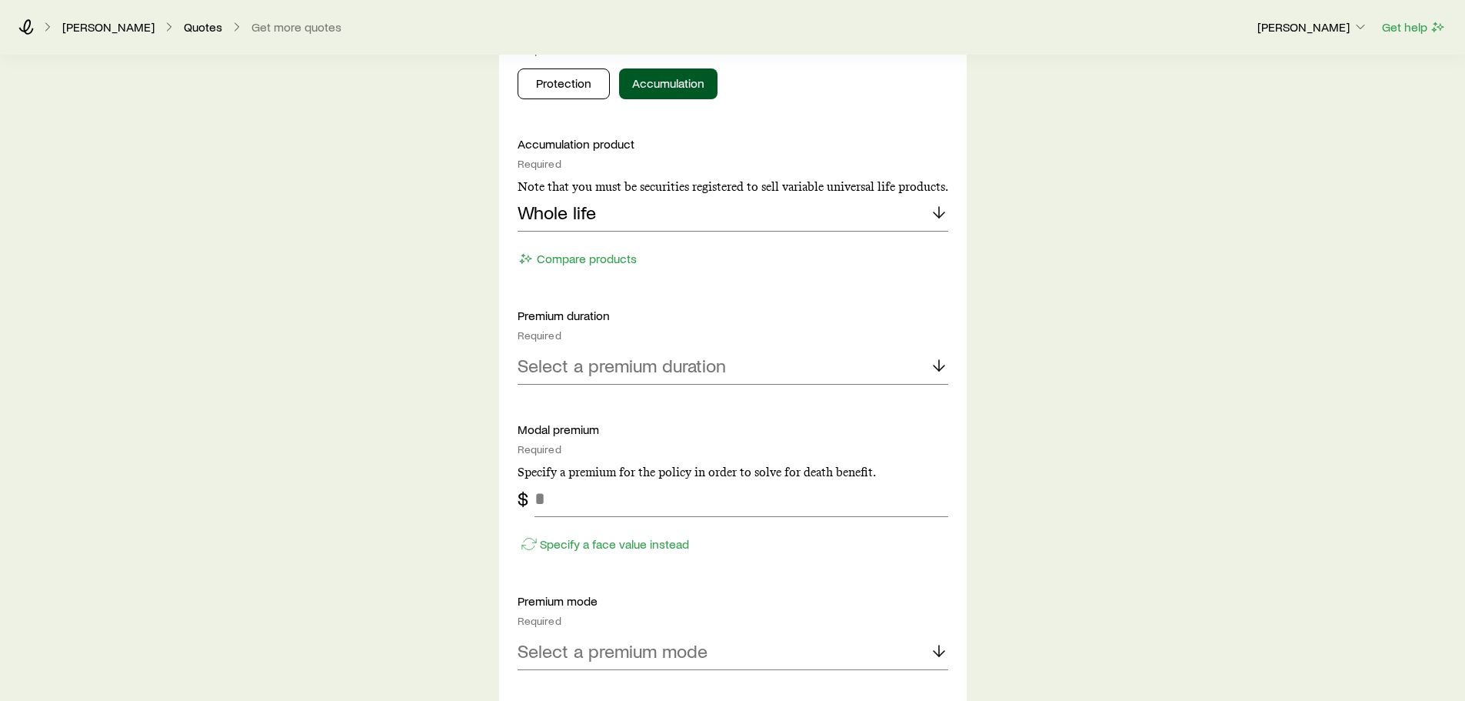
scroll to position [694, 0]
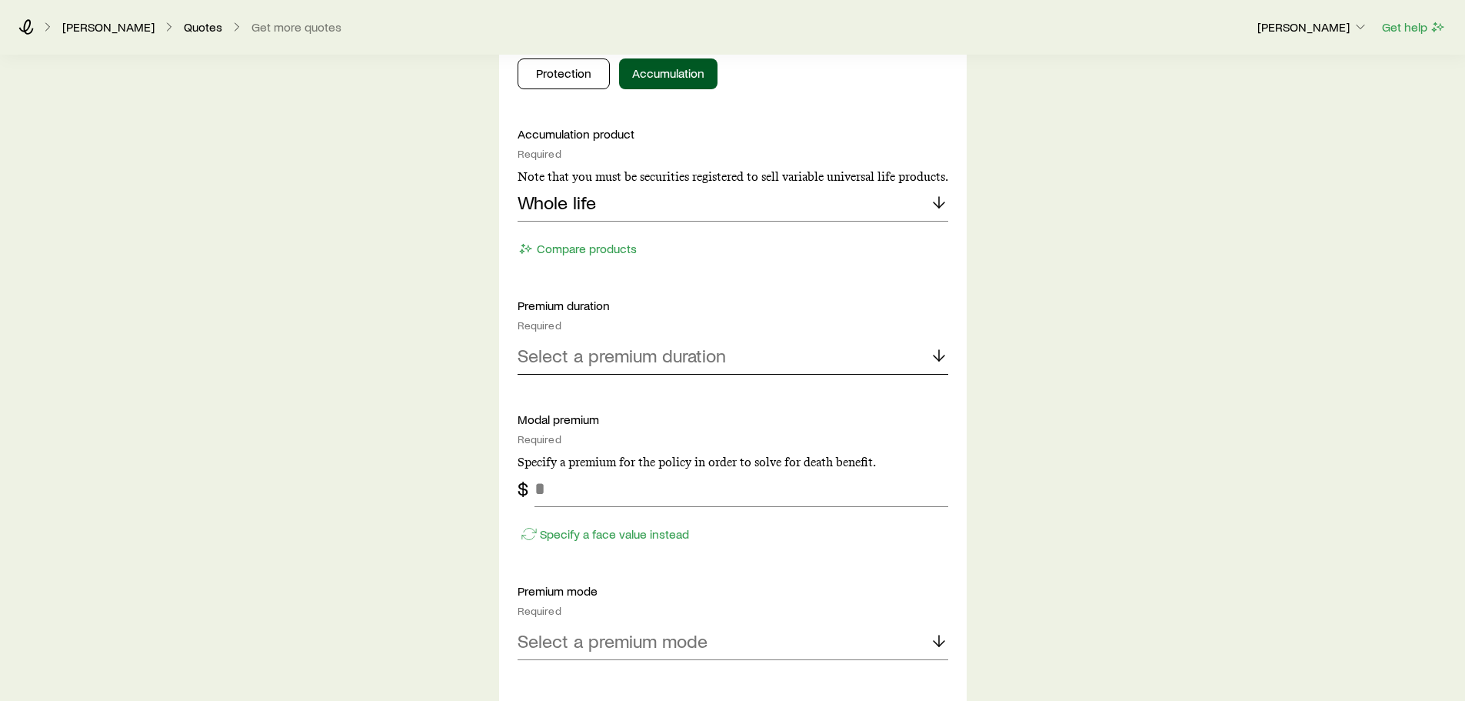
click at [635, 365] on p "Select a premium duration" at bounding box center [622, 356] width 208 height 22
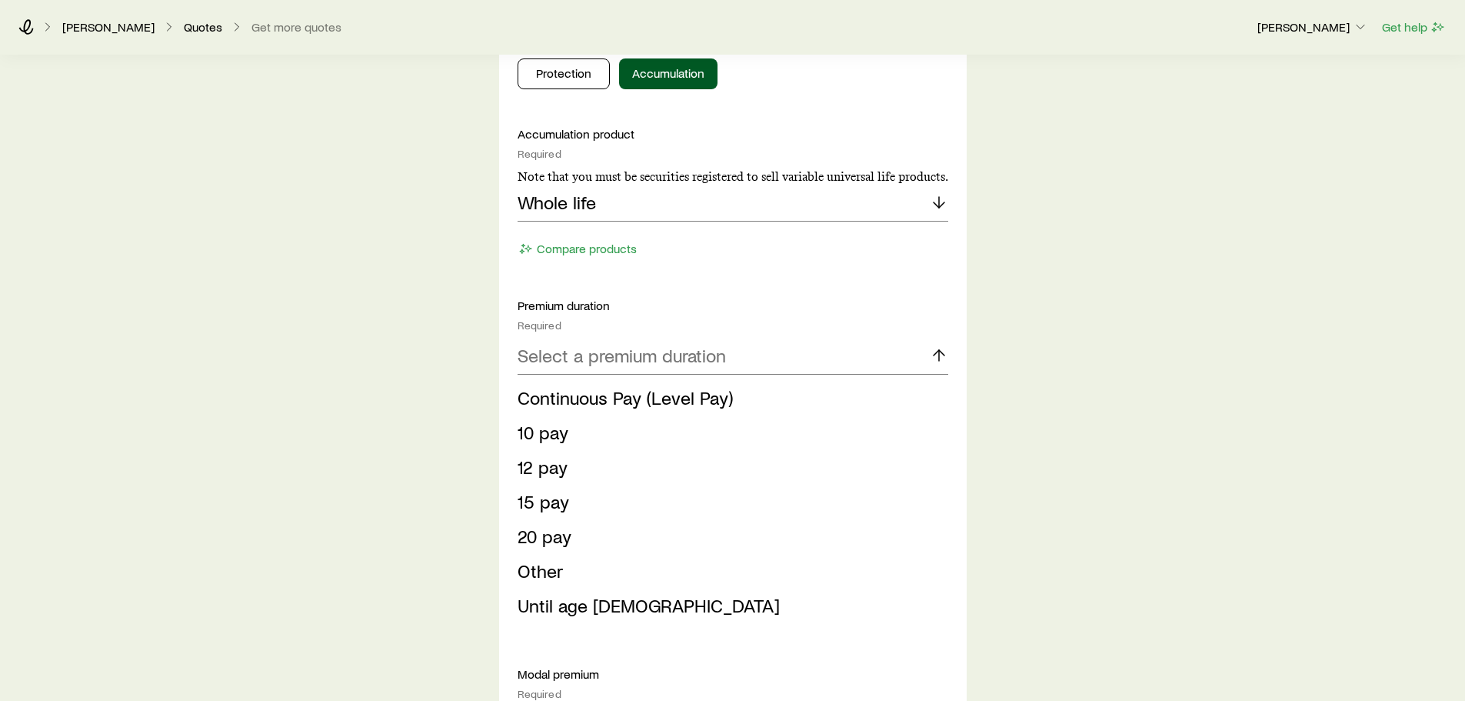
click at [569, 539] on span "20 pay" at bounding box center [545, 536] width 54 height 22
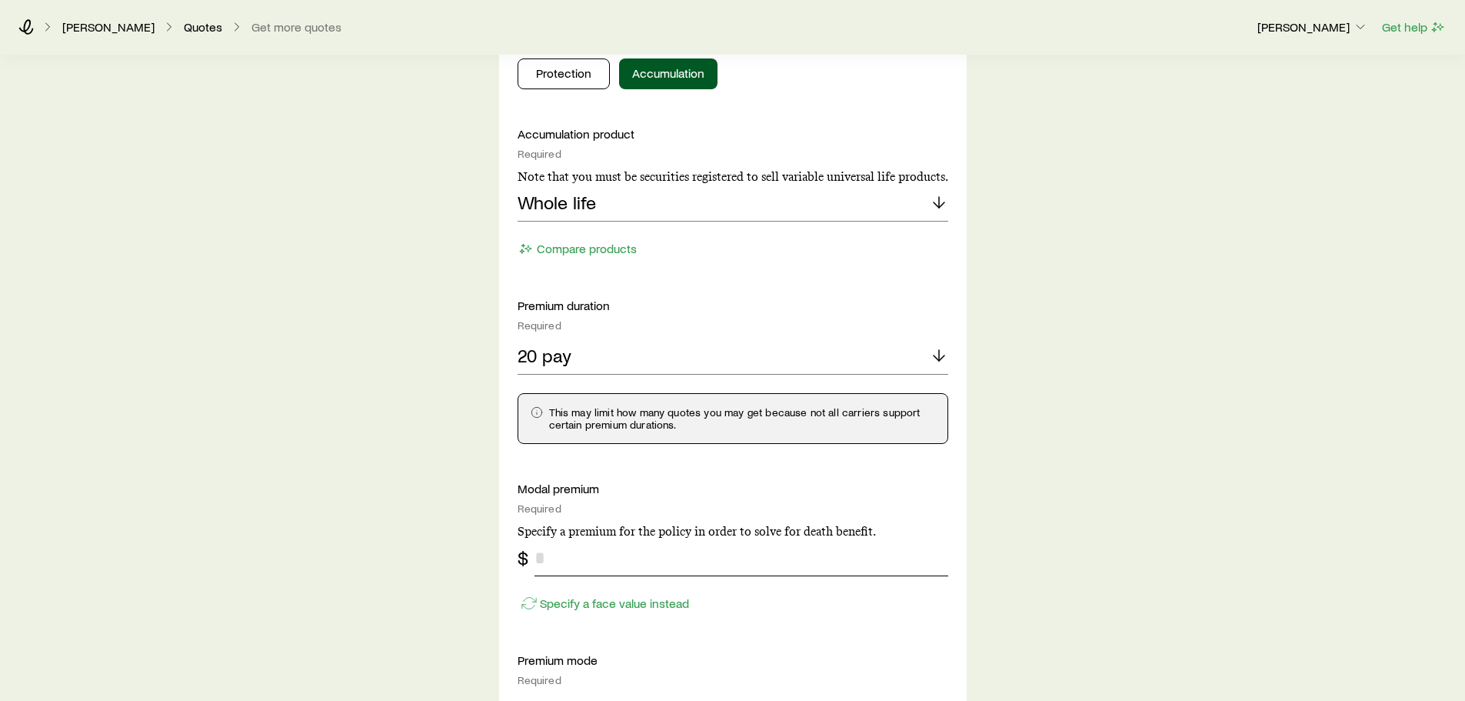
click at [573, 554] on input "tel" at bounding box center [741, 557] width 414 height 37
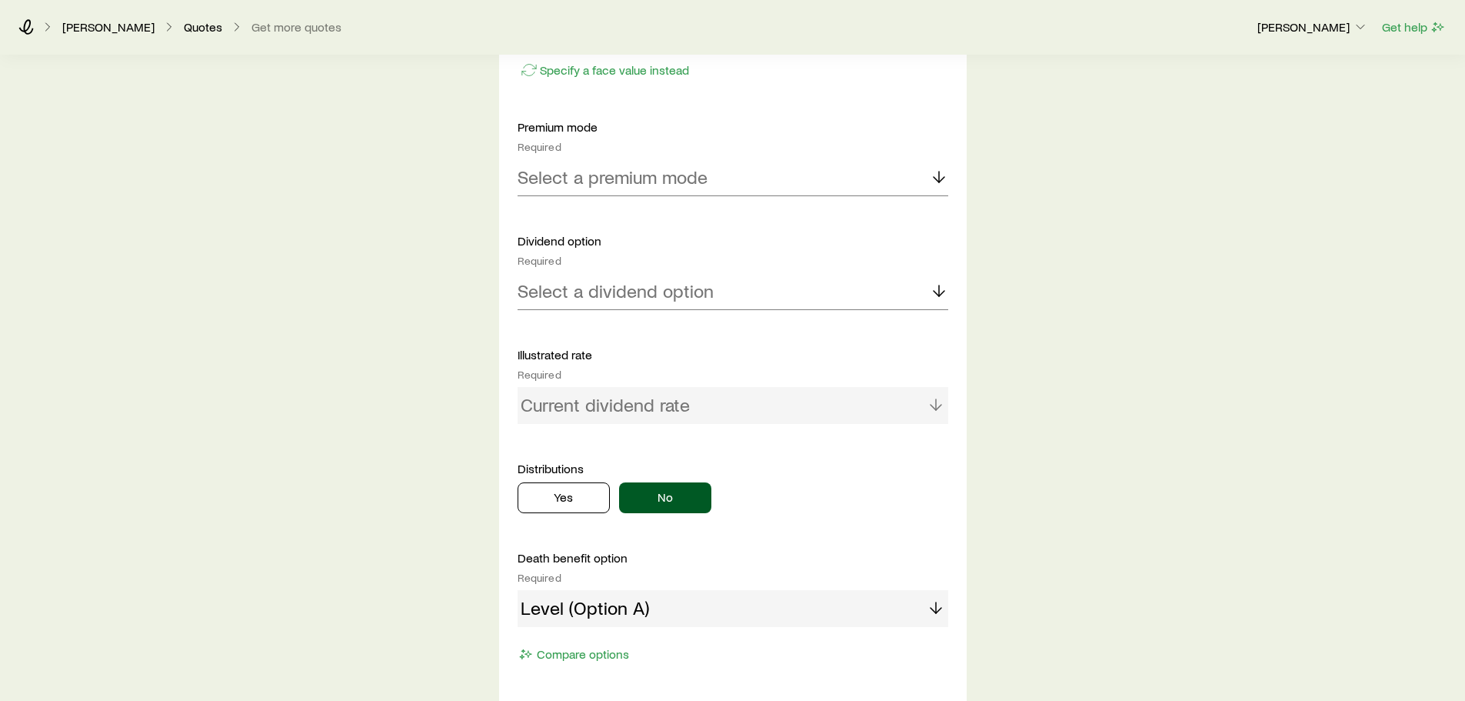
scroll to position [1233, 0]
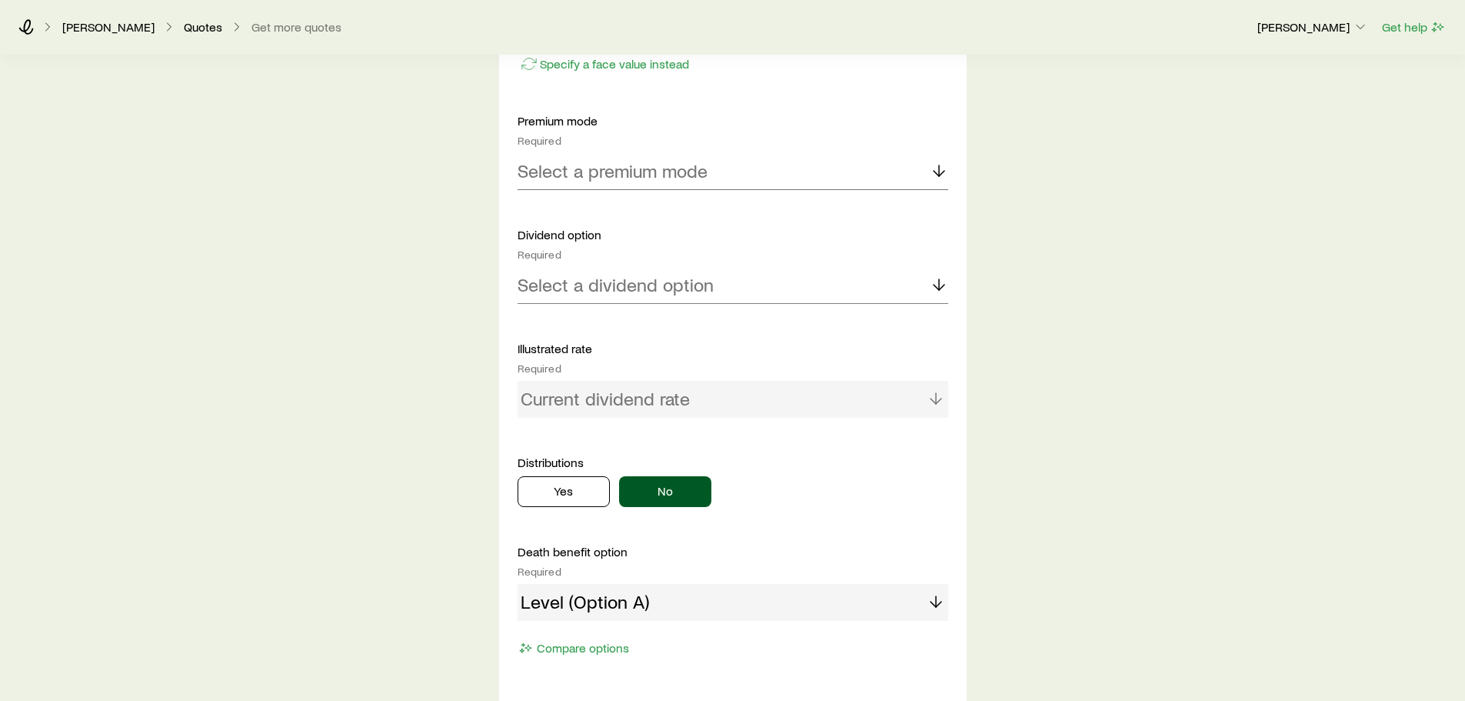
type input "******"
click at [653, 178] on p "Select a premium mode" at bounding box center [613, 171] width 190 height 22
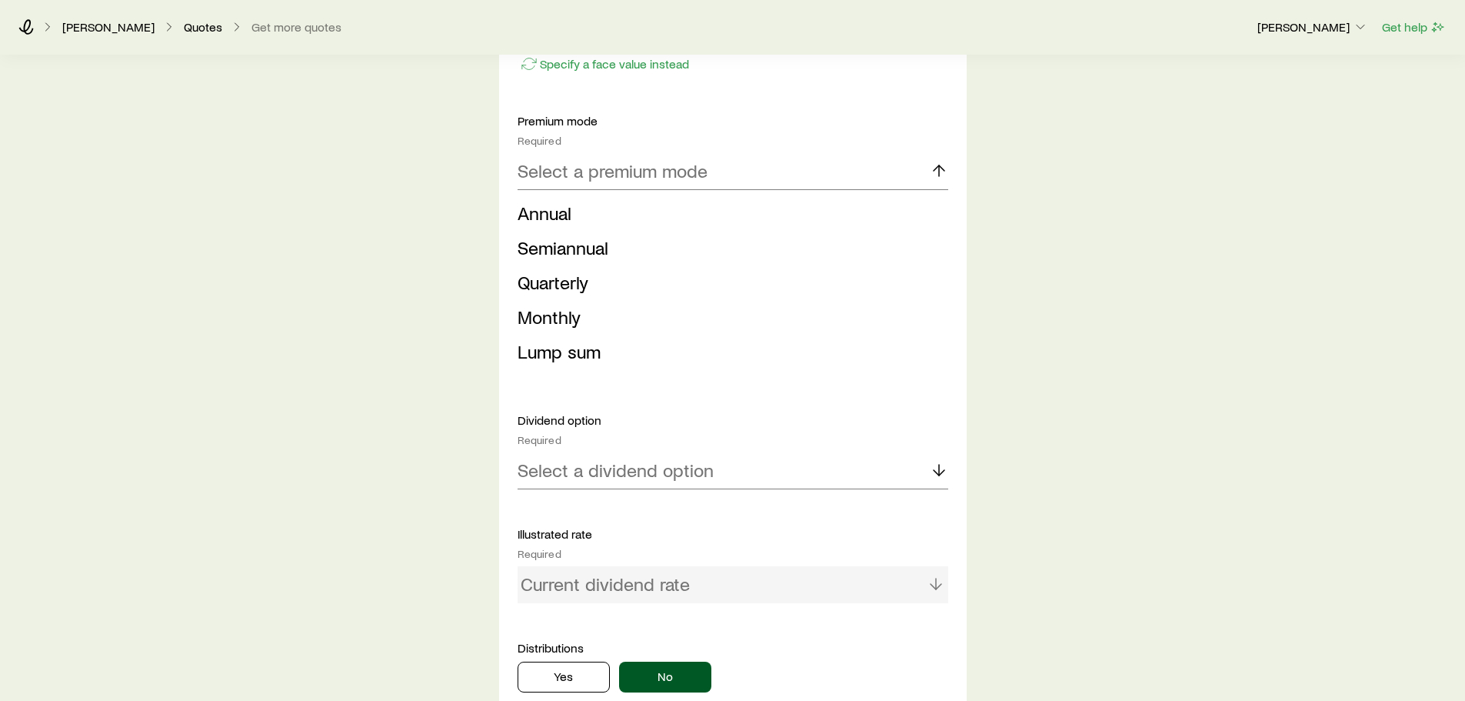
click at [571, 207] on li "Annual" at bounding box center [728, 213] width 421 height 35
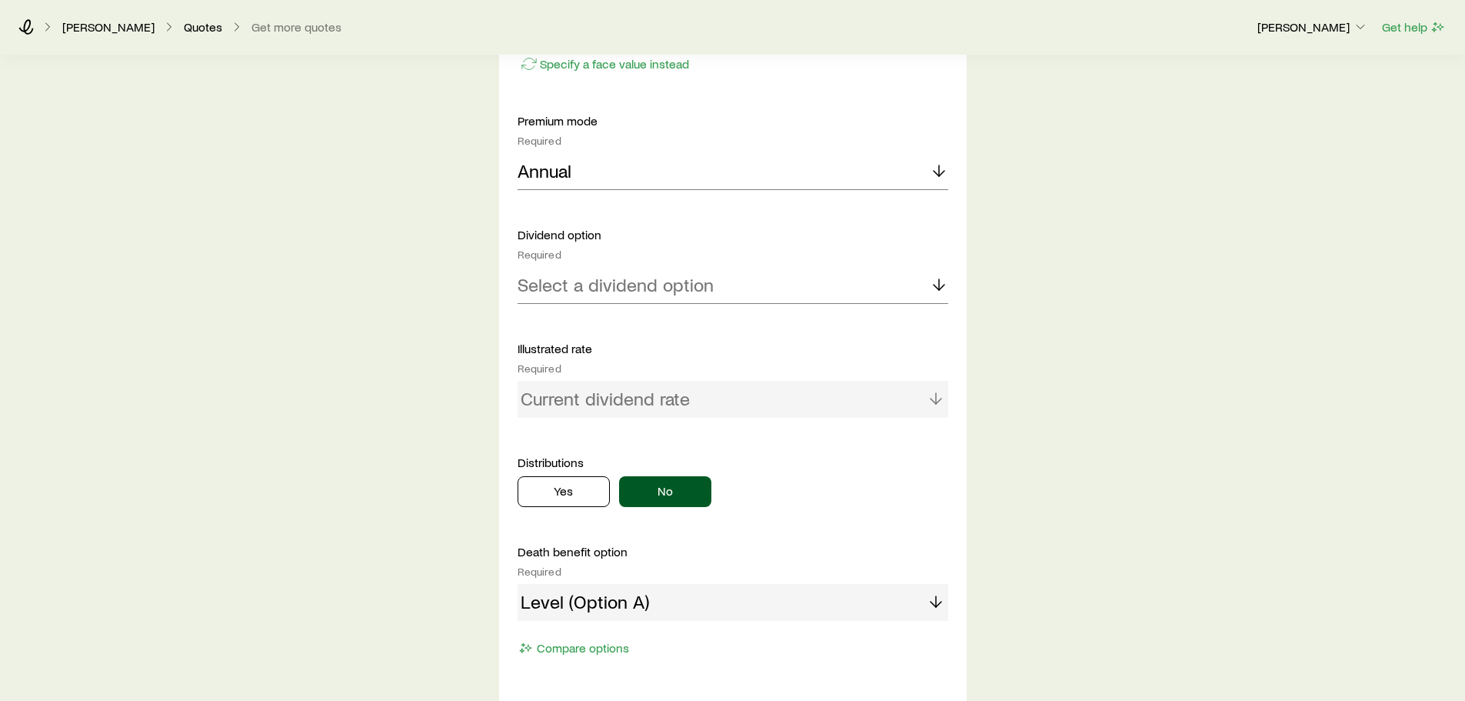
click at [565, 311] on div "Accumulation product Required Note that you must be securities registered to se…" at bounding box center [733, 123] width 431 height 1073
click at [583, 287] on p "Select a dividend option" at bounding box center [616, 285] width 196 height 22
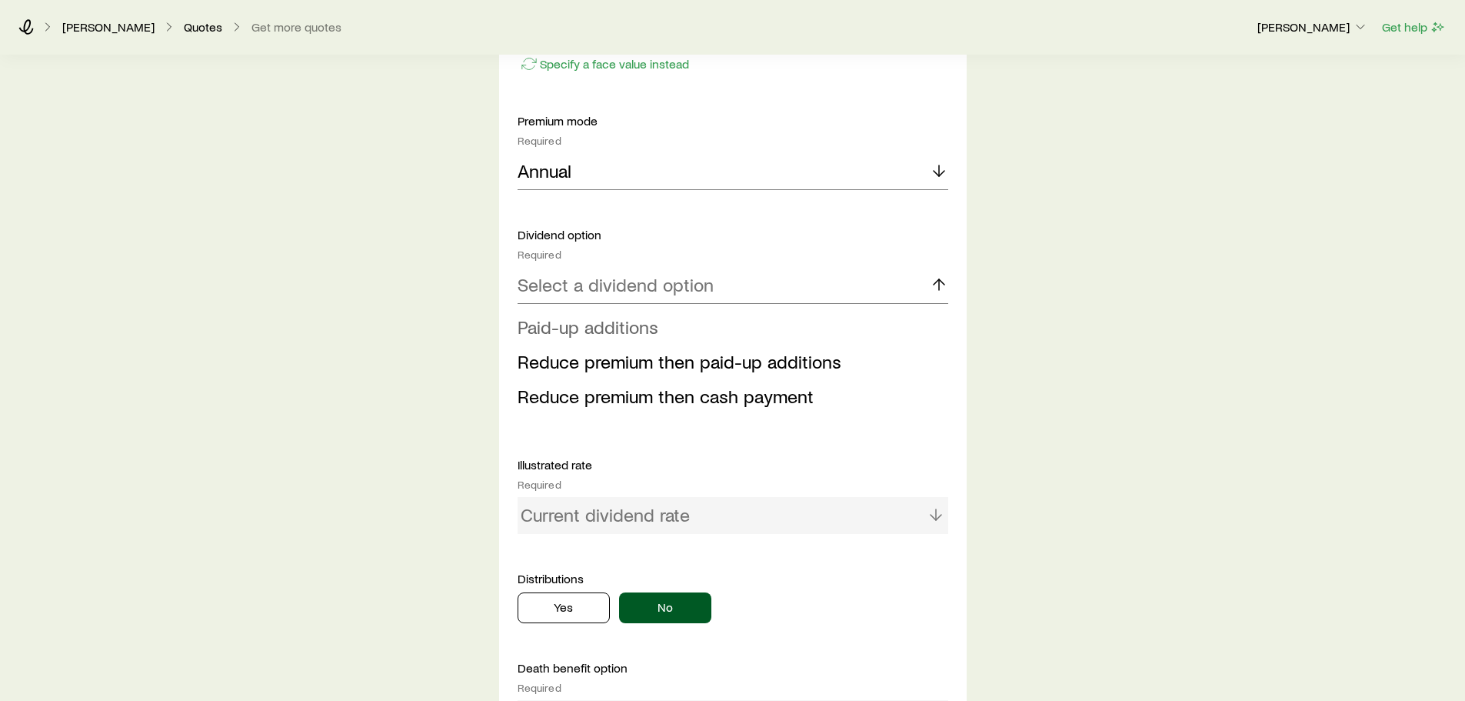
click at [584, 335] on span "Paid-up additions" at bounding box center [588, 326] width 141 height 22
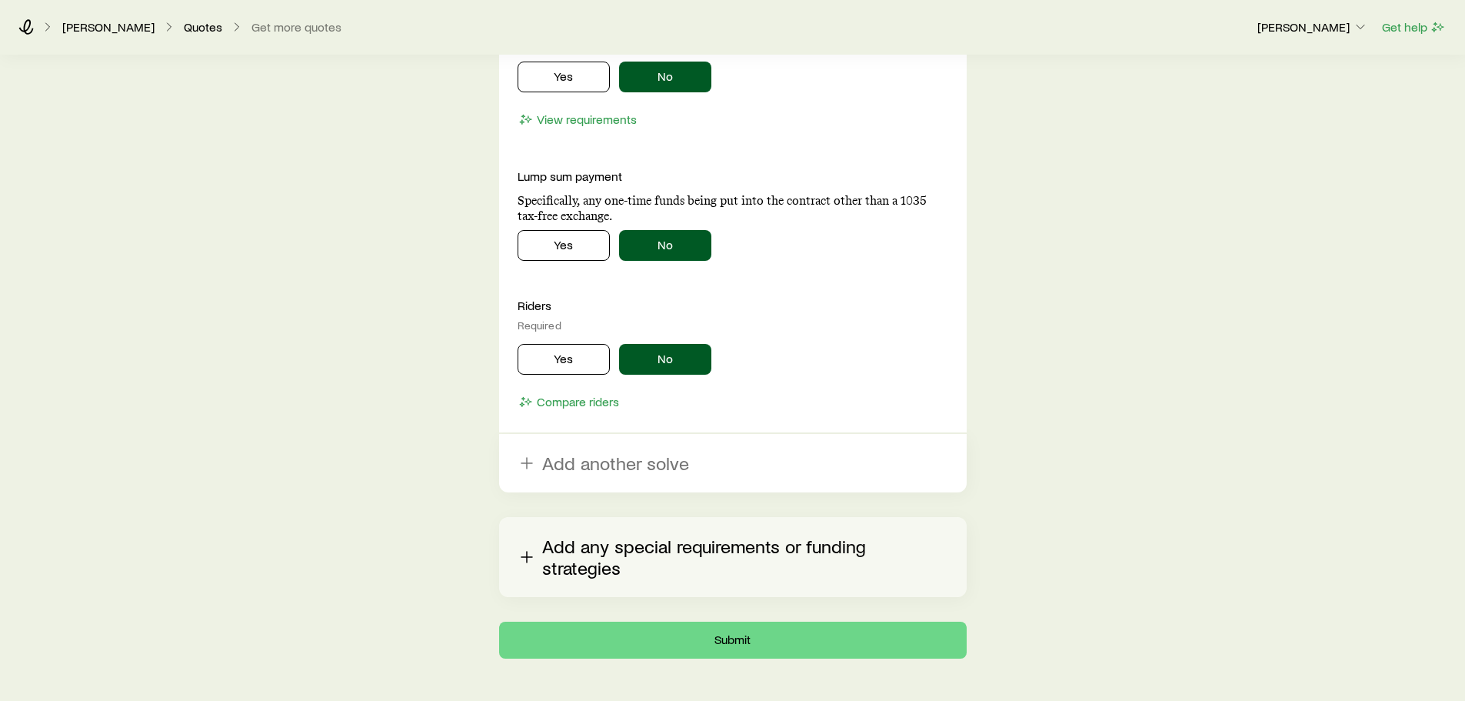
scroll to position [1915, 0]
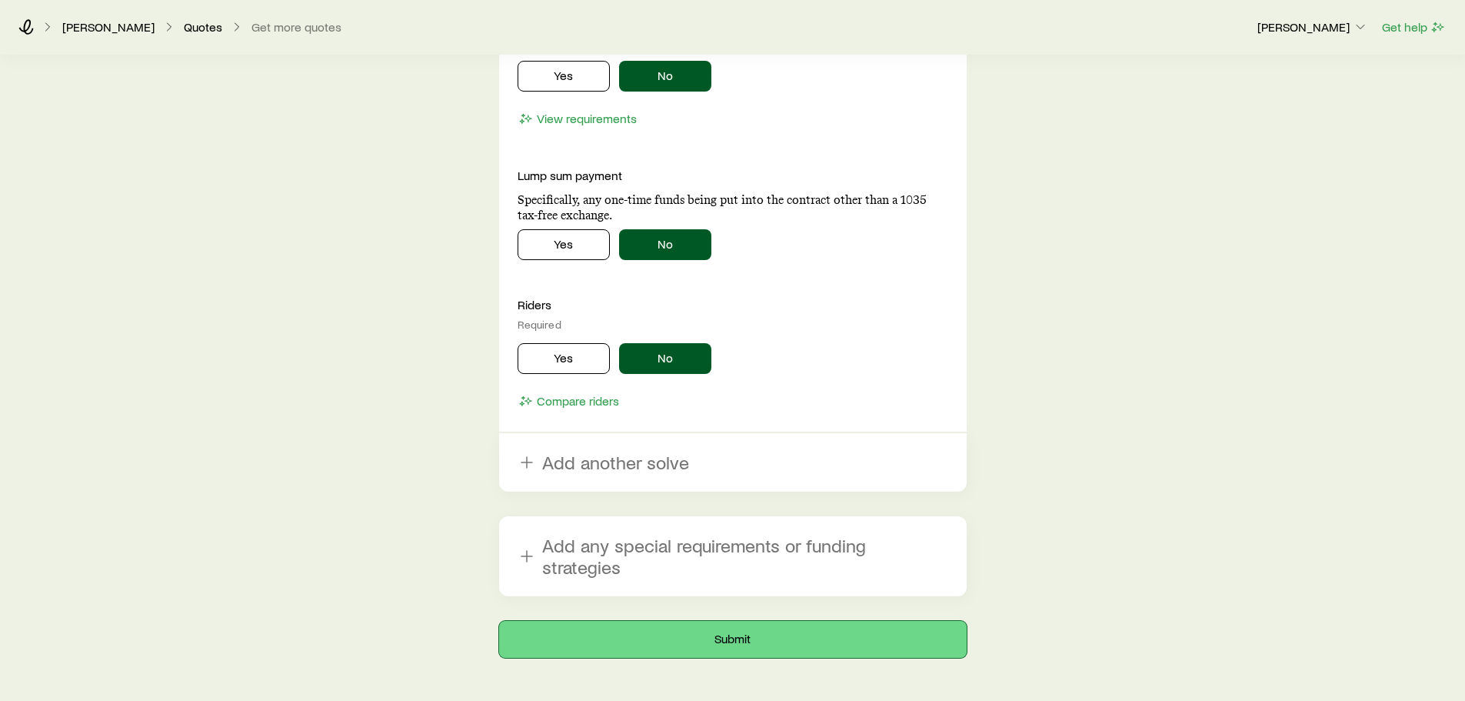
click at [681, 621] on button "Submit" at bounding box center [733, 639] width 468 height 37
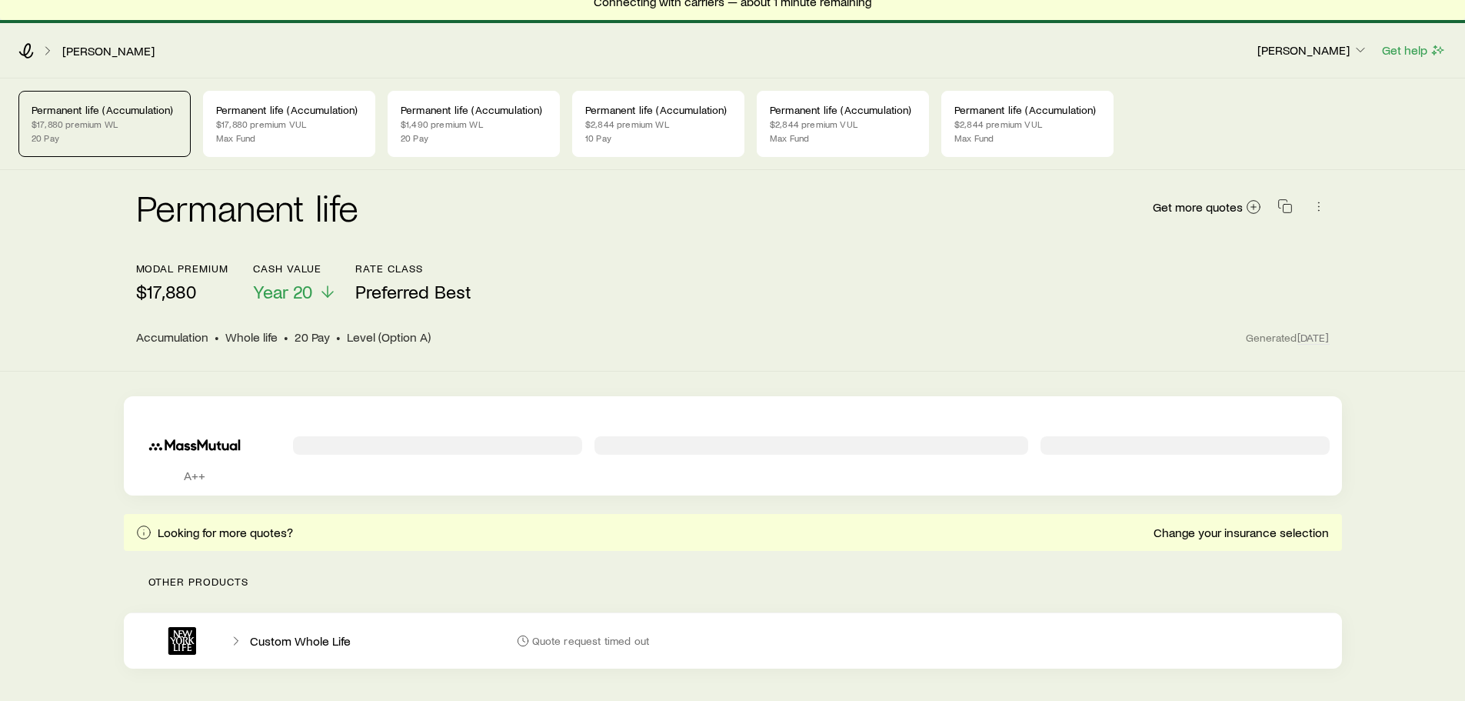
scroll to position [24, 0]
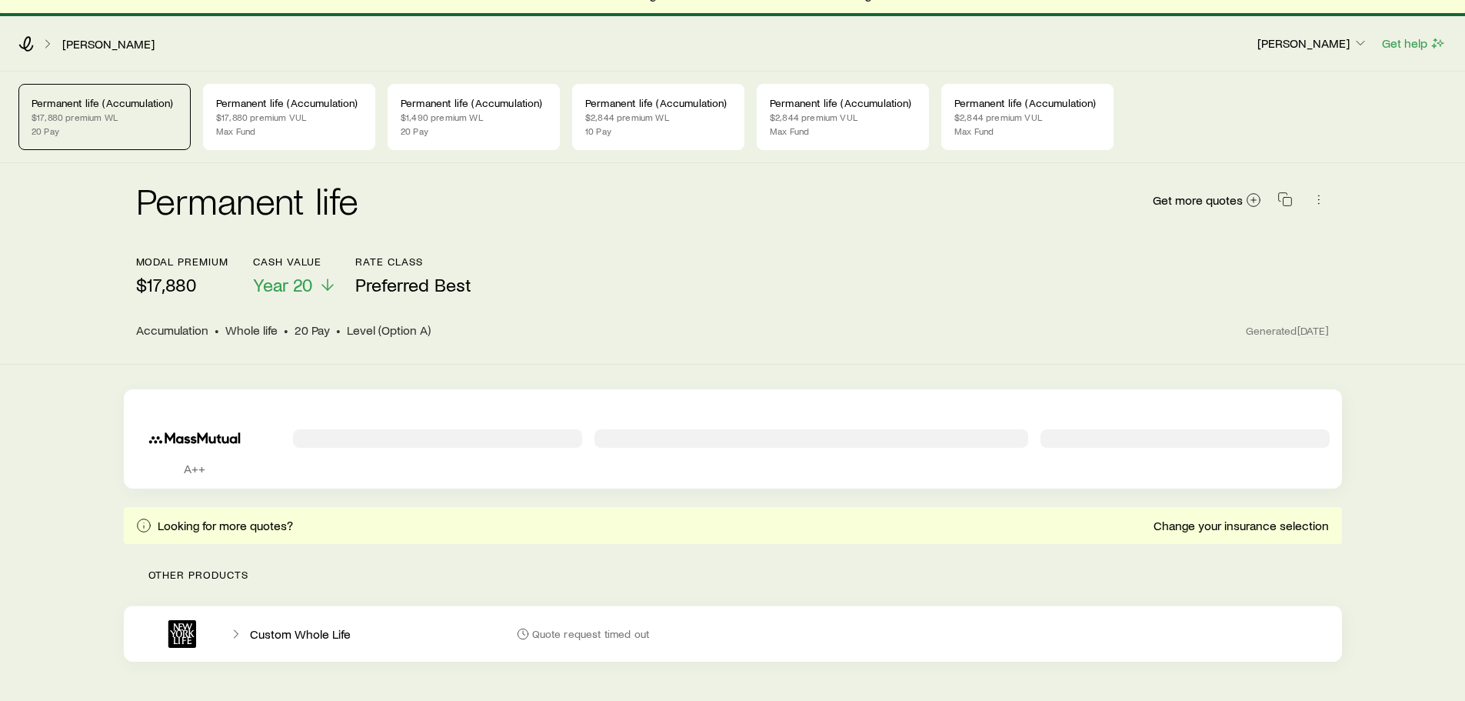
click at [1360, 264] on div "Permanent life Get more quotes modal premium $17,880 Cash Value Year 20 Rate Cl…" at bounding box center [732, 263] width 1465 height 201
